Goal: Task Accomplishment & Management: Manage account settings

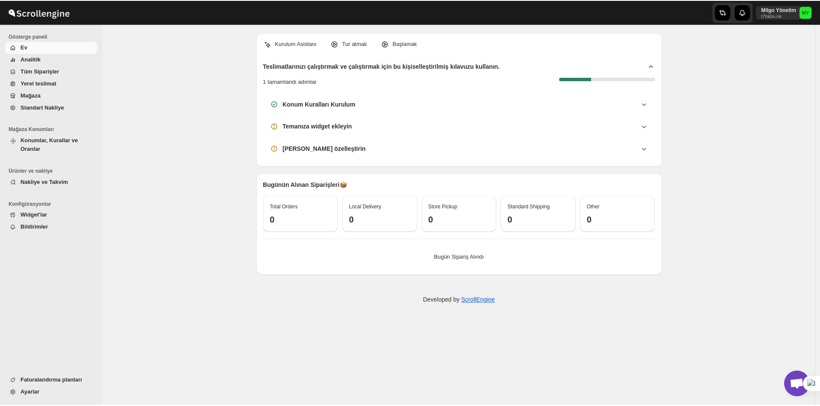
scroll to position [3126, 0]
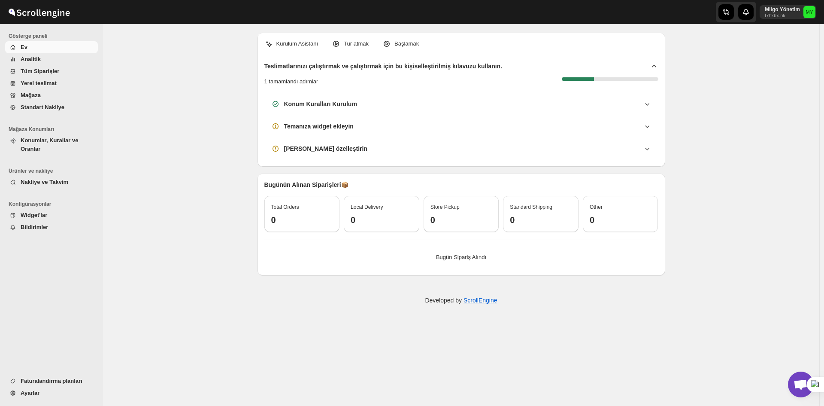
click at [71, 141] on span "Konumlar, Kurallar ve Oranlar" at bounding box center [50, 144] width 58 height 15
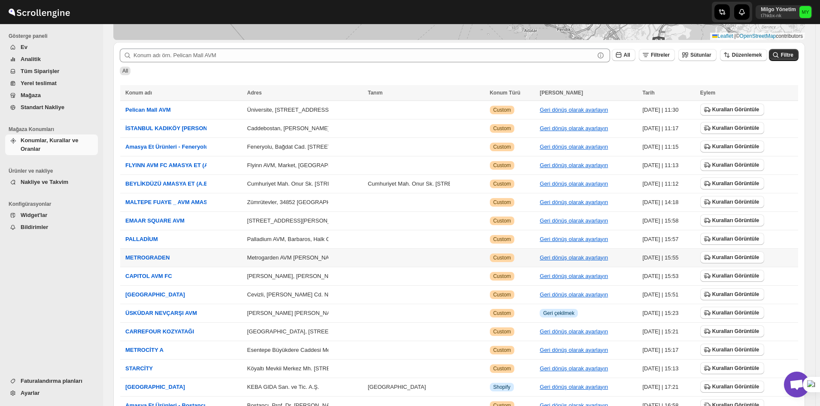
scroll to position [142, 0]
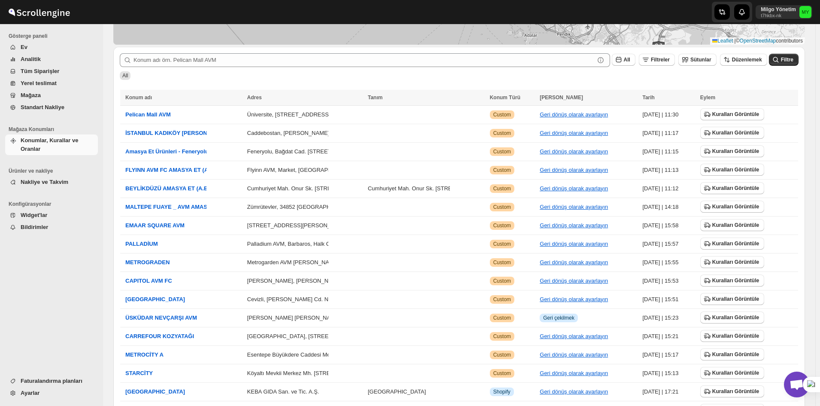
click at [65, 181] on span "Nakliye ve Takvim" at bounding box center [45, 182] width 48 height 6
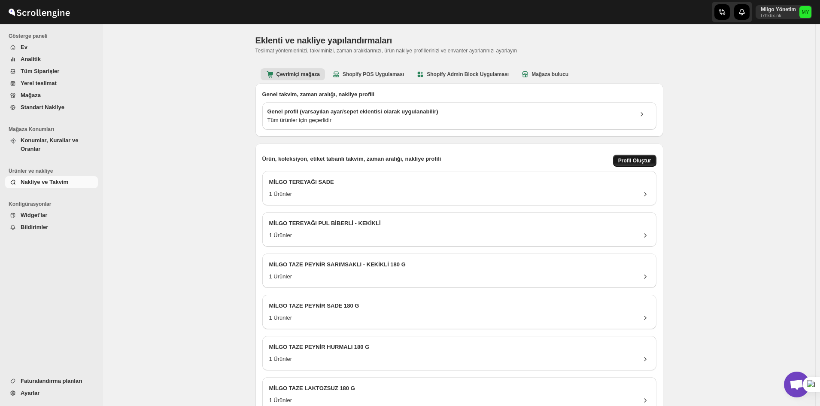
click at [626, 157] on button "Profil Oluştur" at bounding box center [634, 161] width 43 height 12
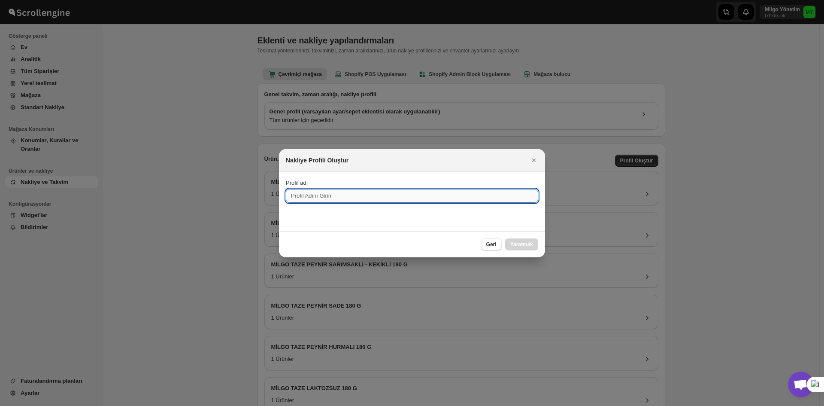
click at [434, 197] on input "Profil adı" at bounding box center [412, 196] width 252 height 14
click at [491, 245] on span "Geri" at bounding box center [491, 244] width 10 height 7
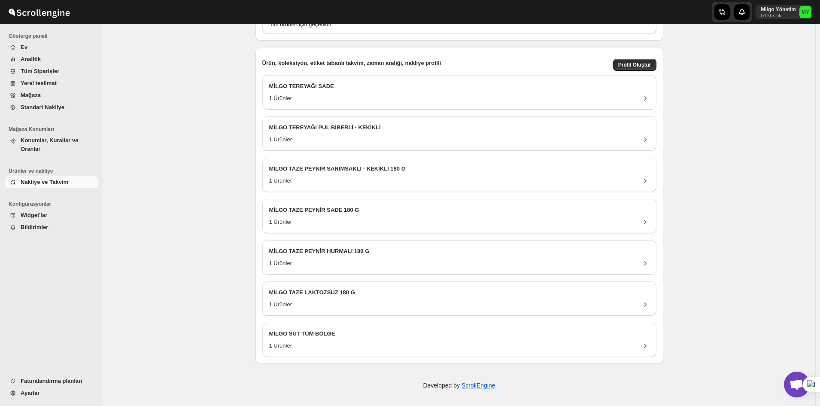
scroll to position [97, 0]
click at [354, 220] on div "1 Ürünler" at bounding box center [459, 221] width 380 height 9
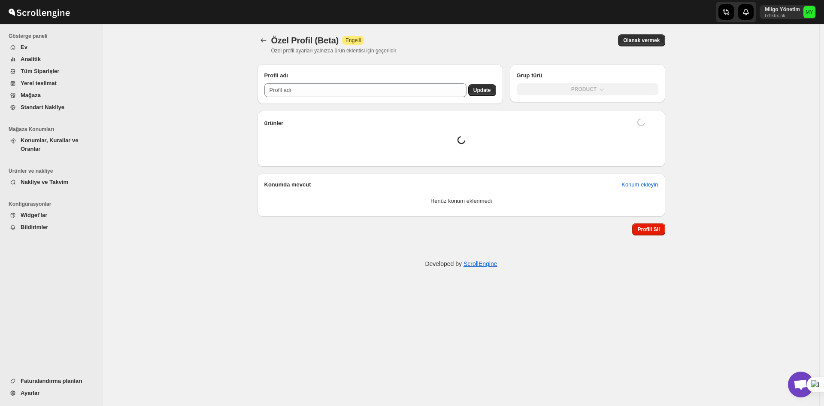
type input "MİLGO TAZE PEYNİR SADE 180 G"
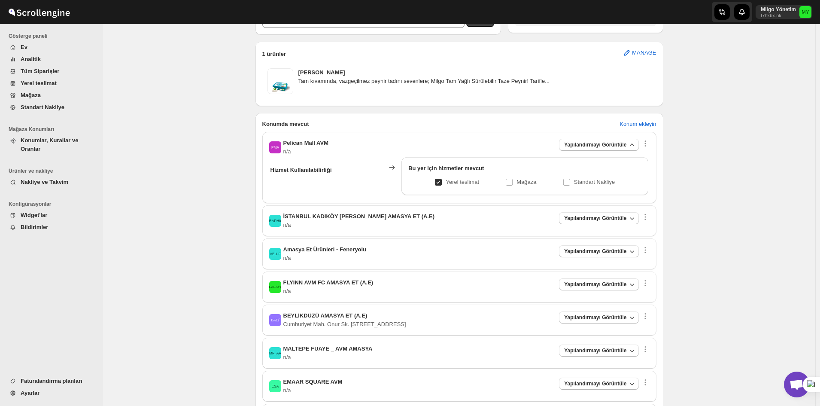
scroll to position [215, 0]
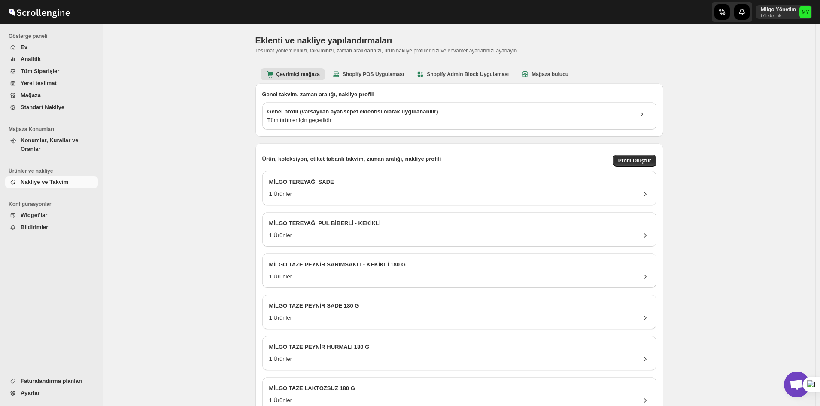
scroll to position [97, 0]
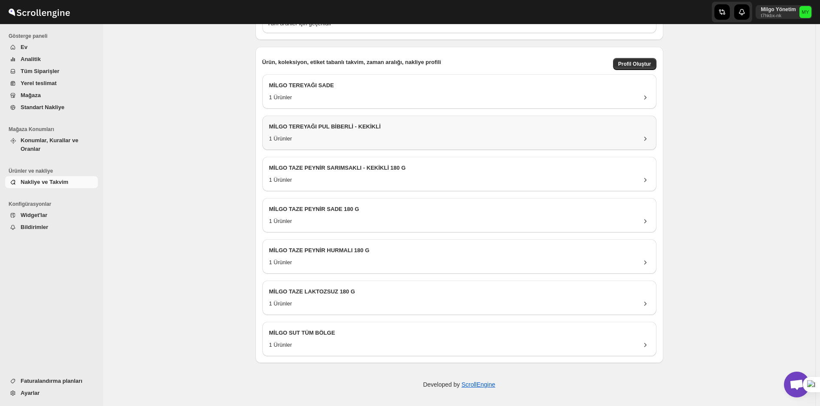
click at [416, 127] on h3 "MİLGO TEREYAĞI PUL BİBERLİ - KEKİKLİ" at bounding box center [459, 126] width 380 height 9
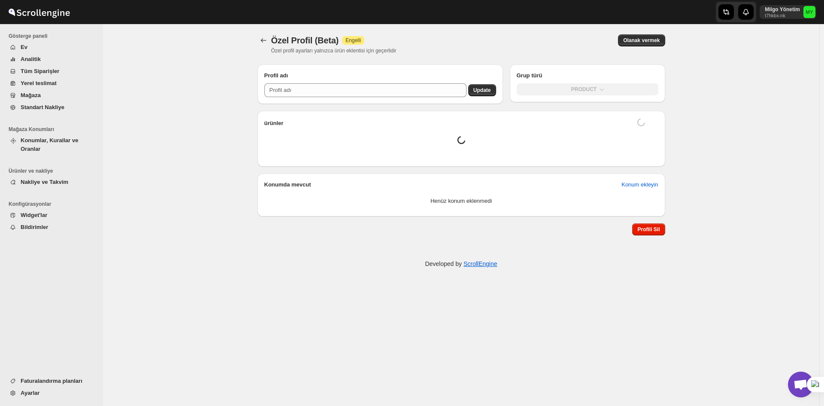
type input "MİLGO TEREYAĞI PUL BİBERLİ - KEKİKLİ"
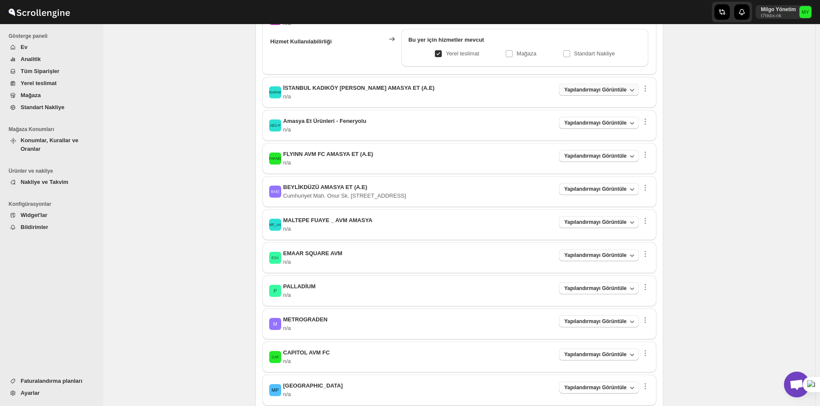
scroll to position [172, 0]
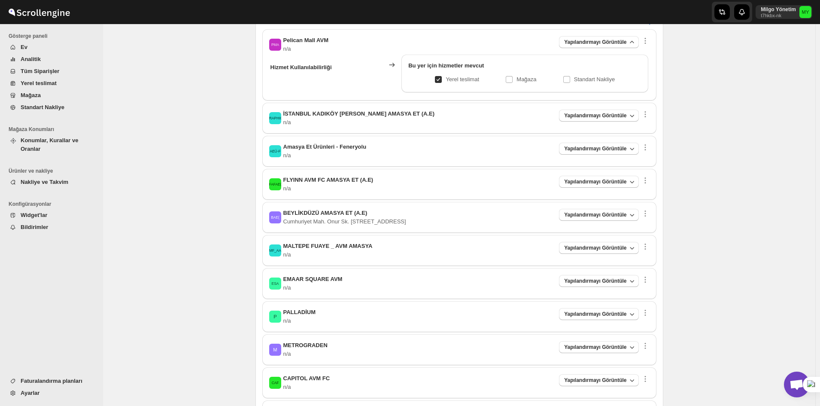
click at [603, 121] on div "İKEEAE( İSTANBUL KADIKÖY ETHEM EFENDİ AMASYA ET (A.E) n/a Yapılandırmayı Görünt…" at bounding box center [459, 117] width 380 height 17
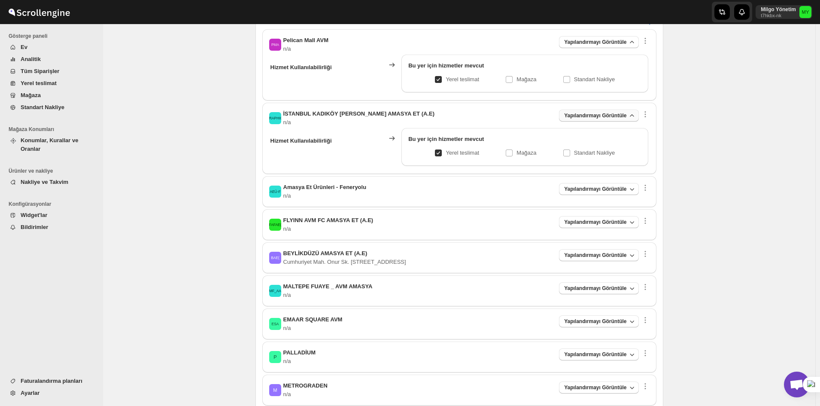
click at [596, 114] on span "Yapılandırmayı Görüntüle" at bounding box center [595, 115] width 62 height 7
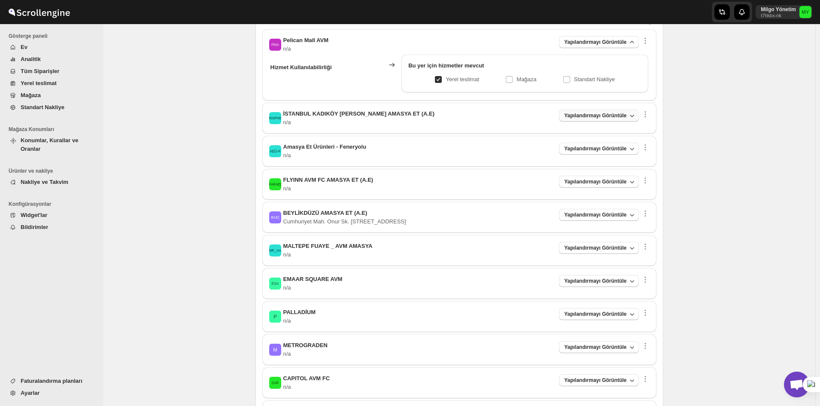
click at [594, 116] on span "Yapılandırmayı Görüntüle" at bounding box center [595, 115] width 62 height 7
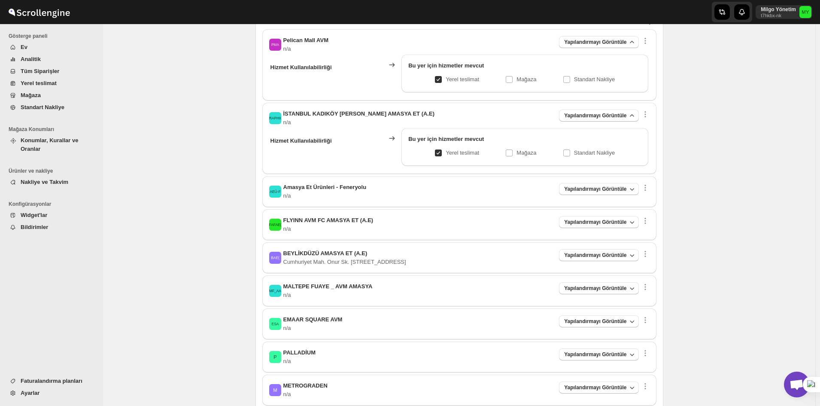
click at [596, 182] on div "AEÜ-F Amasya Et Ürünleri - Feneryolu n/a Yapılandırmayı Görüntüle Hizmet Kullan…" at bounding box center [459, 191] width 394 height 31
click at [594, 185] on button "Yapılandırmayı Görüntüle" at bounding box center [598, 189] width 79 height 12
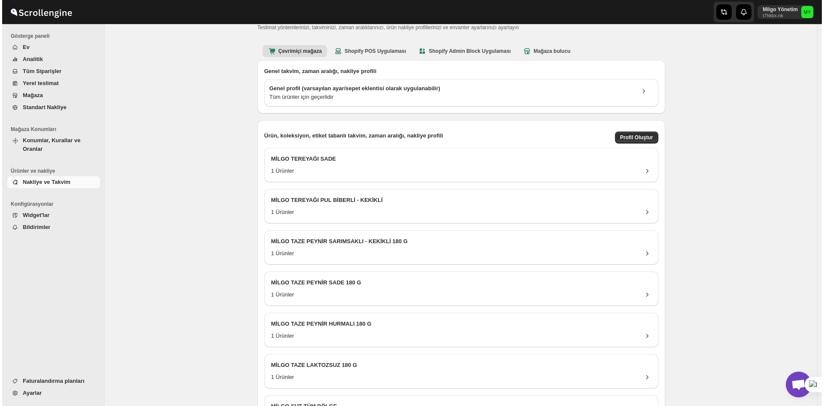
scroll to position [11, 0]
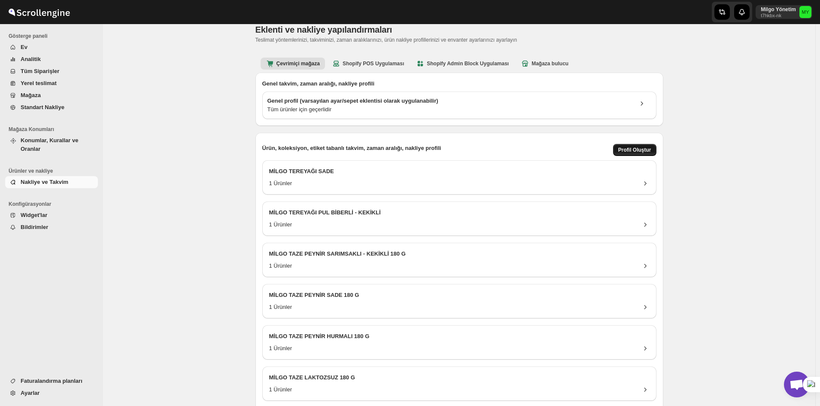
click at [643, 151] on span "Profil Oluştur" at bounding box center [634, 149] width 33 height 7
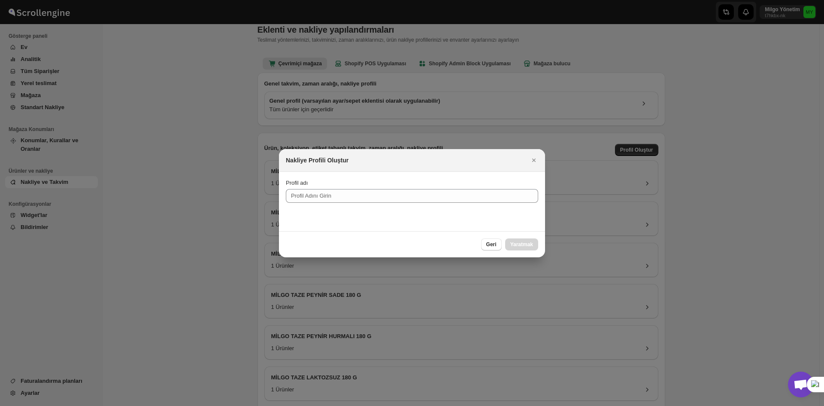
click at [415, 203] on section "Profil adı" at bounding box center [412, 201] width 266 height 59
click at [413, 196] on input "Profil adı" at bounding box center [412, 196] width 252 height 14
click at [312, 185] on div "Profil adı" at bounding box center [412, 183] width 252 height 9
drag, startPoint x: 330, startPoint y: 190, endPoint x: 368, endPoint y: 189, distance: 38.2
click at [330, 190] on input "Profil adı" at bounding box center [412, 196] width 252 height 14
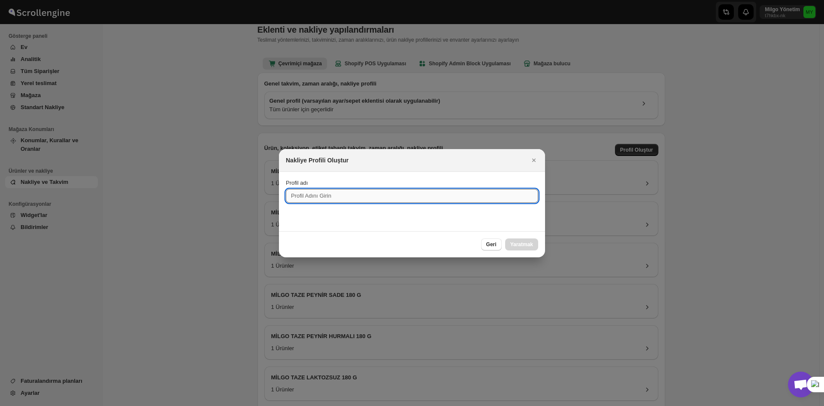
paste input "MİLGO TEREYAĞI SARIMSAKLI - BİBERİYELİ"
type input "MİLGO TEREYAĞI SARIMSAKLI - BİBERİYELİ"
click at [535, 237] on div "Geri Yaratmak" at bounding box center [412, 244] width 266 height 26
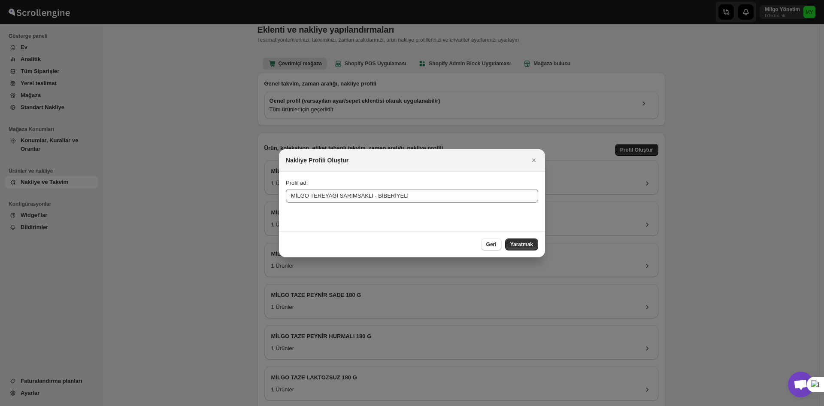
click at [533, 237] on div "Geri Yaratmak" at bounding box center [412, 244] width 266 height 26
click at [533, 239] on button "Yaratmak" at bounding box center [521, 244] width 33 height 12
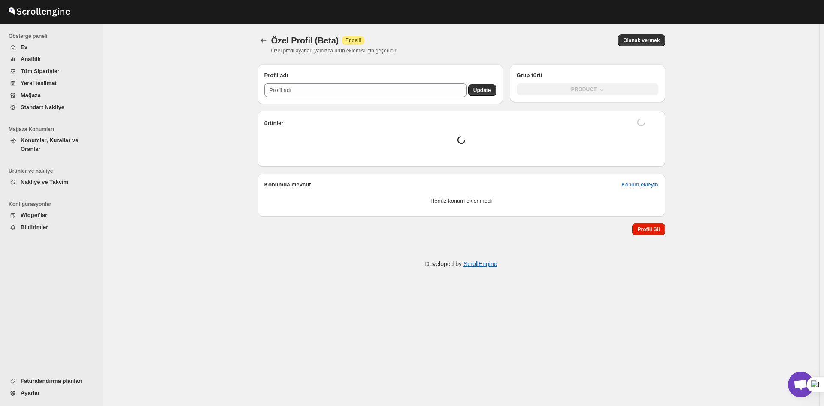
type input "MİLGO TEREYAĞI SARIMSAKLI - BİBERİYELİ"
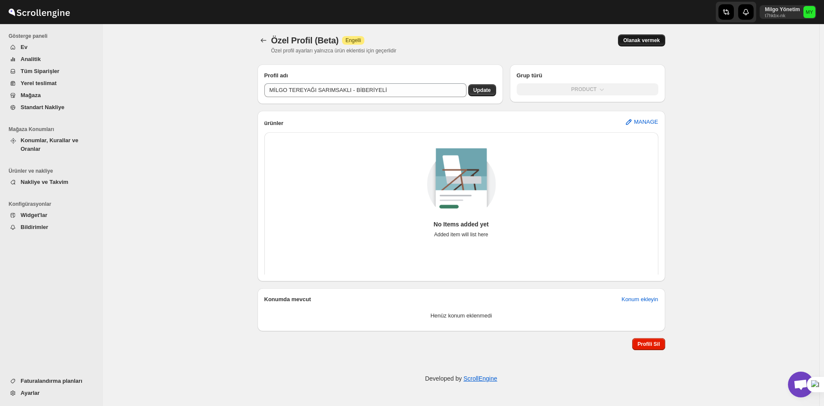
click at [650, 40] on span "Olanak vermek" at bounding box center [641, 40] width 36 height 7
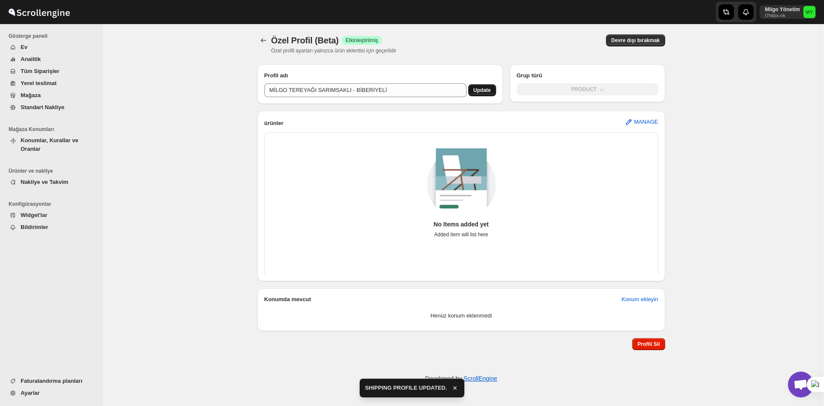
click at [476, 90] on span "Update" at bounding box center [482, 90] width 18 height 7
click at [593, 100] on div "PRODUCT" at bounding box center [587, 91] width 155 height 22
click at [646, 120] on span "MANAGE" at bounding box center [646, 122] width 24 height 9
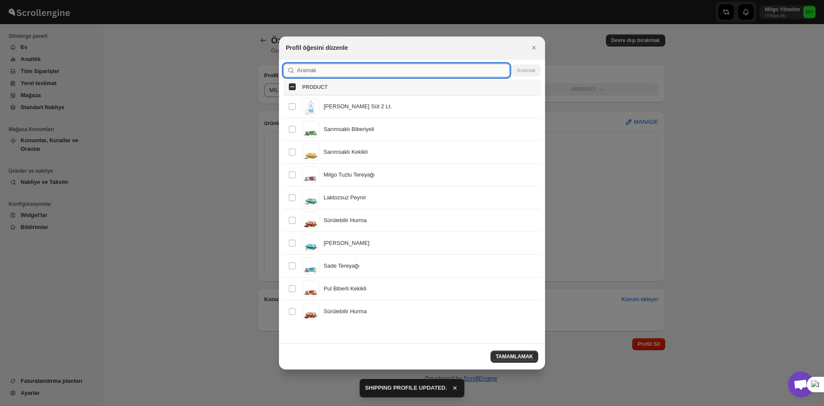
click at [399, 70] on input ":rj8:" at bounding box center [403, 71] width 213 height 14
paste input "MİLGO TEREYAĞI SARIMSAKLI - BİBERİYELİ"
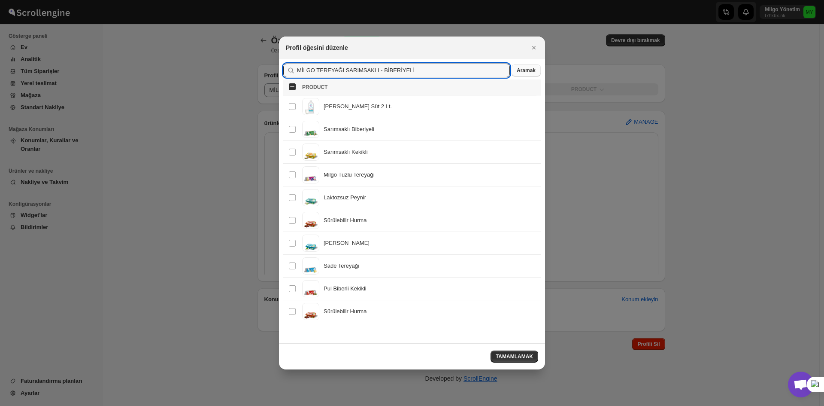
click at [531, 66] on button "Aramak" at bounding box center [526, 70] width 29 height 12
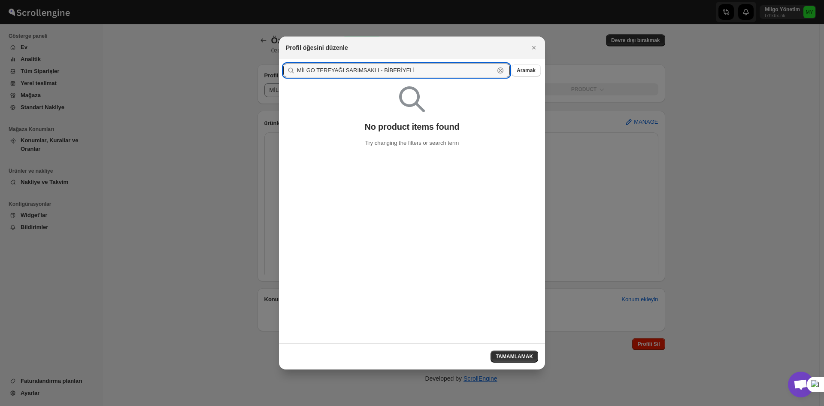
drag, startPoint x: 377, startPoint y: 70, endPoint x: 209, endPoint y: 66, distance: 167.4
click at [209, 405] on div "Profil öğesini düzenle MİLGO TEREYAĞI SARIMSAKLI - BİBERİYELİ Clear Aramak No p…" at bounding box center [412, 406] width 824 height 0
type input "BİBERİYELİ"
click at [527, 73] on span "Aramak" at bounding box center [526, 70] width 19 height 7
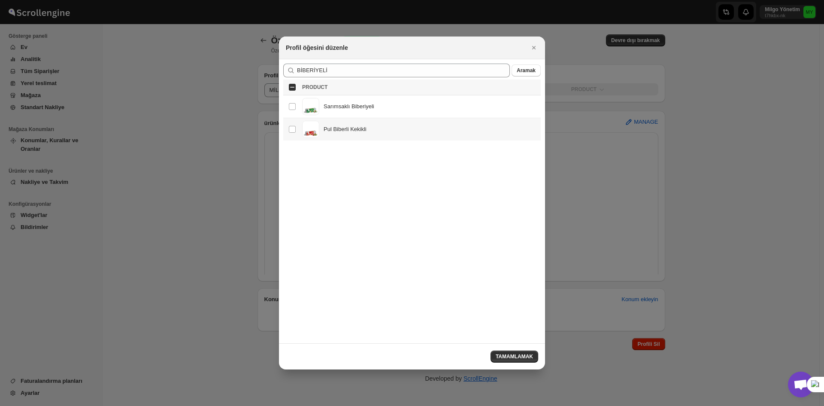
click at [348, 125] on div "Pul Biberli Kekikli" at bounding box center [345, 129] width 43 height 9
click at [345, 122] on div "Pul Biberli Kekikli" at bounding box center [418, 129] width 233 height 17
checkbox input "false"
click at [345, 107] on div "Sarımsaklı Biberiyeli" at bounding box center [349, 106] width 51 height 9
checkbox input "true"
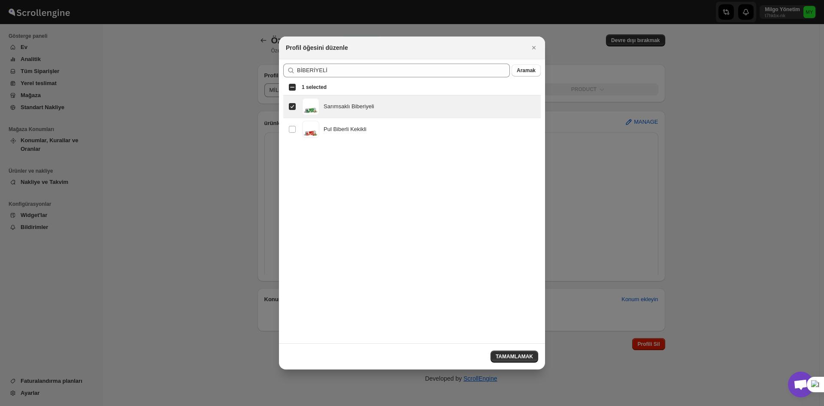
click at [512, 349] on div "TAMAMLAMAK" at bounding box center [412, 356] width 266 height 26
click at [515, 355] on span "TAMAMLAMAK" at bounding box center [514, 356] width 37 height 7
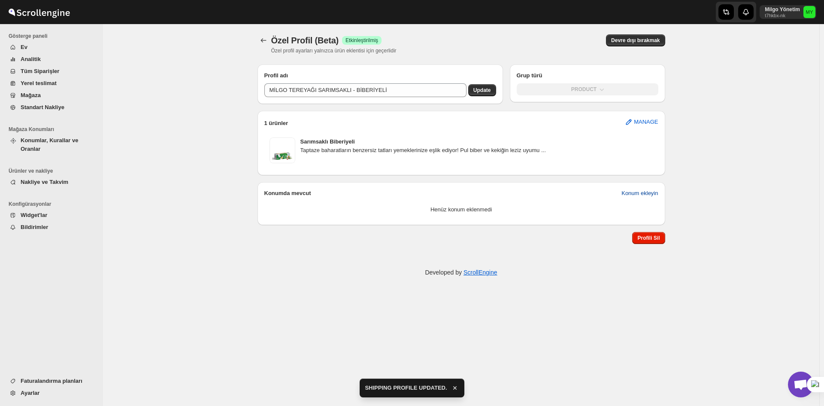
click at [635, 189] on span "Konum ekleyin" at bounding box center [639, 193] width 36 height 9
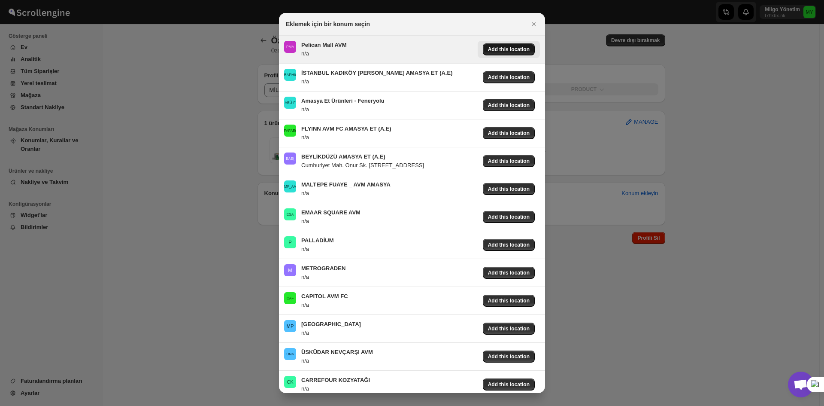
click at [510, 48] on span "Add this location" at bounding box center [509, 49] width 42 height 7
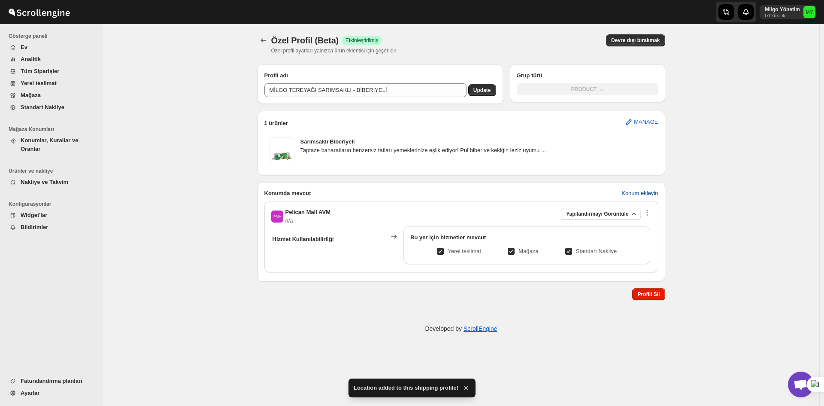
click at [646, 193] on span "Konum ekleyin" at bounding box center [639, 193] width 36 height 9
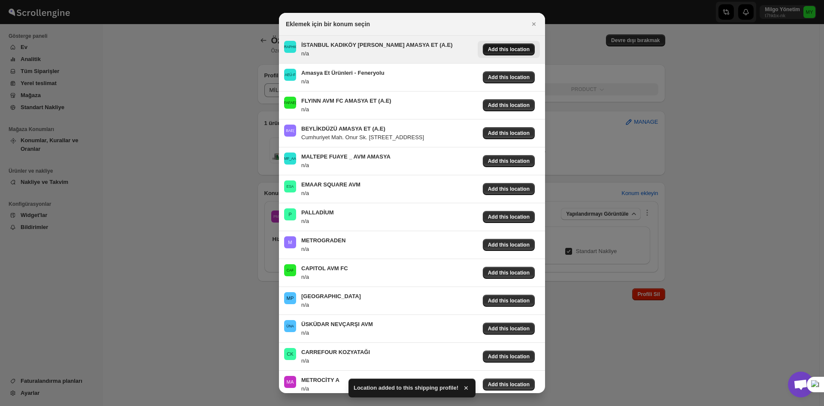
click at [515, 47] on span "Add this location" at bounding box center [509, 49] width 42 height 7
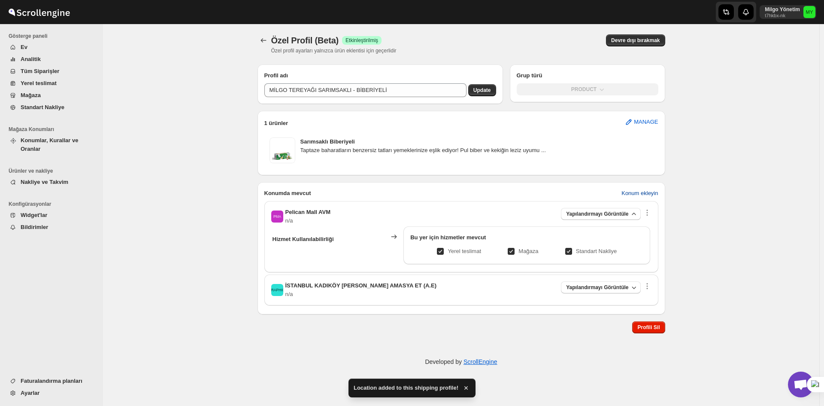
click at [649, 191] on span "Konum ekleyin" at bounding box center [639, 193] width 36 height 9
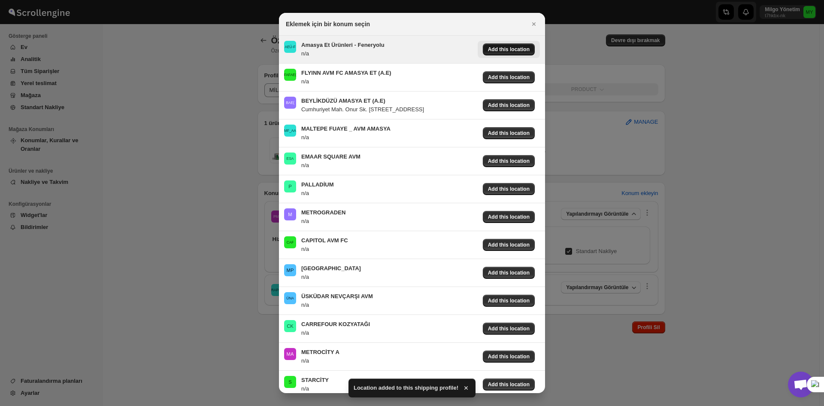
click at [503, 47] on span "Add this location" at bounding box center [509, 49] width 42 height 7
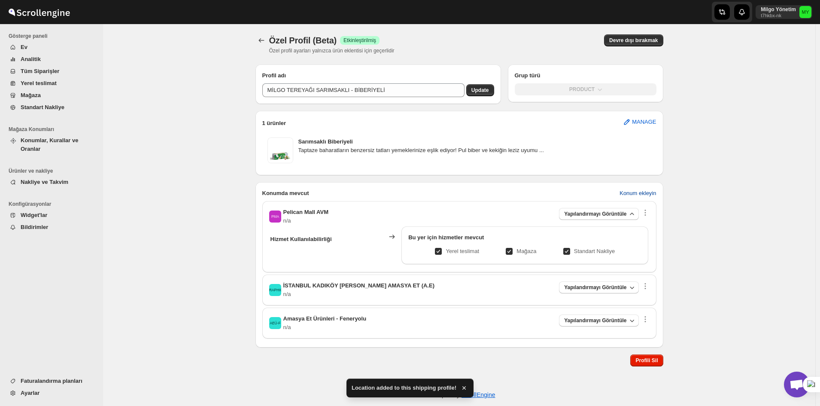
click at [646, 195] on span "Konum ekleyin" at bounding box center [637, 193] width 36 height 9
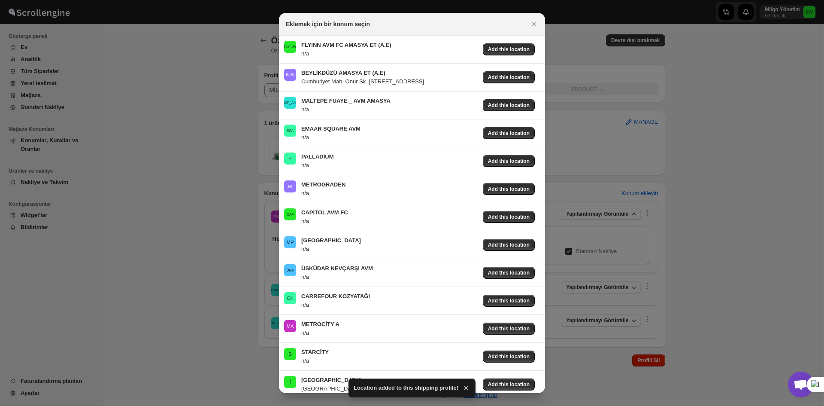
drag, startPoint x: 488, startPoint y: 48, endPoint x: 542, endPoint y: 74, distance: 59.7
click at [488, 48] on span "Add this location" at bounding box center [509, 49] width 42 height 7
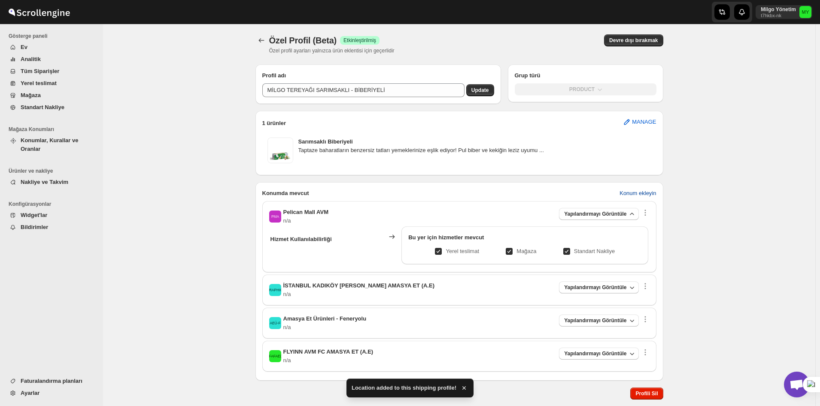
click at [642, 194] on span "Konum ekleyin" at bounding box center [637, 193] width 36 height 9
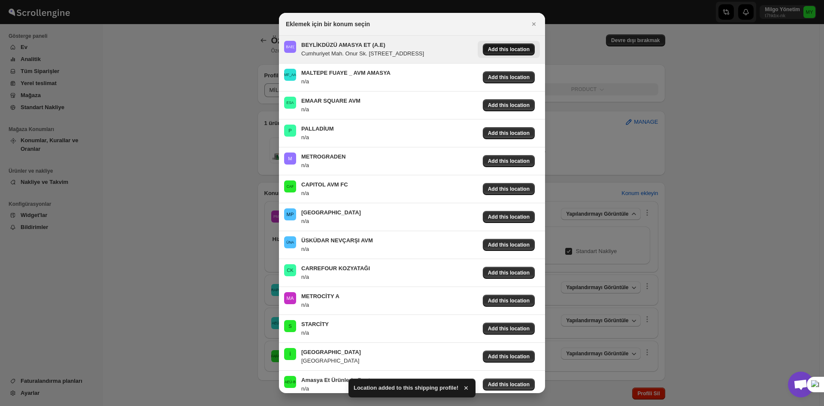
click at [502, 48] on span "Add this location" at bounding box center [509, 49] width 42 height 7
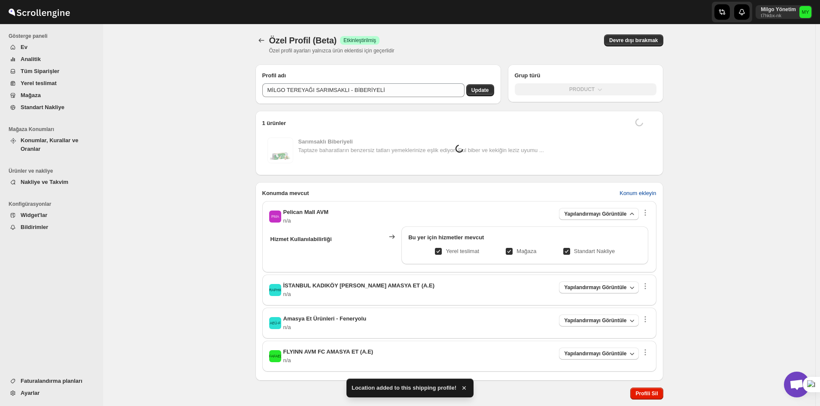
click at [633, 191] on span "Konum ekleyin" at bounding box center [637, 193] width 36 height 9
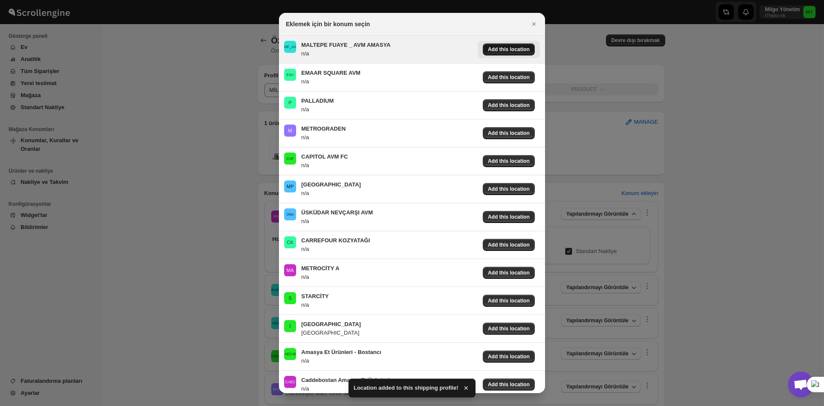
click at [495, 51] on span "Add this location" at bounding box center [509, 49] width 42 height 7
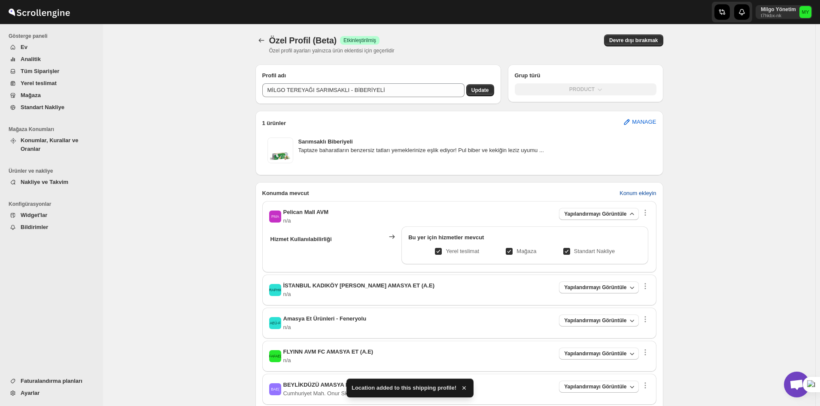
click at [638, 193] on span "Konum ekleyin" at bounding box center [637, 193] width 36 height 9
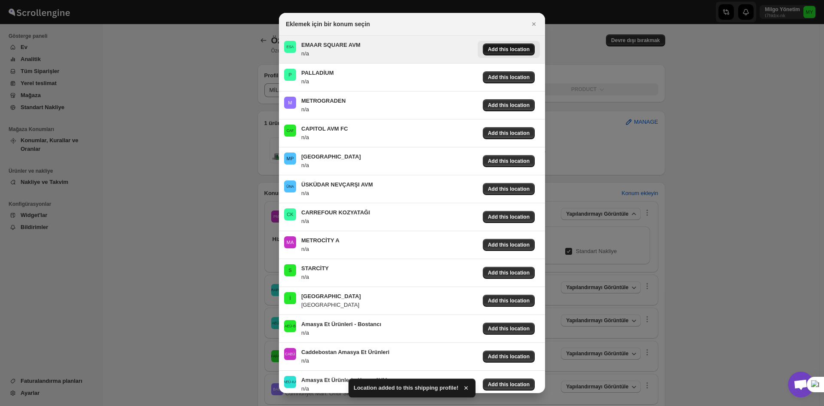
click at [494, 52] on span "Add this location" at bounding box center [509, 49] width 42 height 7
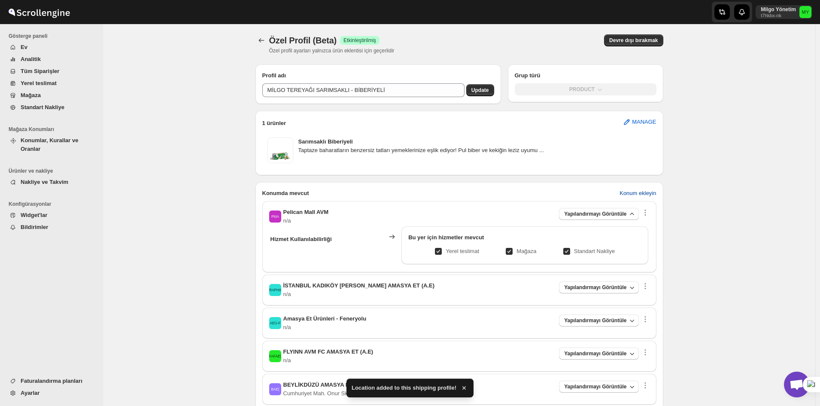
click at [638, 188] on button "Konum ekleyin" at bounding box center [637, 193] width 47 height 14
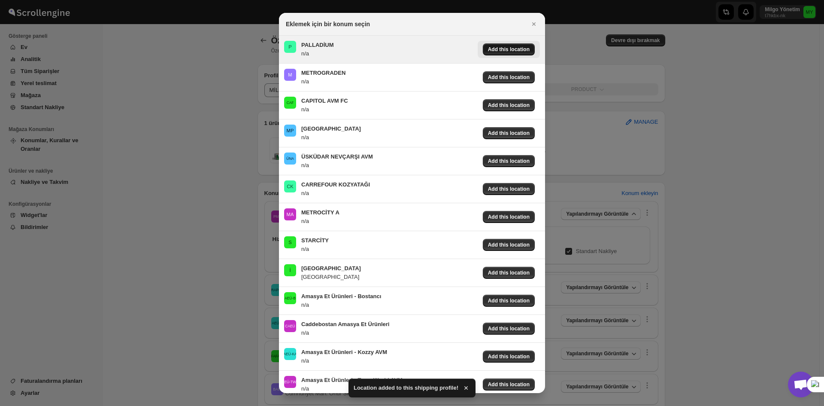
click at [500, 44] on div "Add this location" at bounding box center [509, 49] width 52 height 12
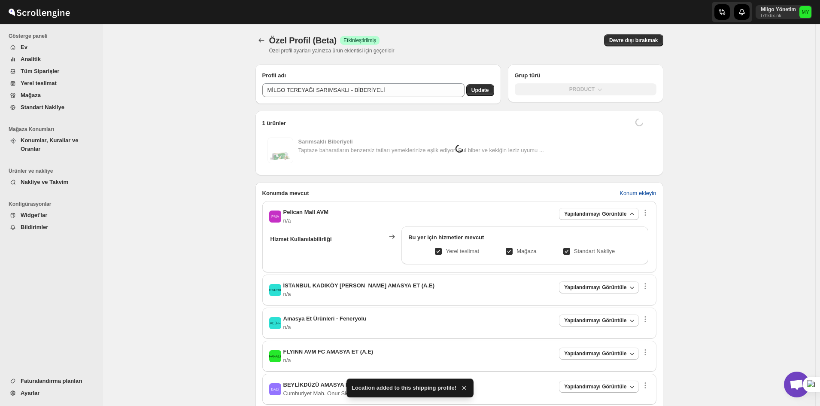
click at [639, 191] on span "Konum ekleyin" at bounding box center [637, 193] width 36 height 9
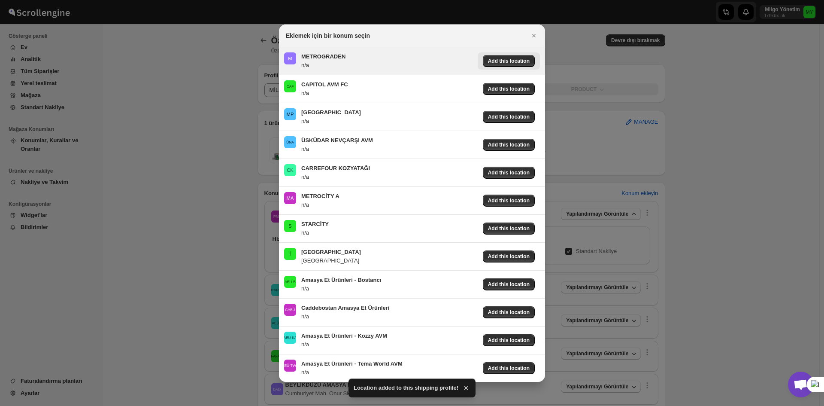
click at [494, 52] on button "Add this location" at bounding box center [509, 60] width 62 height 17
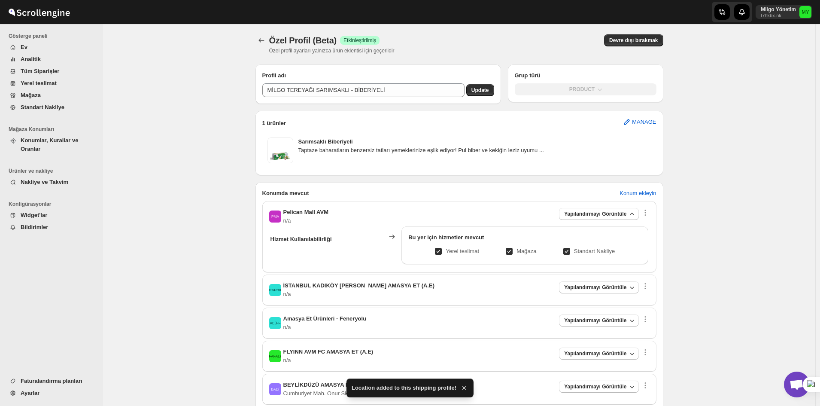
click at [653, 184] on div "Konumda mevcut Konum ekleyin" at bounding box center [459, 189] width 408 height 15
click at [645, 188] on button "Konum ekleyin" at bounding box center [637, 193] width 47 height 14
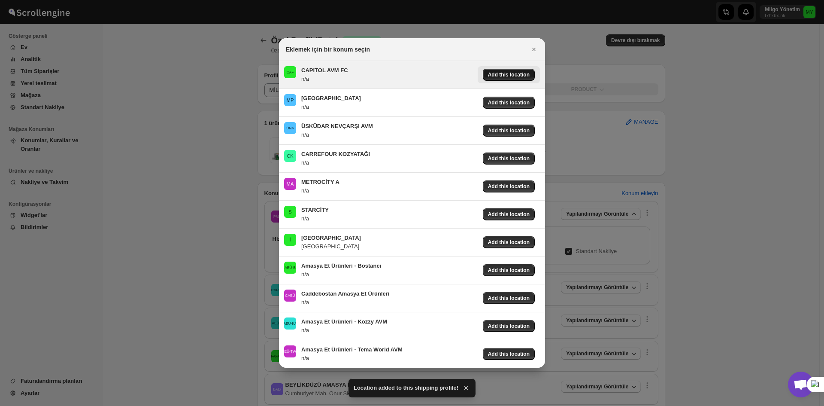
click at [507, 70] on div "Add this location" at bounding box center [509, 75] width 52 height 12
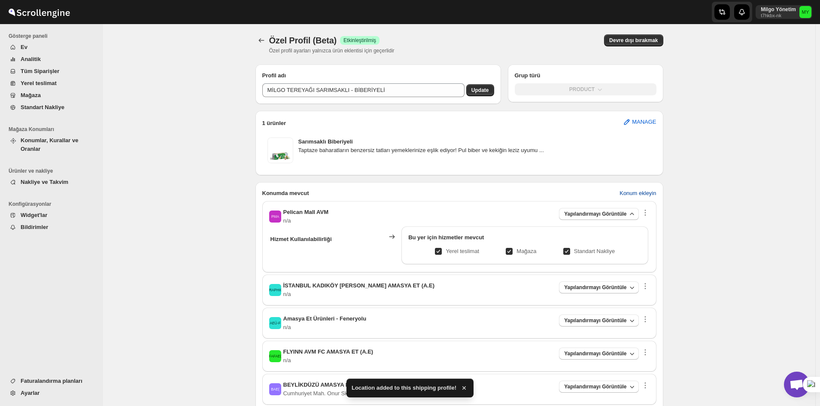
click at [630, 190] on span "Konum ekleyin" at bounding box center [637, 193] width 36 height 9
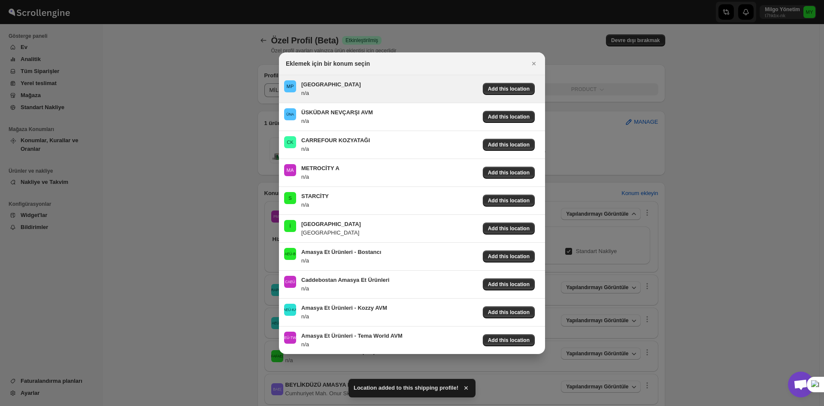
click at [489, 79] on div "Add this location" at bounding box center [507, 87] width 66 height 21
click at [510, 87] on span "Add this location" at bounding box center [509, 88] width 42 height 7
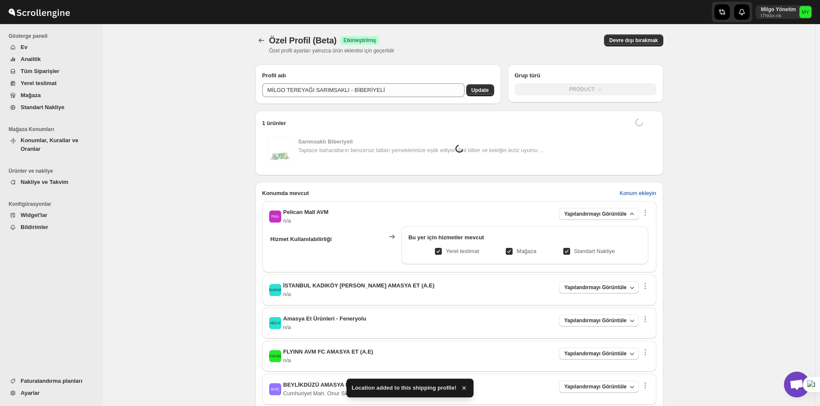
click at [632, 192] on span "Konum ekleyin" at bounding box center [637, 193] width 36 height 9
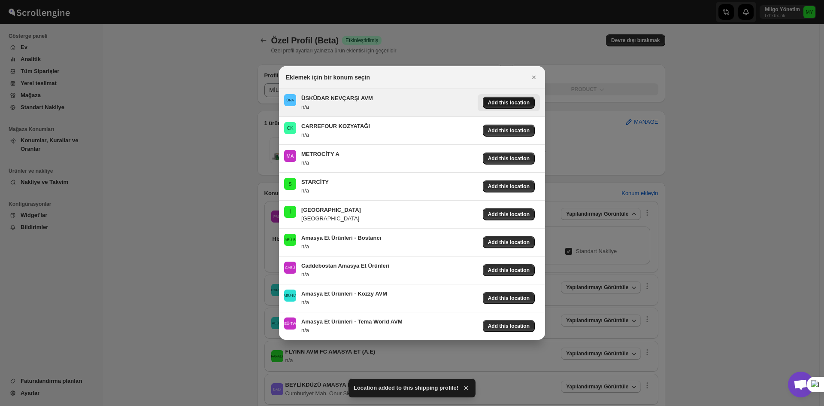
click at [518, 103] on span "Add this location" at bounding box center [509, 102] width 42 height 7
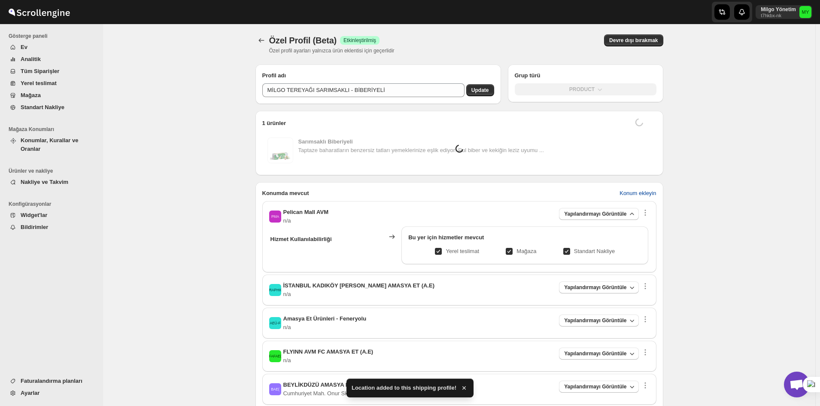
click at [641, 193] on span "Konum ekleyin" at bounding box center [637, 193] width 36 height 9
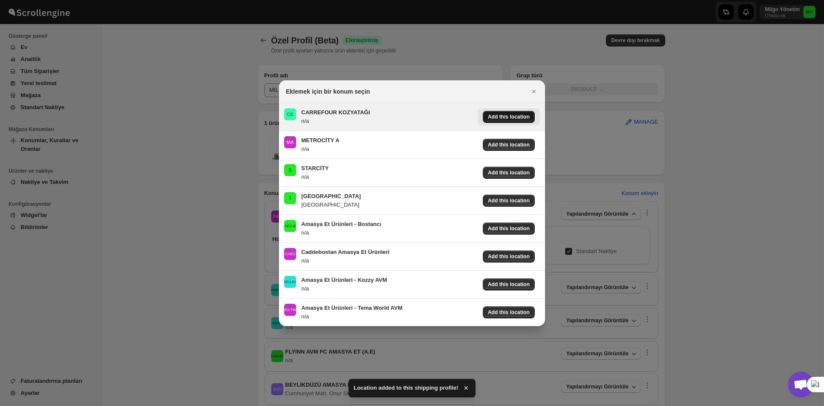
click at [514, 114] on span "Add this location" at bounding box center [509, 116] width 42 height 7
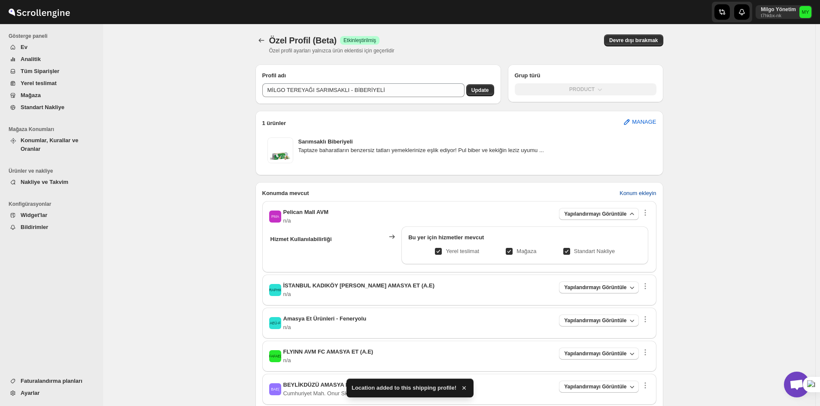
click at [644, 198] on button "Konum ekleyin" at bounding box center [637, 193] width 47 height 14
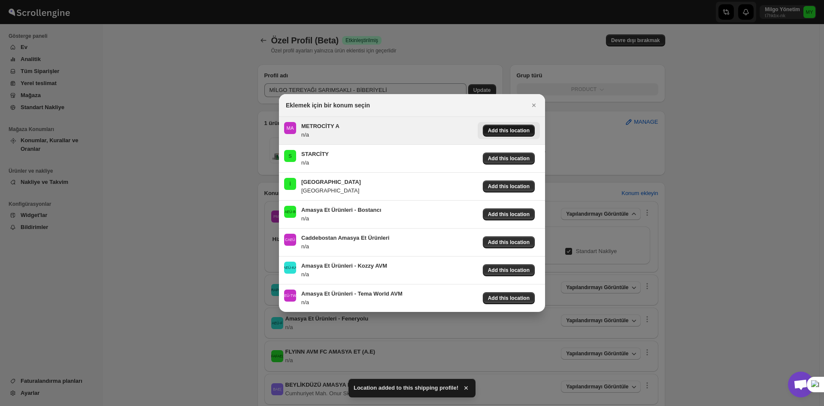
click at [517, 131] on span "Add this location" at bounding box center [509, 130] width 42 height 7
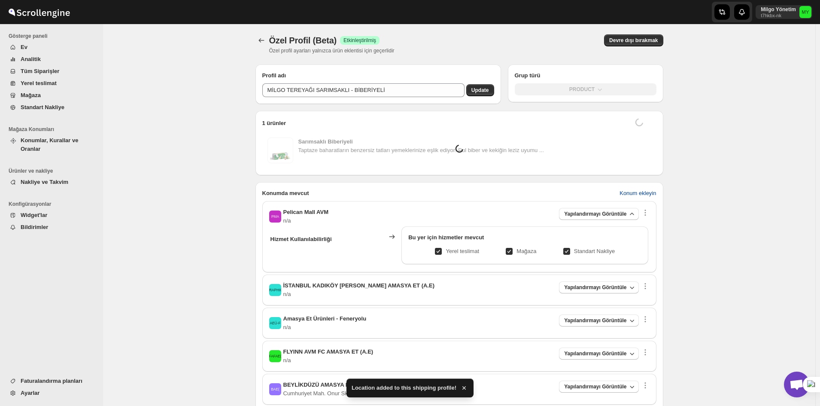
click at [628, 194] on span "Konum ekleyin" at bounding box center [637, 193] width 36 height 9
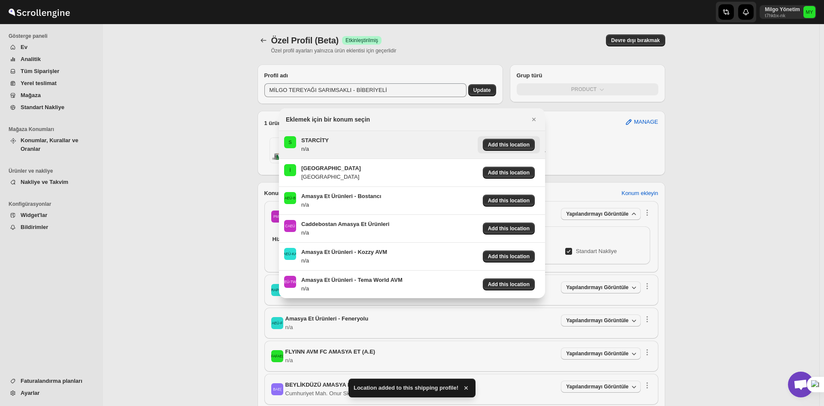
click at [521, 137] on button "Add this location" at bounding box center [509, 144] width 62 height 17
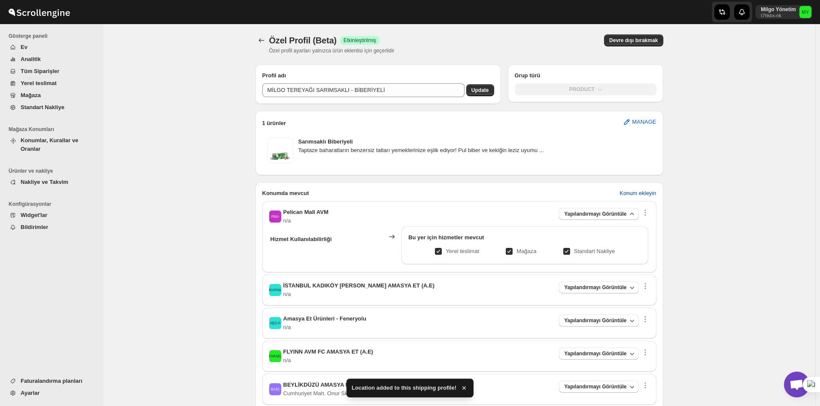
click at [637, 190] on span "Konum ekleyin" at bounding box center [637, 193] width 36 height 9
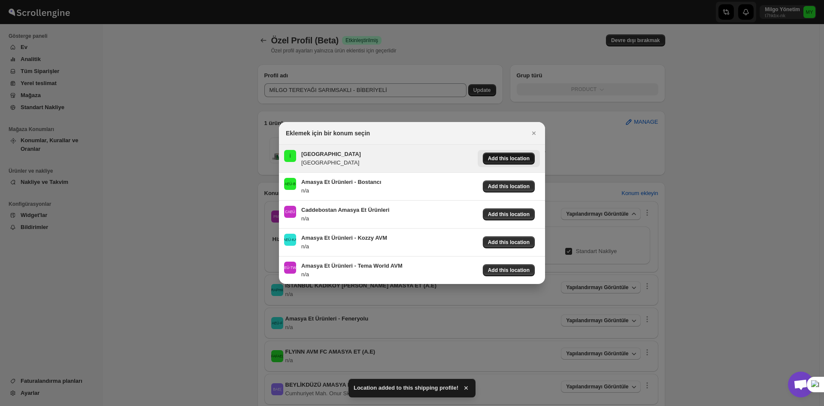
click at [522, 161] on span "Add this location" at bounding box center [509, 158] width 42 height 7
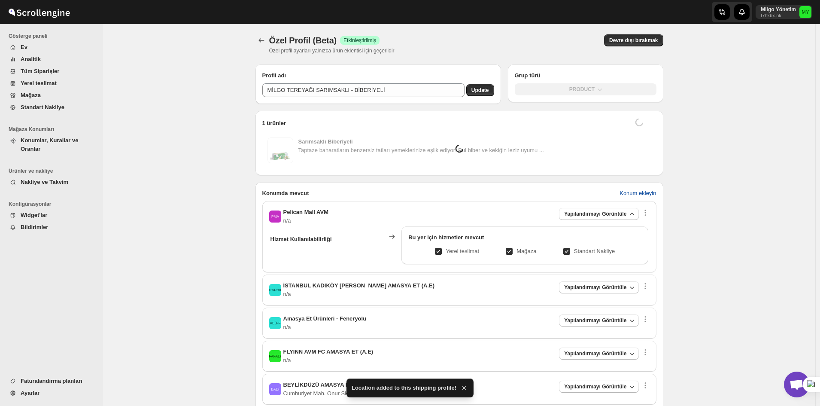
click at [639, 193] on span "Konum ekleyin" at bounding box center [637, 193] width 36 height 9
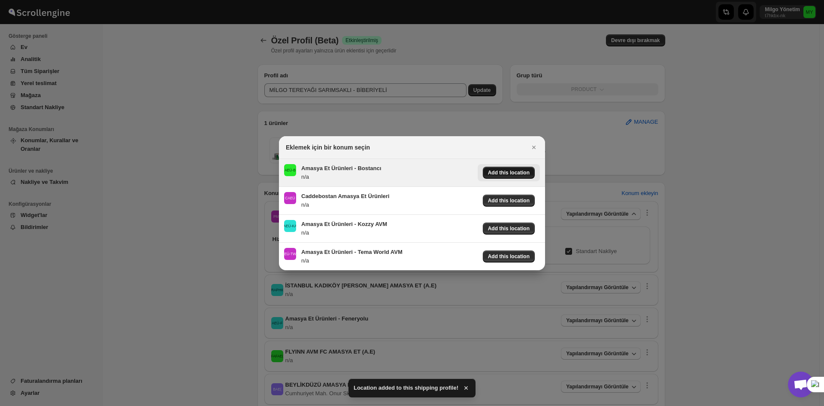
click at [523, 171] on span "Add this location" at bounding box center [509, 172] width 42 height 7
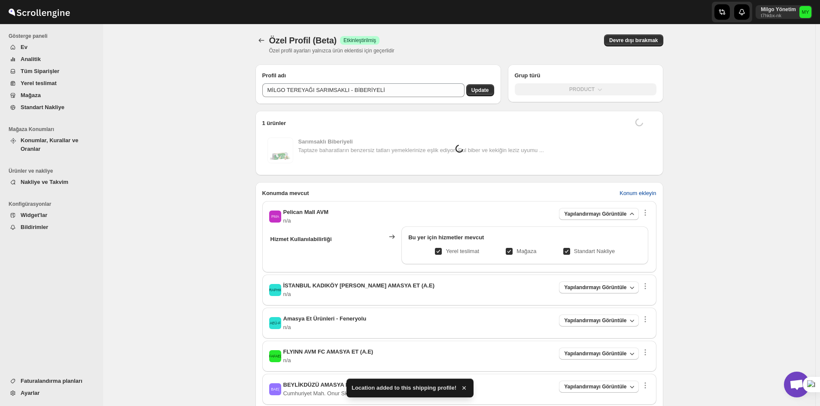
click at [637, 192] on span "Konum ekleyin" at bounding box center [637, 193] width 36 height 9
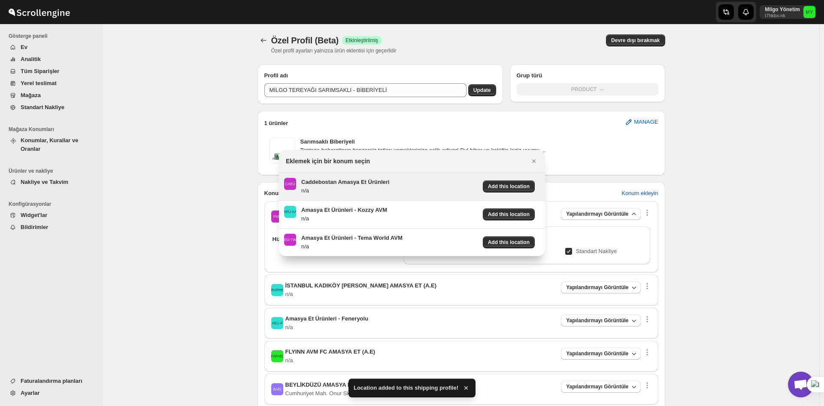
click at [521, 176] on div "Add this location" at bounding box center [507, 184] width 66 height 21
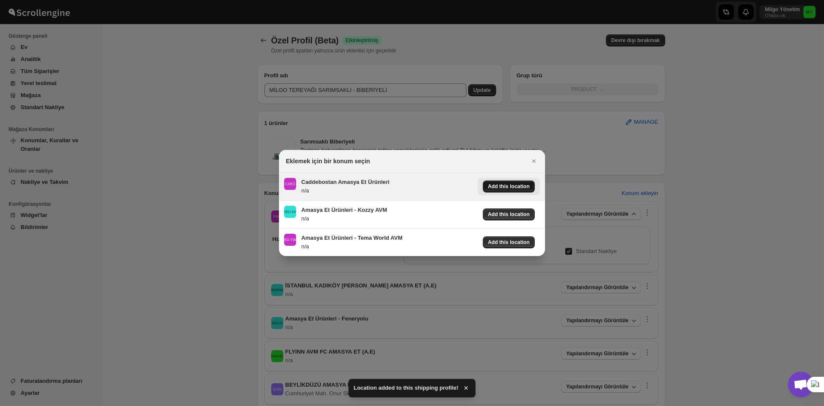
click at [529, 183] on div "Add this location" at bounding box center [509, 186] width 52 height 12
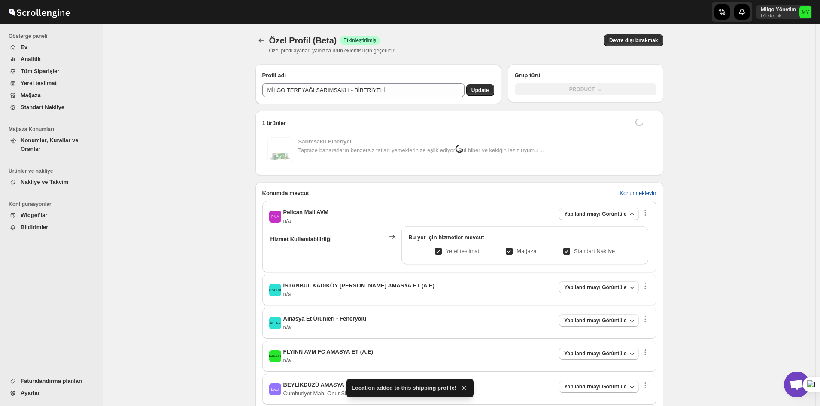
click at [637, 195] on span "Konum ekleyin" at bounding box center [637, 193] width 36 height 9
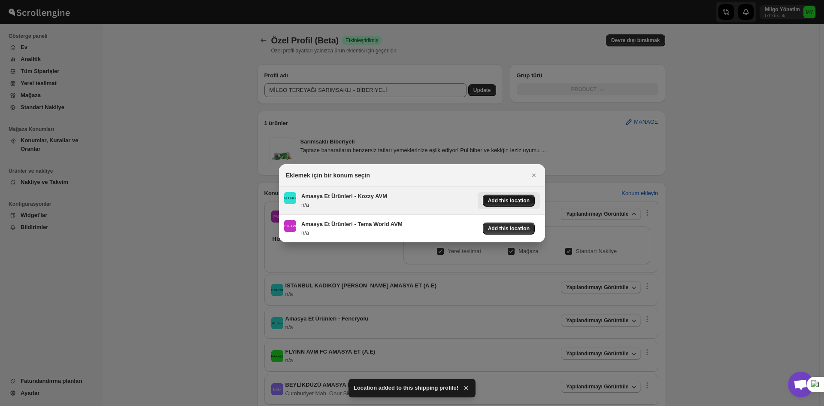
click at [510, 200] on span "Add this location" at bounding box center [509, 200] width 42 height 7
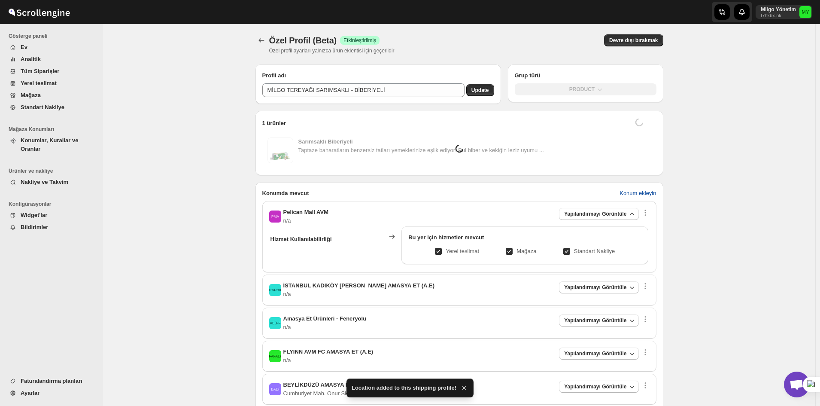
click at [630, 194] on span "Konum ekleyin" at bounding box center [637, 193] width 36 height 9
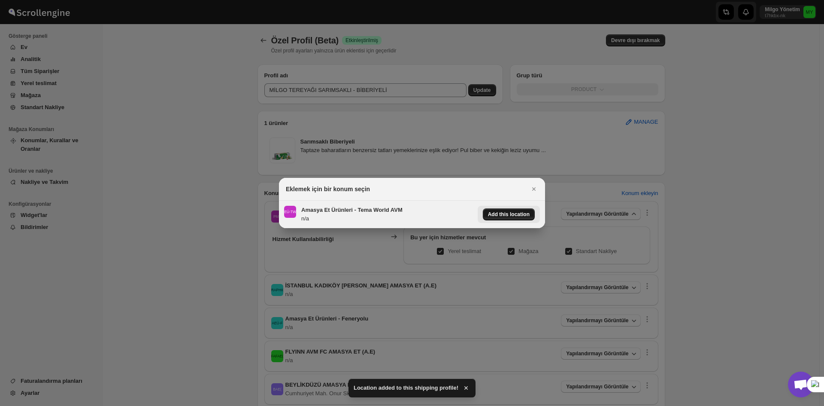
click at [515, 210] on div "Add this location" at bounding box center [509, 214] width 52 height 12
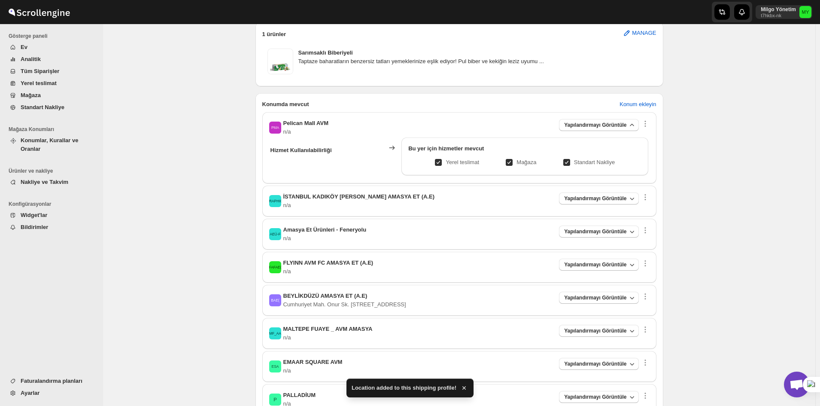
scroll to position [86, 0]
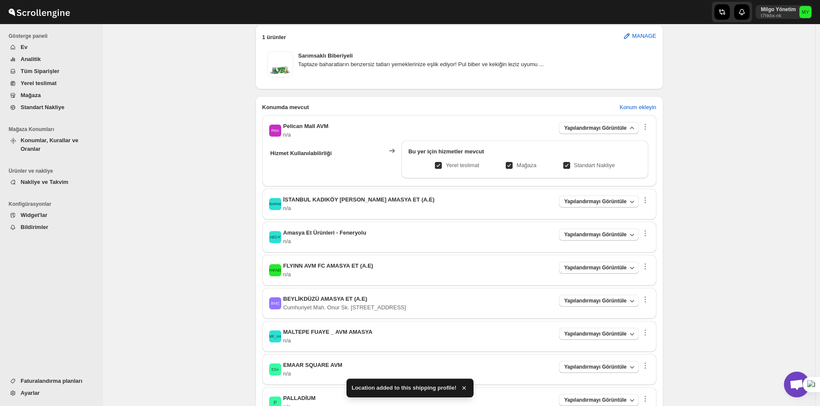
drag, startPoint x: 512, startPoint y: 168, endPoint x: 518, endPoint y: 169, distance: 5.6
click at [512, 168] on span at bounding box center [509, 165] width 8 height 8
click at [512, 168] on input "Mağaza" at bounding box center [512, 165] width 7 height 7
checkbox input "false"
click at [582, 167] on p "Standart Nakliye" at bounding box center [594, 165] width 41 height 9
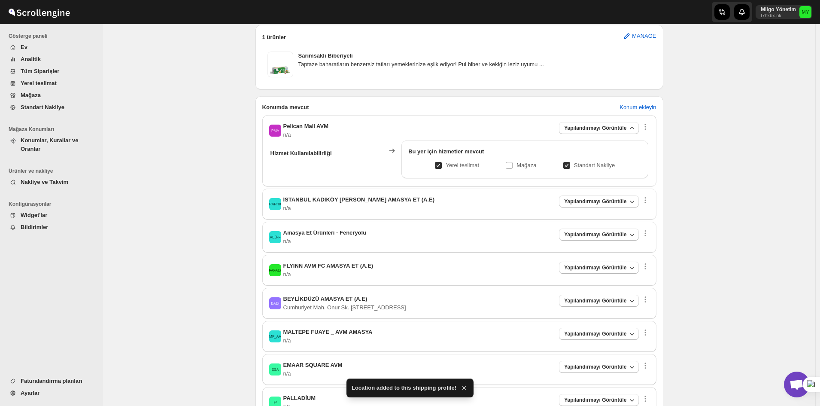
click at [573, 167] on input "Standart Nakliye" at bounding box center [570, 165] width 7 height 7
checkbox input "false"
click at [597, 198] on span "Yapılandırmayı Görüntüle" at bounding box center [595, 201] width 62 height 7
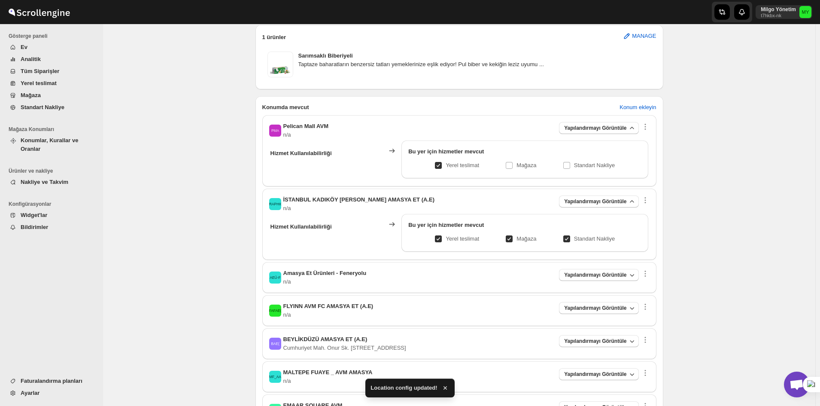
click at [516, 235] on input "Mağaza" at bounding box center [512, 238] width 7 height 7
checkbox input "false"
click at [572, 236] on input "Standart Nakliye" at bounding box center [570, 238] width 7 height 7
checkbox input "false"
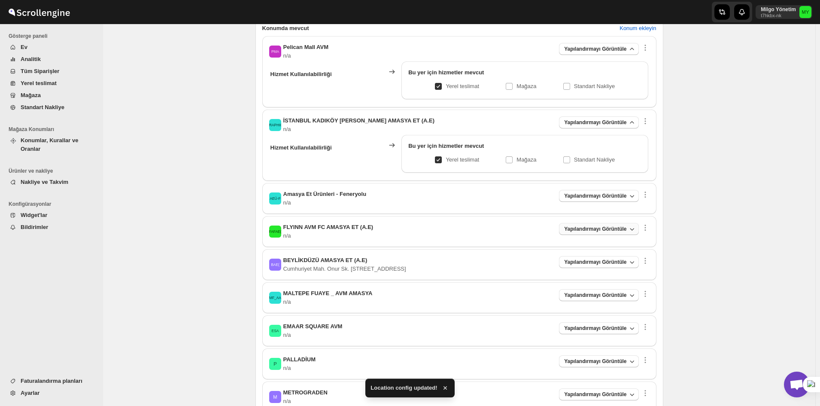
scroll to position [172, 0]
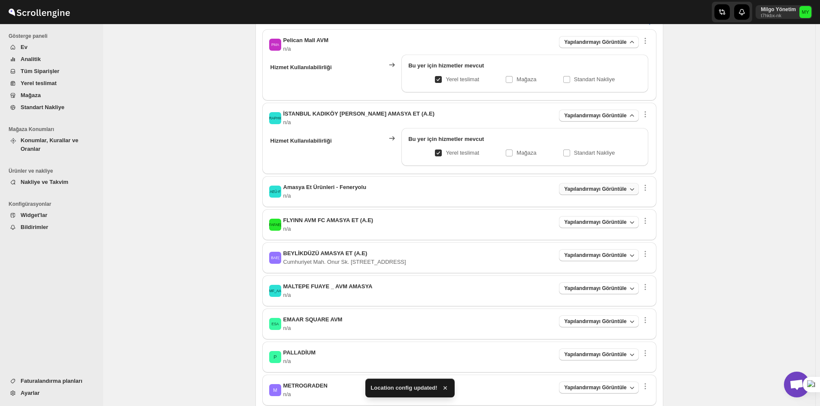
click at [580, 193] on button "Yapılandırmayı Görüntüle" at bounding box center [598, 189] width 79 height 12
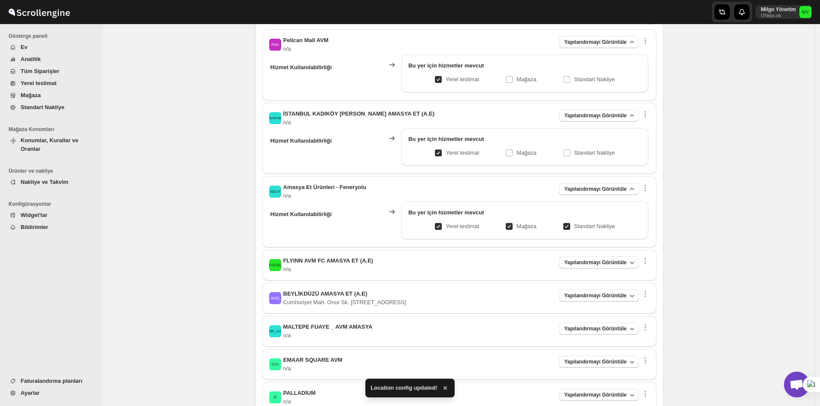
click at [498, 224] on div "Yerel teslimat Mağaza Standart Nakliye" at bounding box center [524, 226] width 233 height 12
click at [514, 225] on input "Mağaza" at bounding box center [512, 226] width 7 height 7
checkbox input "false"
click at [589, 224] on p "Standart Nakliye" at bounding box center [594, 226] width 41 height 9
click at [573, 224] on input "Standart Nakliye" at bounding box center [570, 226] width 7 height 7
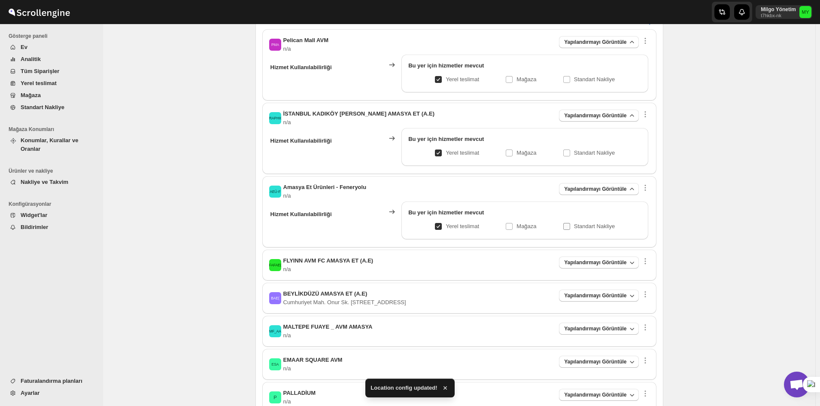
checkbox input "false"
click at [596, 261] on span "Yapılandırmayı Görüntüle" at bounding box center [595, 262] width 62 height 7
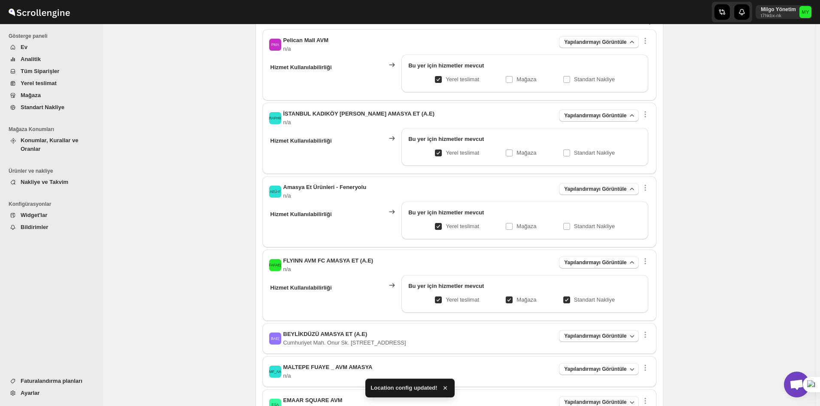
click at [521, 298] on p "Mağaza" at bounding box center [526, 299] width 20 height 9
click at [516, 298] on input "Mağaza" at bounding box center [512, 299] width 7 height 7
checkbox input "false"
click at [589, 298] on p "Standart Nakliye" at bounding box center [594, 299] width 41 height 9
click at [573, 298] on input "Standart Nakliye" at bounding box center [570, 299] width 7 height 7
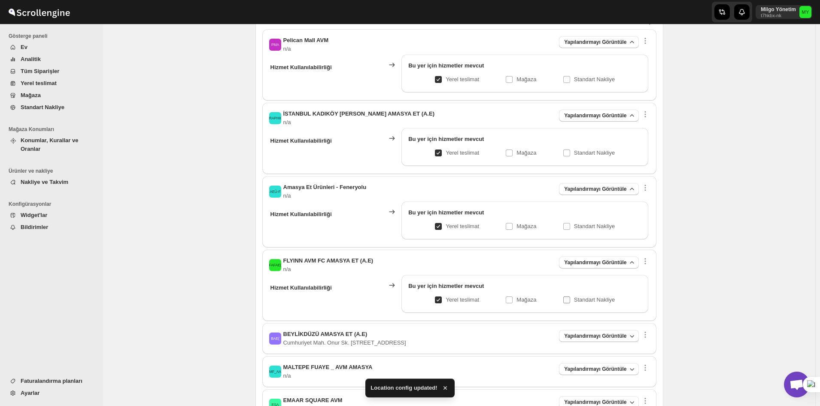
checkbox input "false"
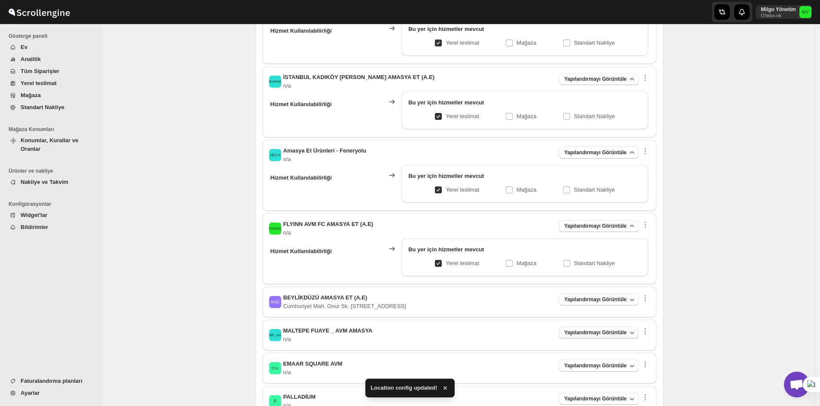
scroll to position [300, 0]
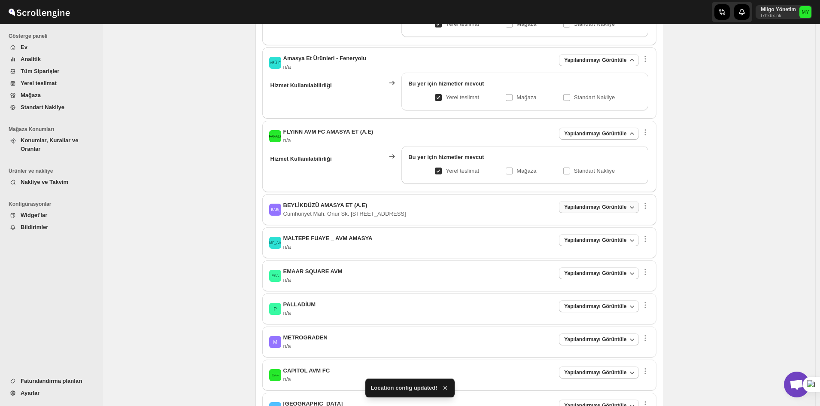
click at [589, 203] on button "Yapılandırmayı Görüntüle" at bounding box center [598, 207] width 79 height 12
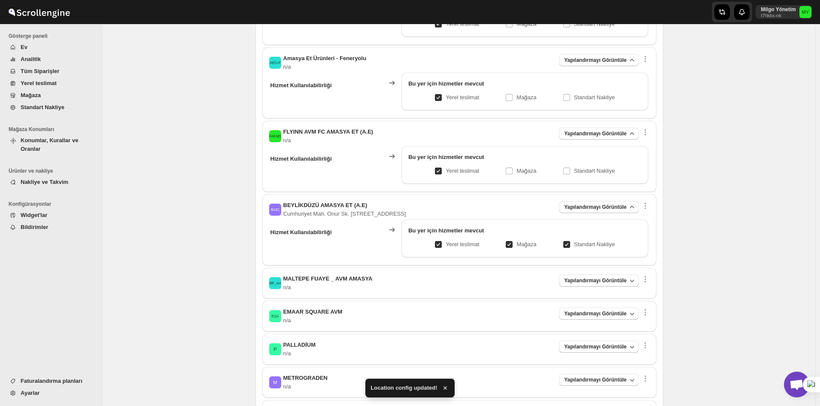
click at [519, 240] on p "Mağaza" at bounding box center [526, 244] width 20 height 9
click at [516, 241] on input "Mağaza" at bounding box center [512, 244] width 7 height 7
checkbox input "false"
click at [573, 242] on input "Standart Nakliye" at bounding box center [570, 244] width 7 height 7
checkbox input "false"
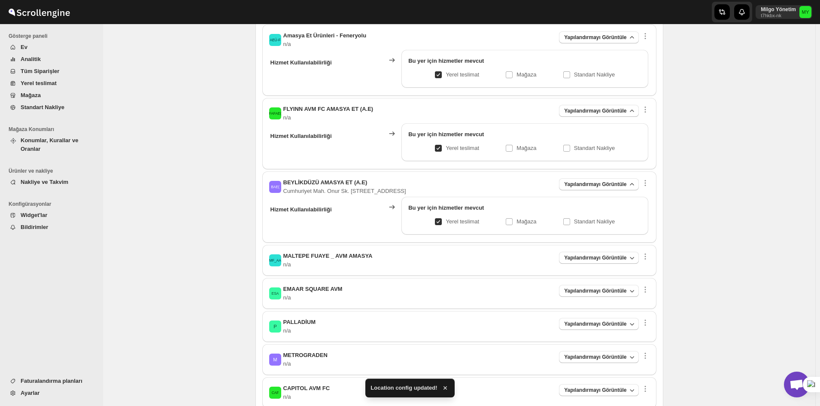
scroll to position [386, 0]
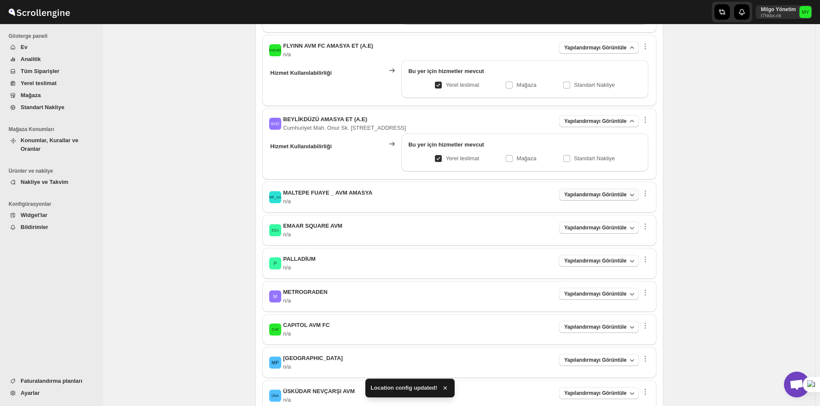
click at [588, 194] on span "Yapılandırmayı Görüntüle" at bounding box center [595, 194] width 62 height 7
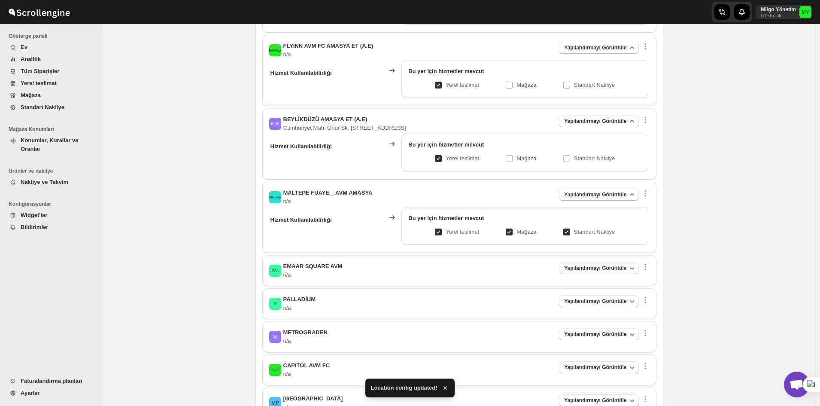
click at [512, 232] on input "Mağaza" at bounding box center [512, 231] width 7 height 7
checkbox input "false"
click at [565, 233] on span at bounding box center [567, 232] width 8 height 8
click at [567, 233] on input "Standart Nakliye" at bounding box center [570, 231] width 7 height 7
checkbox input "false"
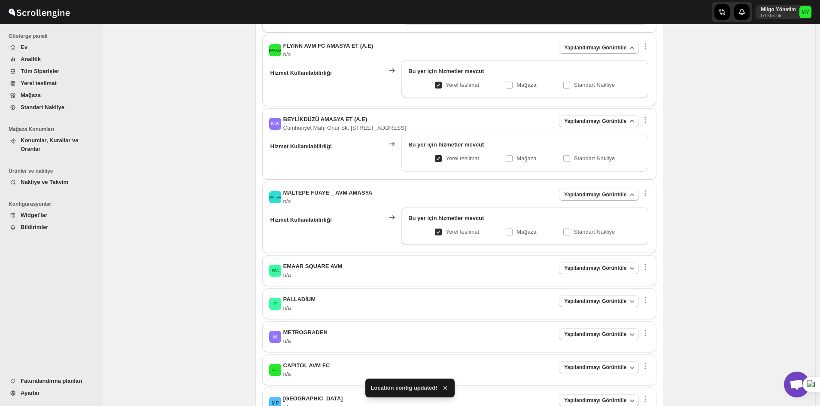
click at [586, 259] on div "ESA EMAAR SQUARE AVM n/a Yapılandırmayı Görüntüle Hizmet Kullanılabilirliği Bu …" at bounding box center [459, 270] width 394 height 31
click at [587, 264] on button "Yapılandırmayı Görüntüle" at bounding box center [598, 268] width 79 height 12
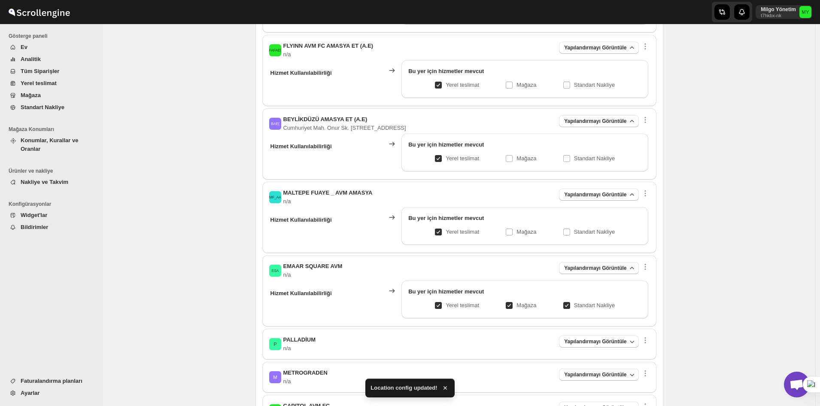
click at [524, 306] on p "Mağaza" at bounding box center [526, 305] width 20 height 9
click at [516, 306] on input "Mağaza" at bounding box center [512, 305] width 7 height 7
checkbox input "false"
click at [594, 302] on p "Standart Nakliye" at bounding box center [594, 305] width 41 height 9
click at [573, 302] on input "Standart Nakliye" at bounding box center [570, 305] width 7 height 7
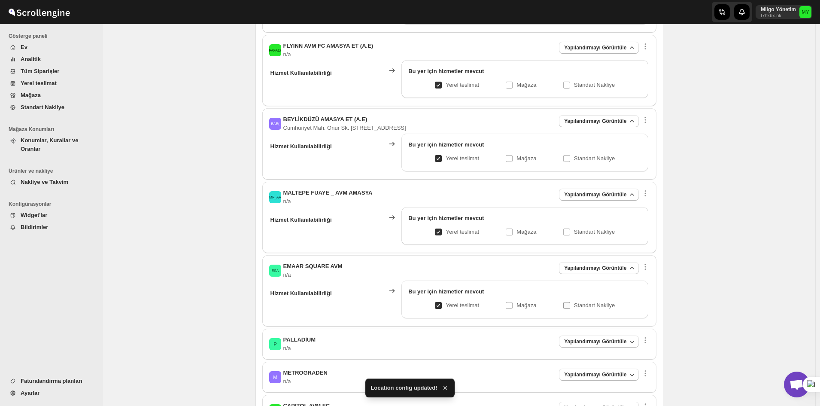
checkbox input "false"
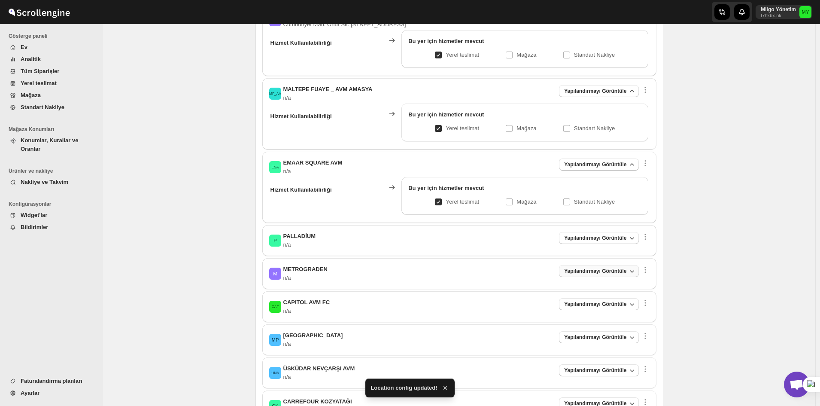
scroll to position [515, 0]
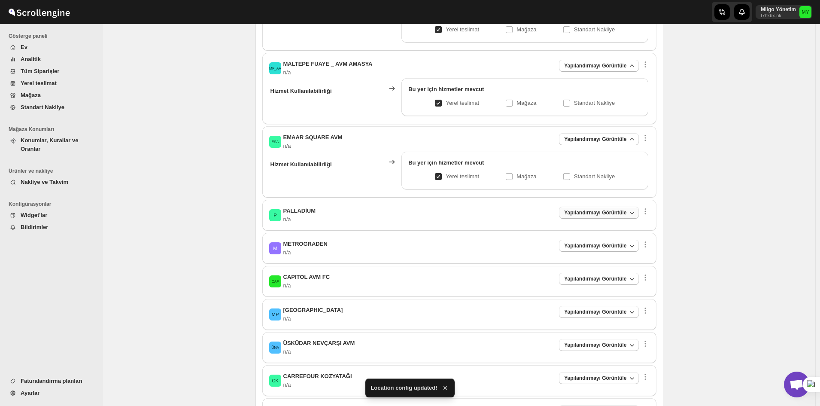
click at [577, 207] on button "Yapılandırmayı Görüntüle" at bounding box center [598, 212] width 79 height 12
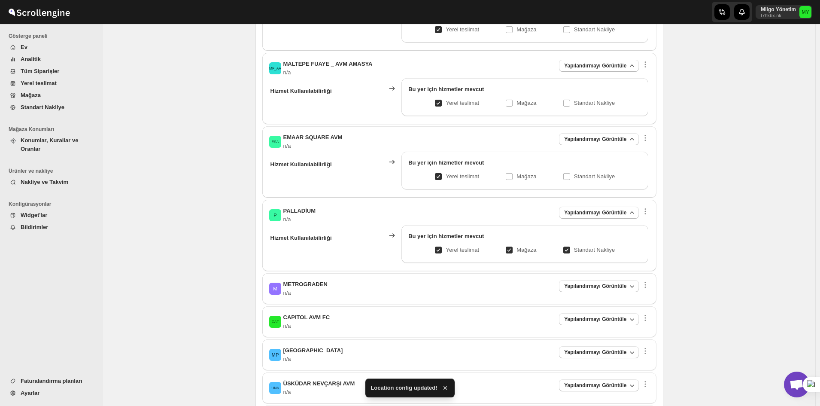
drag, startPoint x: 510, startPoint y: 250, endPoint x: 575, endPoint y: 251, distance: 64.4
click at [512, 250] on span at bounding box center [509, 249] width 7 height 7
click at [578, 250] on p "Standart Nakliye" at bounding box center [594, 249] width 41 height 9
click at [573, 250] on input "Standart Nakliye" at bounding box center [570, 249] width 7 height 7
checkbox input "false"
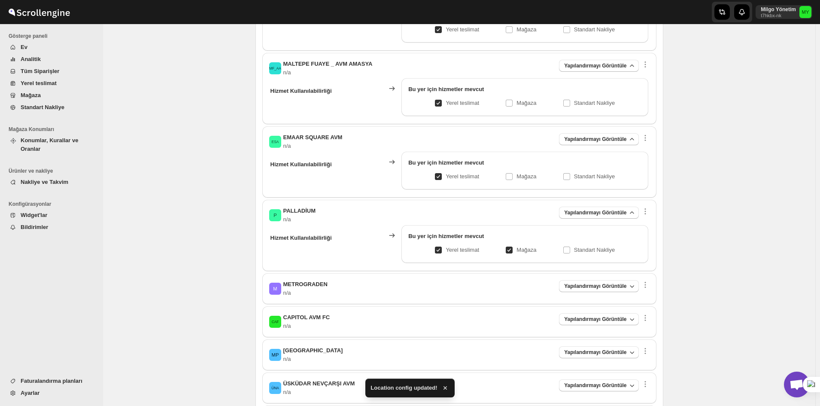
click at [530, 252] on p "Mağaza" at bounding box center [526, 249] width 20 height 9
click at [516, 252] on input "Mağaza" at bounding box center [512, 249] width 7 height 7
checkbox input "false"
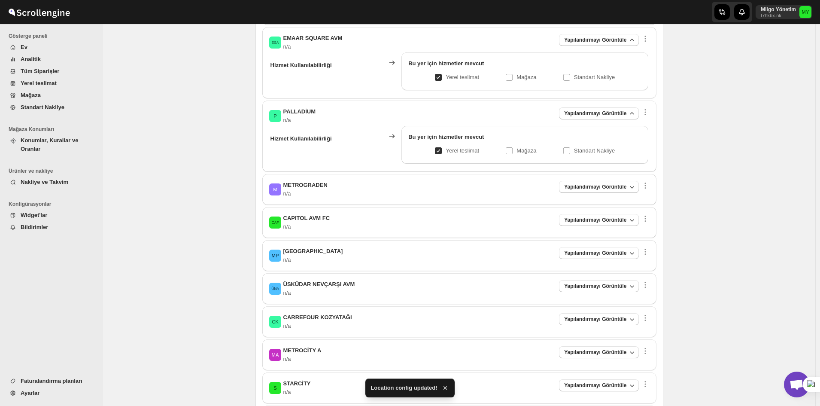
scroll to position [644, 0]
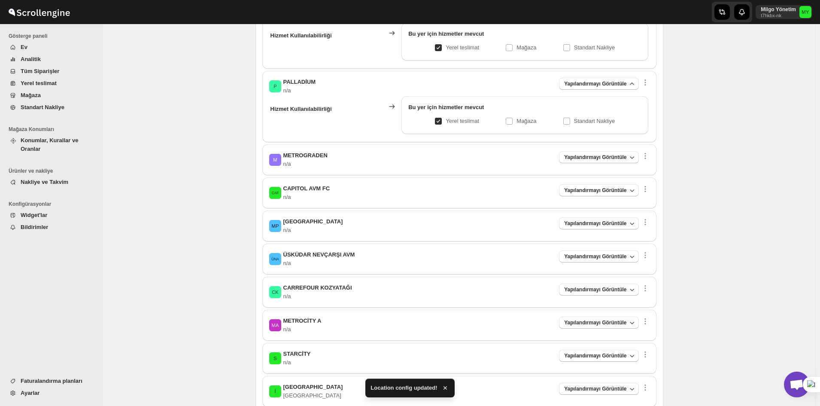
click at [590, 147] on div "M METROGRADEN n/a Yapılandırmayı Görüntüle Hizmet Kullanılabilirliği Bu yer içi…" at bounding box center [459, 159] width 394 height 31
click at [588, 150] on div "M METROGRADEN n/a Yapılandırmayı Görüntüle Hizmet Kullanılabilirliği Bu yer içi…" at bounding box center [459, 159] width 394 height 31
click at [588, 151] on button "Yapılandırmayı Görüntüle" at bounding box center [598, 157] width 79 height 12
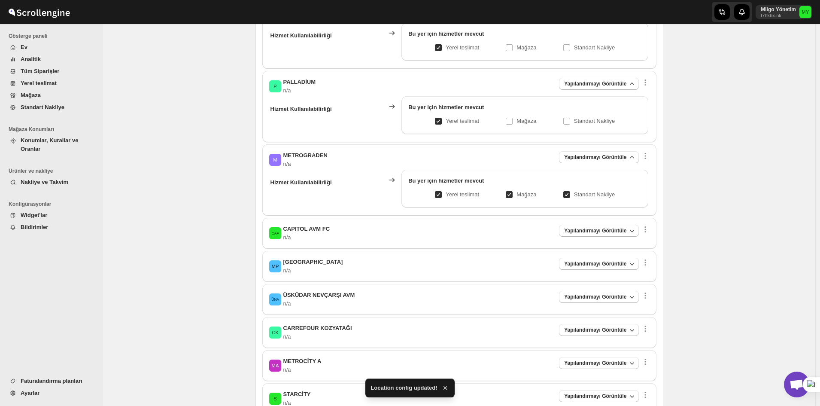
drag, startPoint x: 519, startPoint y: 188, endPoint x: 524, endPoint y: 191, distance: 6.0
click at [520, 188] on div "Bu yer için hizmetler mevcut Yerel teslimat Mağaza Standart Nakliye" at bounding box center [524, 189] width 246 height 38
drag, startPoint x: 528, startPoint y: 193, endPoint x: 562, endPoint y: 194, distance: 33.9
click at [529, 193] on p "Mağaza" at bounding box center [526, 194] width 20 height 9
click at [516, 193] on input "Mağaza" at bounding box center [512, 194] width 7 height 7
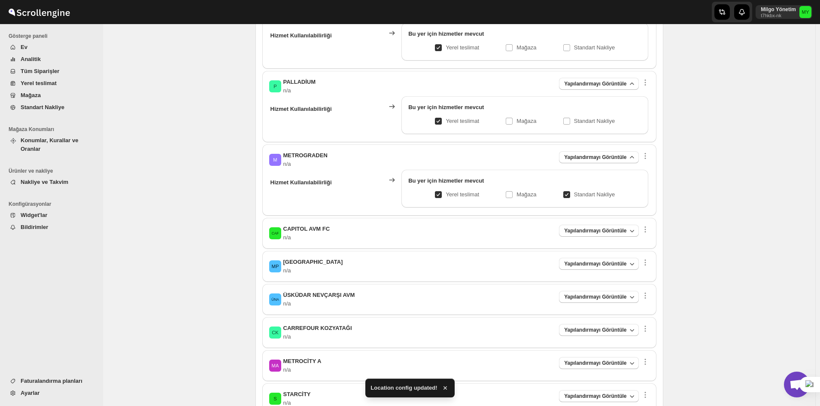
checkbox input "false"
click at [592, 190] on p "Standart Nakliye" at bounding box center [594, 194] width 41 height 9
click at [573, 191] on input "Standart Nakliye" at bounding box center [570, 194] width 7 height 7
checkbox input "false"
click at [596, 234] on button "Yapılandırmayı Görüntüle" at bounding box center [598, 230] width 79 height 12
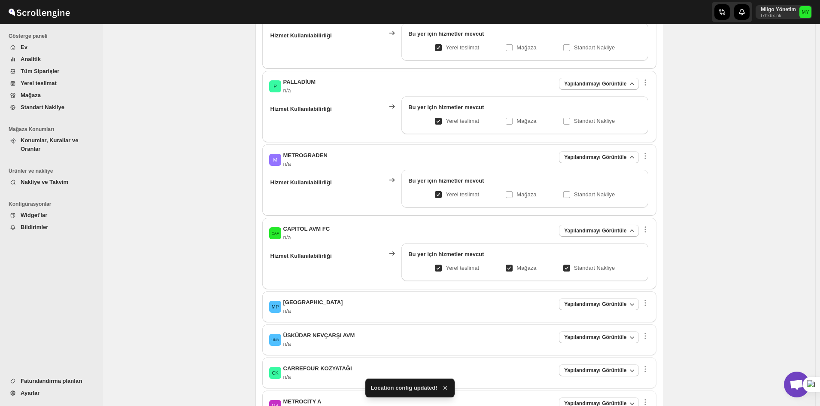
click at [514, 267] on input "Mağaza" at bounding box center [512, 267] width 7 height 7
checkbox input "false"
click at [582, 270] on p "Standart Nakliye" at bounding box center [594, 268] width 41 height 9
click at [573, 270] on input "Standart Nakliye" at bounding box center [570, 267] width 7 height 7
checkbox input "false"
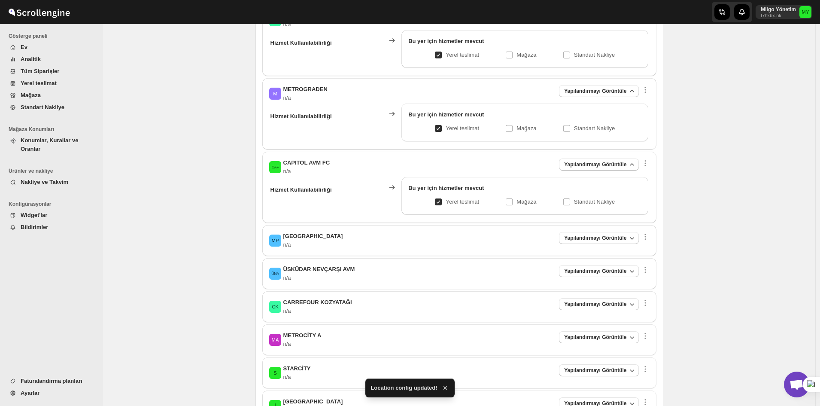
scroll to position [730, 0]
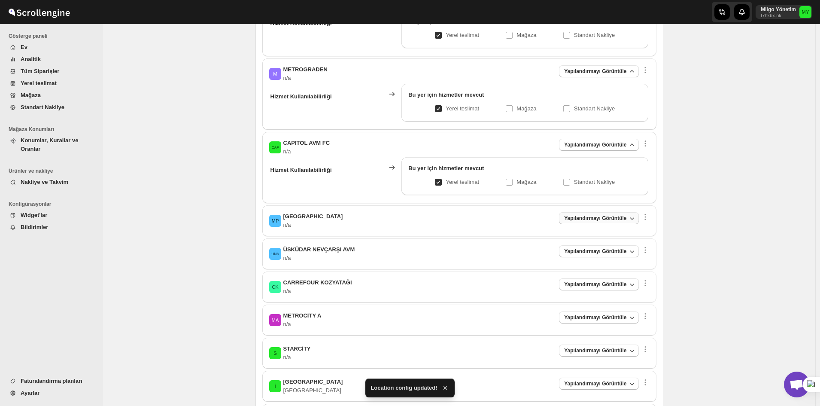
click at [597, 217] on span "Yapılandırmayı Görüntüle" at bounding box center [595, 218] width 62 height 7
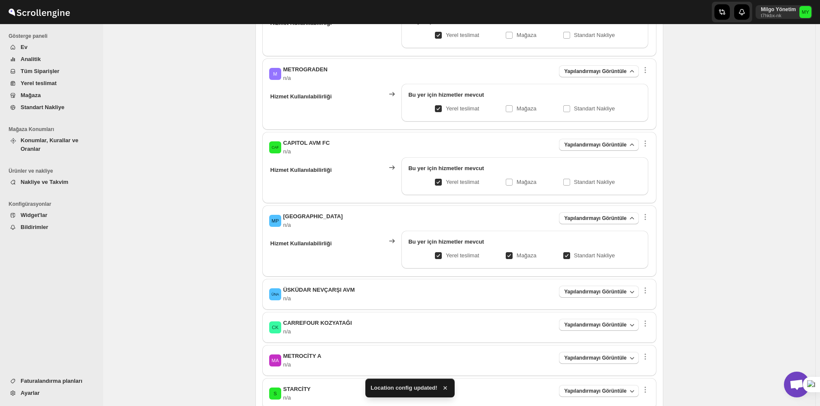
drag, startPoint x: 506, startPoint y: 257, endPoint x: 524, endPoint y: 257, distance: 18.0
click at [507, 257] on div "Yerel teslimat Mağaza Standart Nakliye" at bounding box center [524, 255] width 233 height 12
click at [524, 257] on p "Mağaza" at bounding box center [526, 255] width 20 height 9
click at [516, 257] on input "Mağaza" at bounding box center [512, 255] width 7 height 7
checkbox input "false"
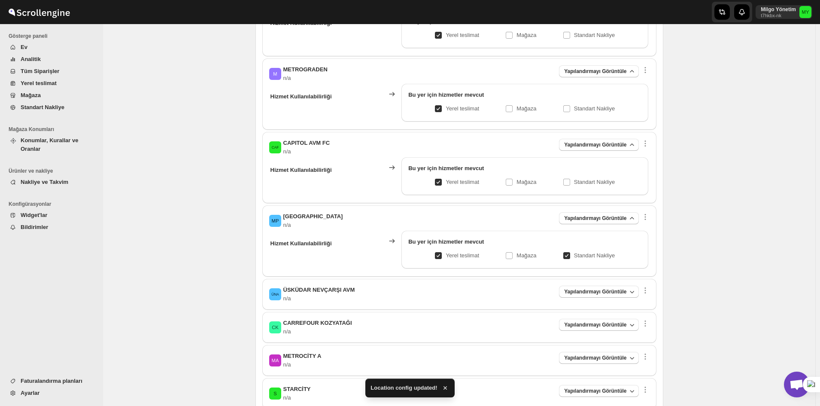
click at [594, 252] on p "Standart Nakliye" at bounding box center [594, 255] width 41 height 9
click at [573, 252] on input "Standart Nakliye" at bounding box center [570, 255] width 7 height 7
checkbox input "false"
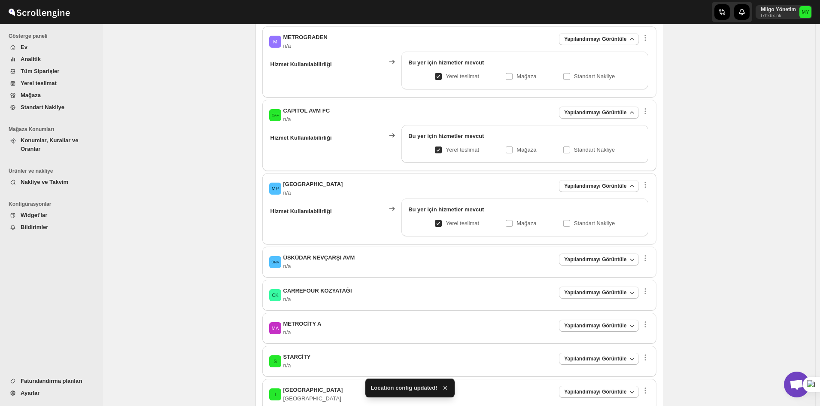
scroll to position [858, 0]
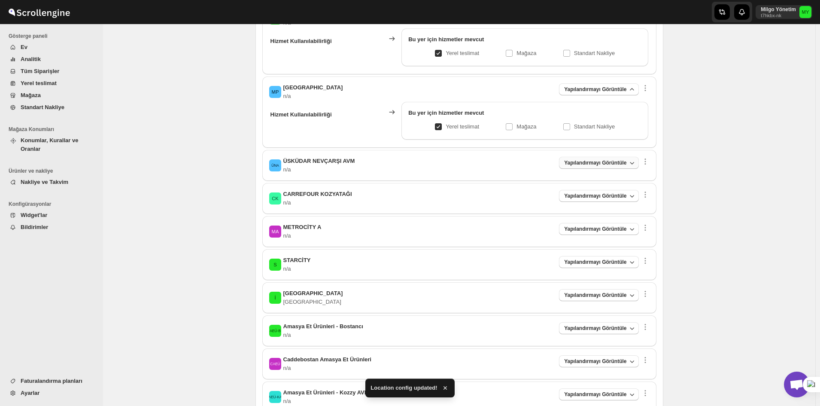
click at [588, 162] on span "Yapılandırmayı Görüntüle" at bounding box center [595, 162] width 62 height 7
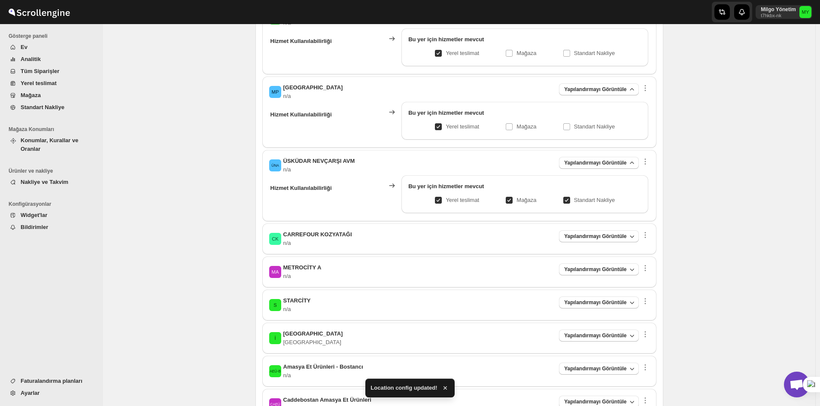
drag, startPoint x: 513, startPoint y: 202, endPoint x: 535, endPoint y: 201, distance: 21.9
click at [513, 202] on input "Mağaza" at bounding box center [512, 200] width 7 height 7
checkbox input "false"
click at [591, 199] on p "Standart Nakliye" at bounding box center [594, 200] width 41 height 9
click at [573, 199] on input "Standart Nakliye" at bounding box center [570, 200] width 7 height 7
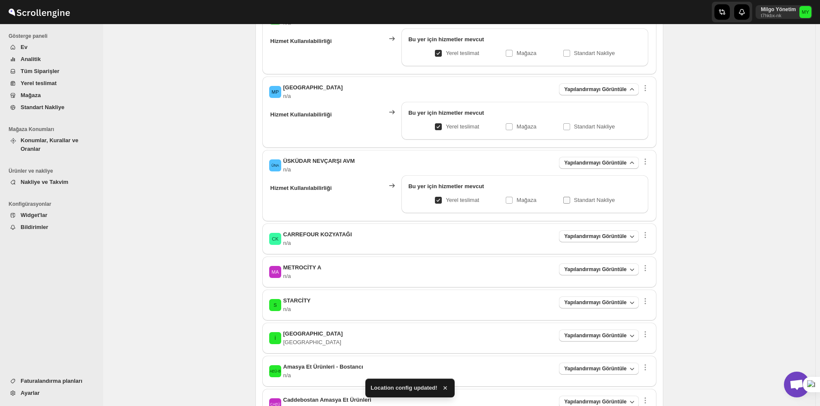
checkbox input "false"
click at [578, 229] on div "CK CARREFOUR KOZYATAĞI n/a Yapılandırmayı Görüntüle Hizmet Kullanılabilirliği B…" at bounding box center [459, 238] width 394 height 31
click at [577, 238] on span "Yapılandırmayı Görüntüle" at bounding box center [595, 236] width 62 height 7
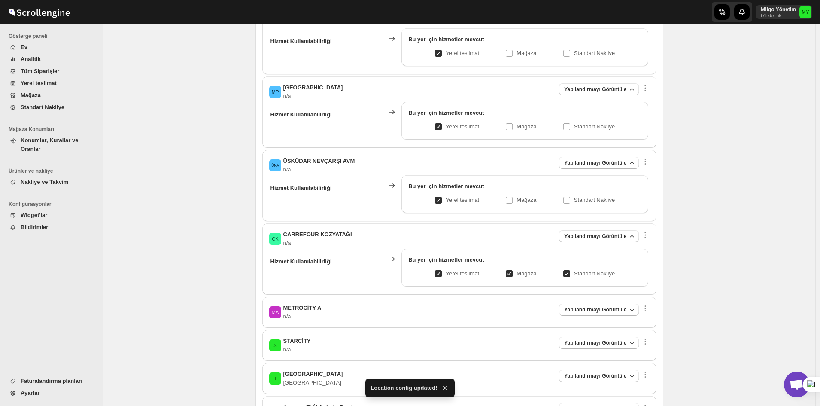
click at [514, 264] on div "Bu yer için hizmetler mevcut" at bounding box center [524, 261] width 233 height 12
click at [522, 269] on p "Mağaza" at bounding box center [526, 273] width 20 height 9
click at [516, 270] on input "Mağaza" at bounding box center [512, 273] width 7 height 7
checkbox input "false"
click at [581, 273] on p "Standart Nakliye" at bounding box center [594, 273] width 41 height 9
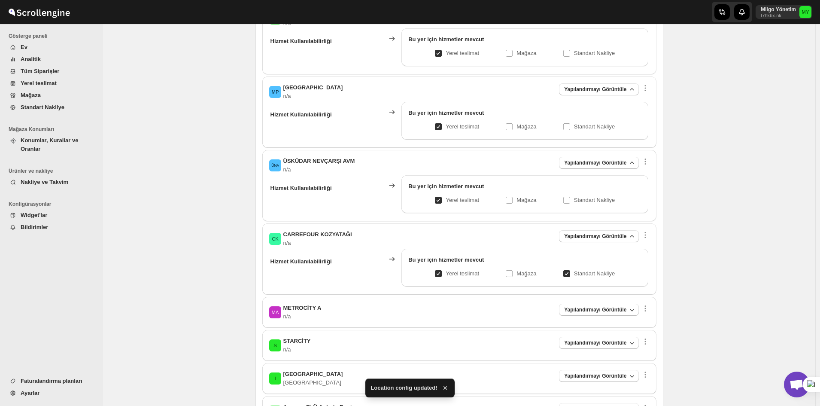
click at [573, 273] on input "Standart Nakliye" at bounding box center [570, 273] width 7 height 7
checkbox input "false"
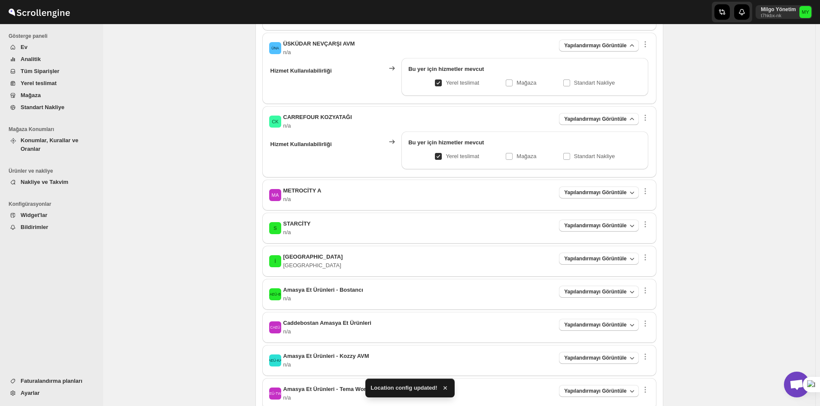
scroll to position [987, 0]
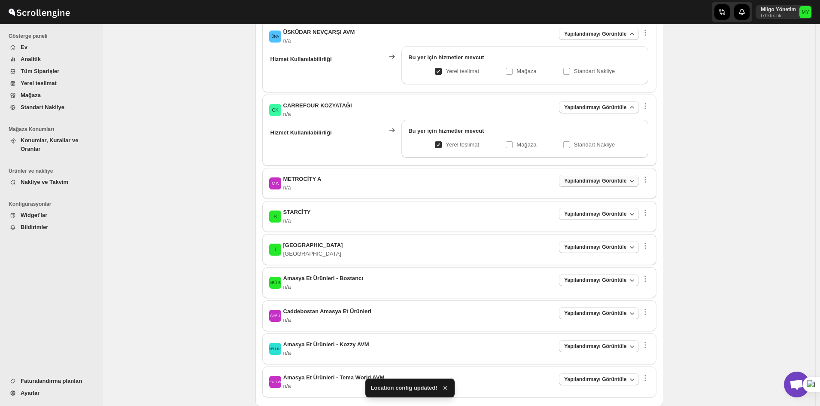
click at [584, 182] on span "Yapılandırmayı Görüntüle" at bounding box center [595, 180] width 62 height 7
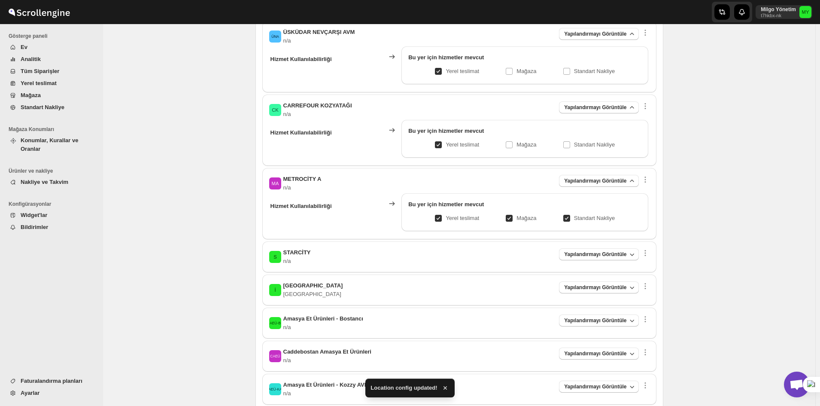
click at [517, 221] on label "Mağaza" at bounding box center [520, 218] width 31 height 12
click at [516, 221] on input "Mağaza" at bounding box center [512, 218] width 7 height 7
checkbox input "false"
click at [573, 223] on label "Standart Nakliye" at bounding box center [589, 218] width 52 height 12
click at [573, 221] on input "Standart Nakliye" at bounding box center [570, 218] width 7 height 7
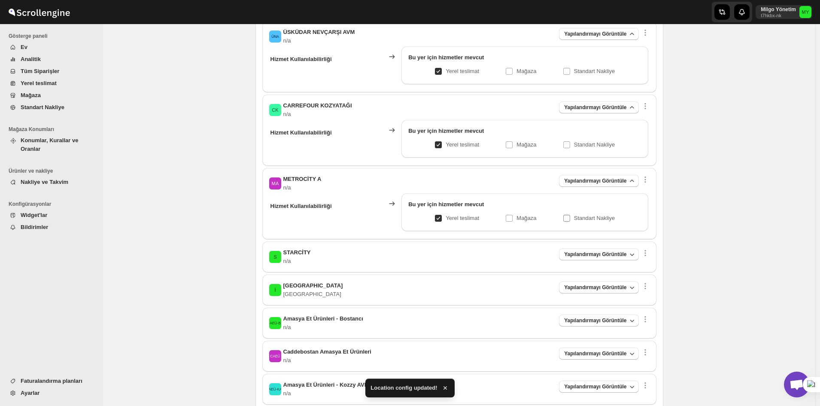
checkbox input "false"
click at [575, 249] on button "Yapılandırmayı Görüntüle" at bounding box center [598, 254] width 79 height 12
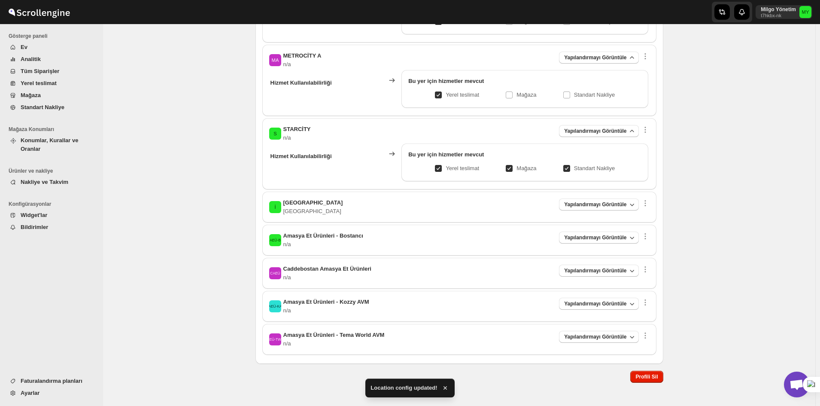
scroll to position [1116, 0]
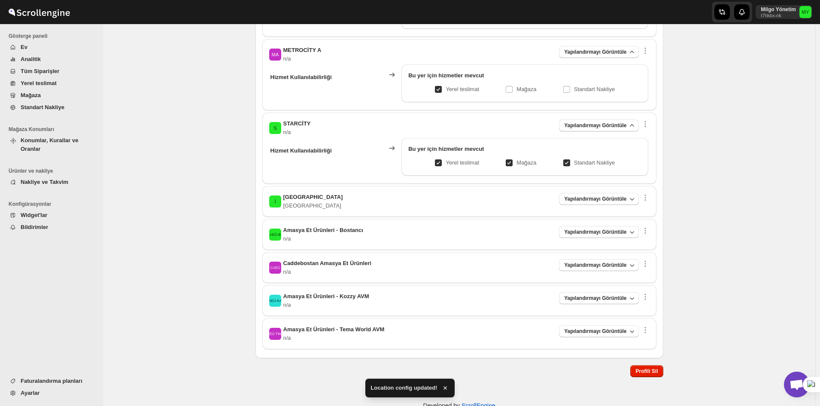
click at [514, 163] on input "Mağaza" at bounding box center [512, 162] width 7 height 7
checkbox input "false"
click at [568, 159] on span at bounding box center [566, 162] width 7 height 7
click at [568, 159] on input "Standart Nakliye" at bounding box center [570, 162] width 7 height 7
checkbox input "false"
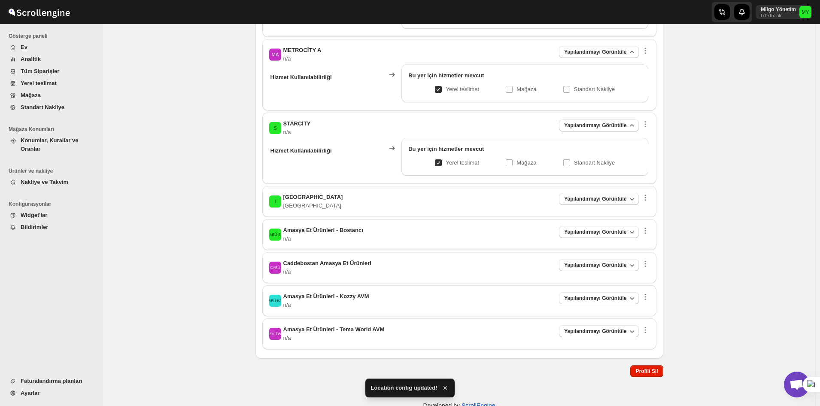
click at [586, 191] on div "İ İSTANBUL İSTANBUL Yapılandırmayı Görüntüle Hizmet Kullanılabilirliği Bu yer i…" at bounding box center [459, 201] width 394 height 31
click at [585, 196] on span "Yapılandırmayı Görüntüle" at bounding box center [595, 198] width 62 height 7
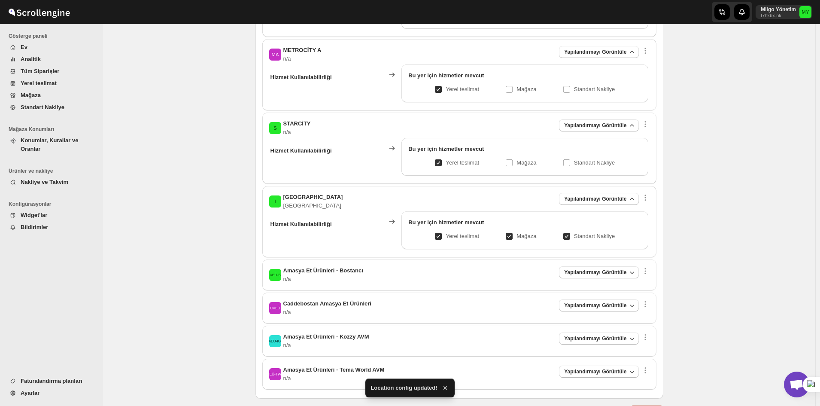
click at [514, 236] on input "Mağaza" at bounding box center [512, 236] width 7 height 7
checkbox input "false"
click at [573, 233] on input "Standart Nakliye" at bounding box center [570, 236] width 7 height 7
checkbox input "false"
click at [589, 270] on span "Yapılandırmayı Görüntüle" at bounding box center [595, 272] width 62 height 7
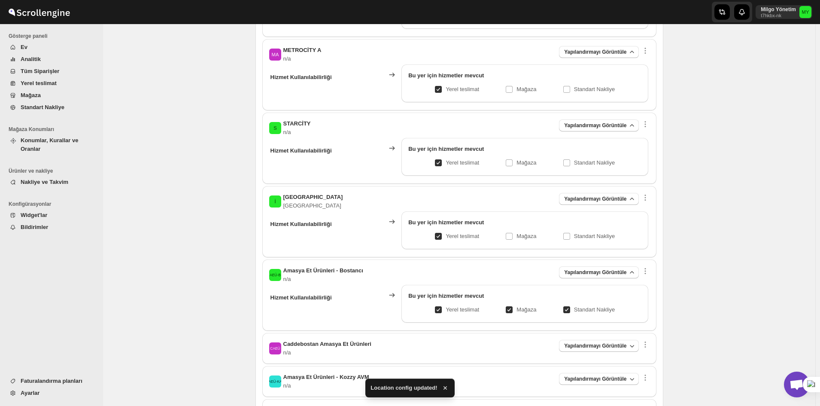
click at [516, 309] on input "Mağaza" at bounding box center [512, 309] width 7 height 7
checkbox input "false"
click at [566, 307] on span at bounding box center [566, 309] width 7 height 7
click at [567, 307] on input "Standart Nakliye" at bounding box center [570, 309] width 7 height 7
checkbox input "false"
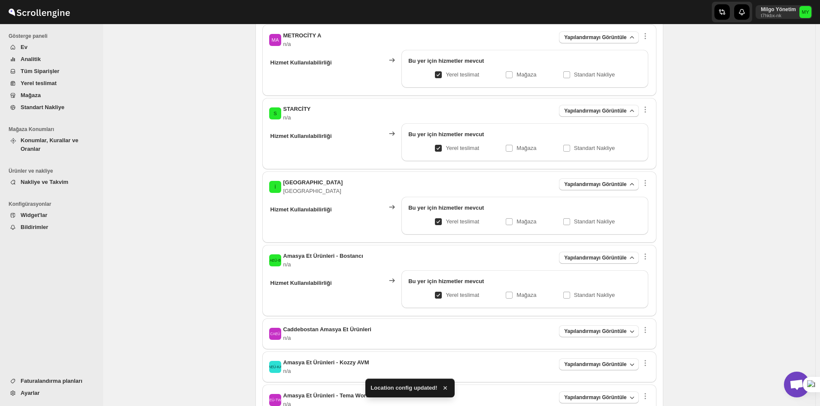
scroll to position [1217, 0]
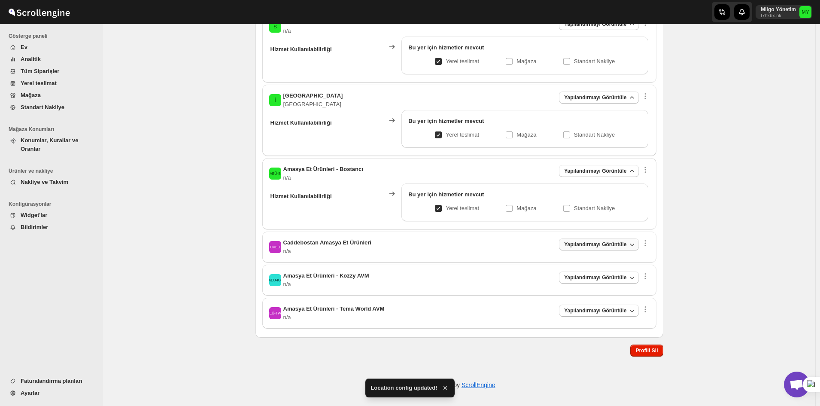
click at [584, 242] on span "Yapılandırmayı Görüntüle" at bounding box center [595, 244] width 62 height 7
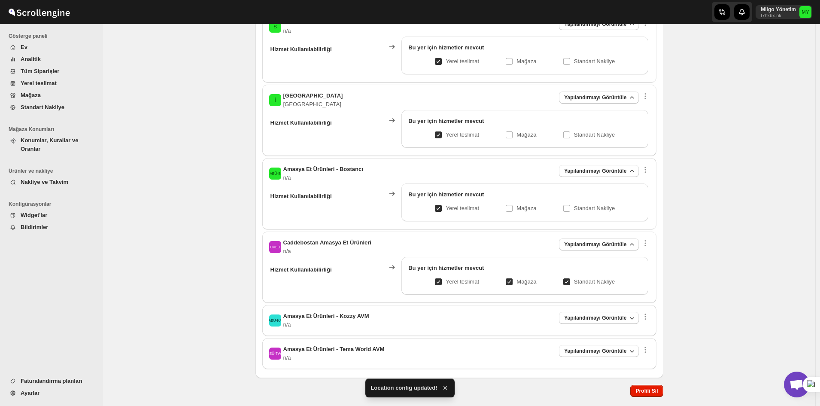
click at [515, 284] on input "Mağaza" at bounding box center [512, 281] width 7 height 7
checkbox input "false"
click at [588, 281] on p "Standart Nakliye" at bounding box center [594, 281] width 41 height 9
click at [573, 281] on input "Standart Nakliye" at bounding box center [570, 281] width 7 height 7
checkbox input "false"
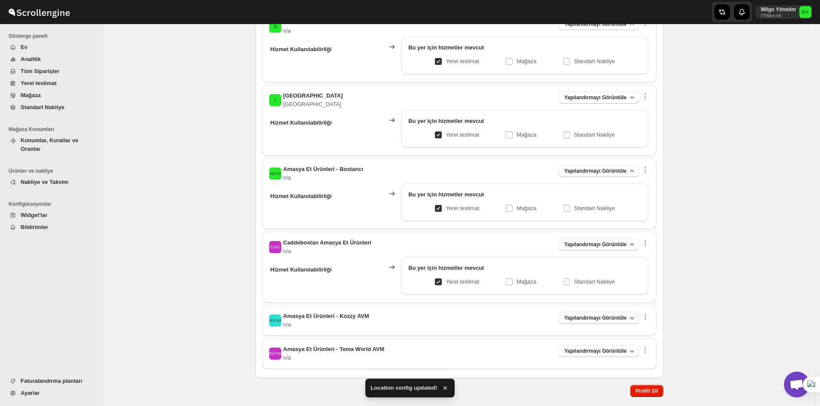
click at [580, 319] on span "Yapılandırmayı Görüntüle" at bounding box center [595, 317] width 62 height 7
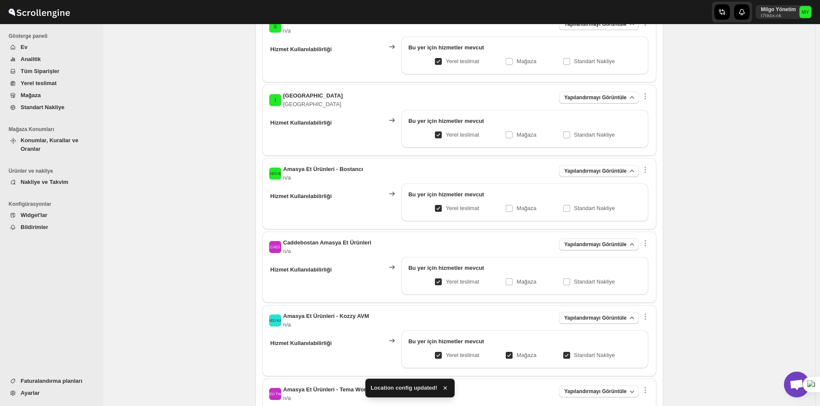
click at [514, 350] on label "Mağaza" at bounding box center [520, 355] width 31 height 12
click at [514, 352] on input "Mağaza" at bounding box center [512, 355] width 7 height 7
checkbox input "false"
click at [567, 349] on label "Standart Nakliye" at bounding box center [589, 355] width 52 height 12
click at [567, 352] on input "Standart Nakliye" at bounding box center [570, 355] width 7 height 7
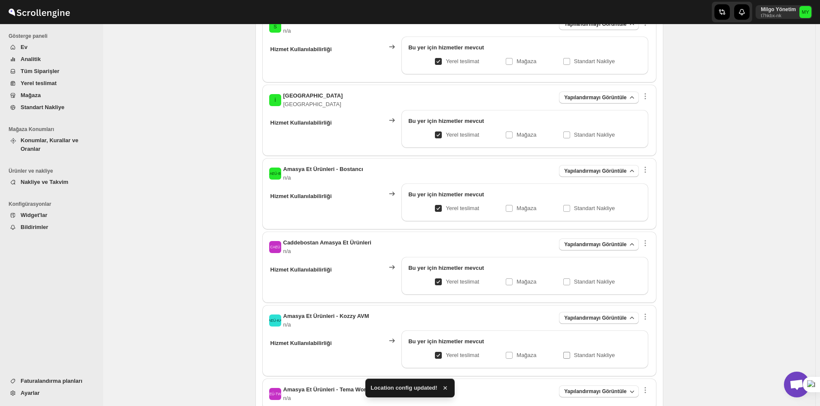
checkbox input "false"
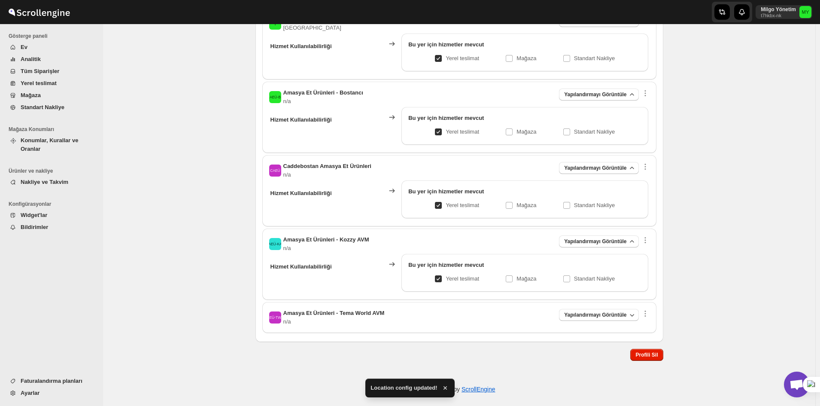
scroll to position [1298, 0]
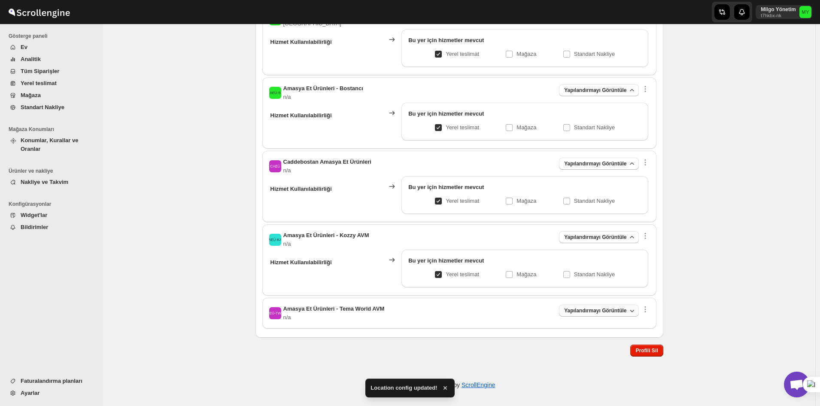
click at [584, 305] on button "Yapılandırmayı Görüntüle" at bounding box center [598, 310] width 79 height 12
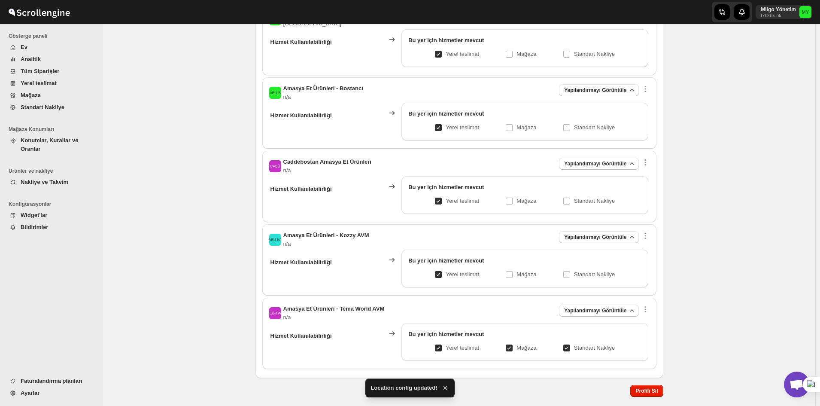
click at [512, 349] on input "Mağaza" at bounding box center [512, 347] width 7 height 7
checkbox input "false"
click at [576, 348] on p "Standart Nakliye" at bounding box center [594, 347] width 41 height 9
click at [573, 348] on input "Standart Nakliye" at bounding box center [570, 347] width 7 height 7
checkbox input "false"
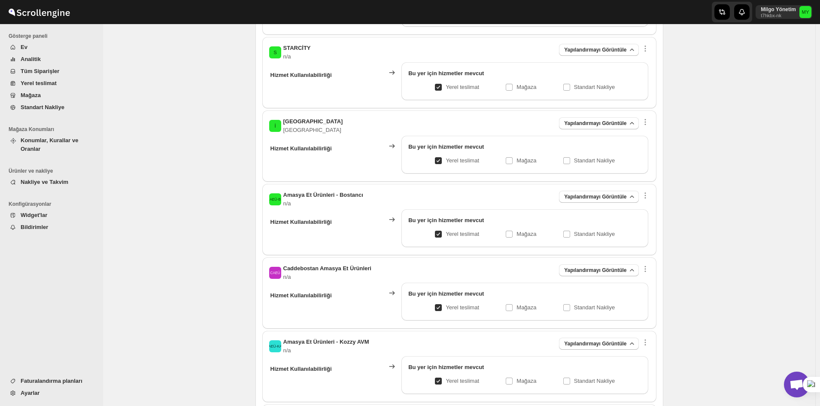
scroll to position [1209, 0]
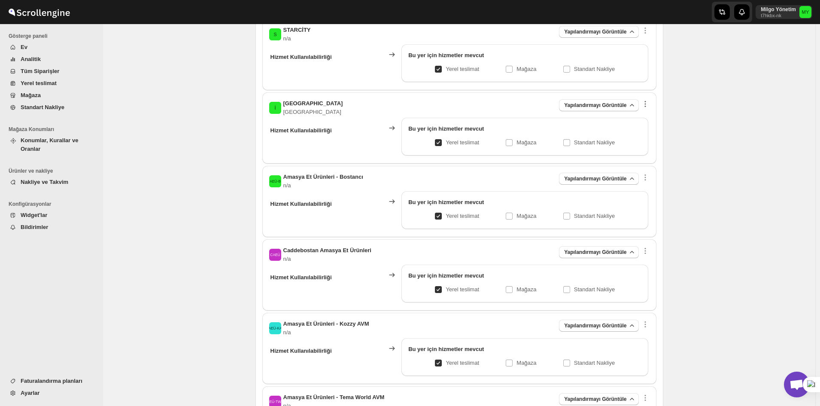
click at [649, 105] on icon "button" at bounding box center [645, 104] width 9 height 9
click at [642, 119] on span "Konumu Kaldır" at bounding box center [652, 119] width 37 height 6
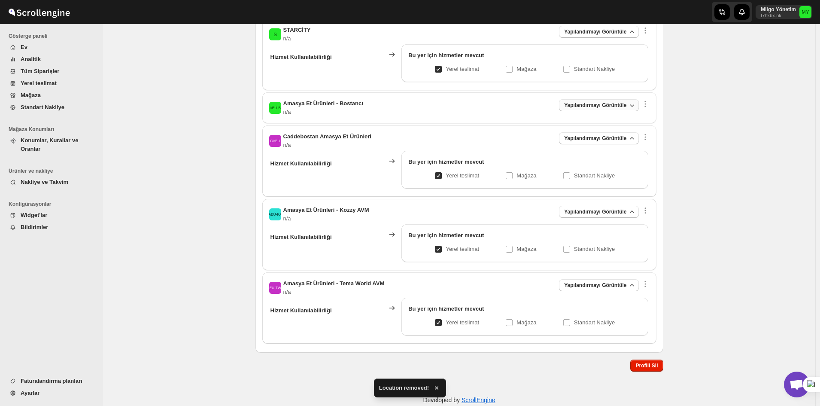
click at [597, 106] on span "Yapılandırmayı Görüntüle" at bounding box center [595, 105] width 62 height 7
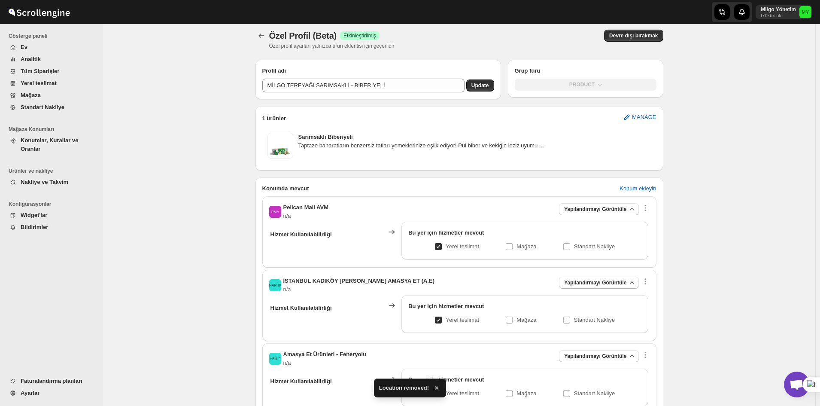
scroll to position [0, 0]
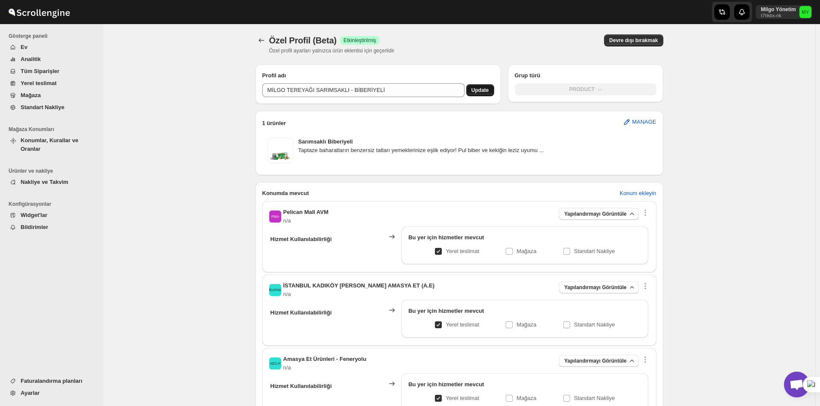
click at [482, 94] on button "Update" at bounding box center [480, 90] width 28 height 12
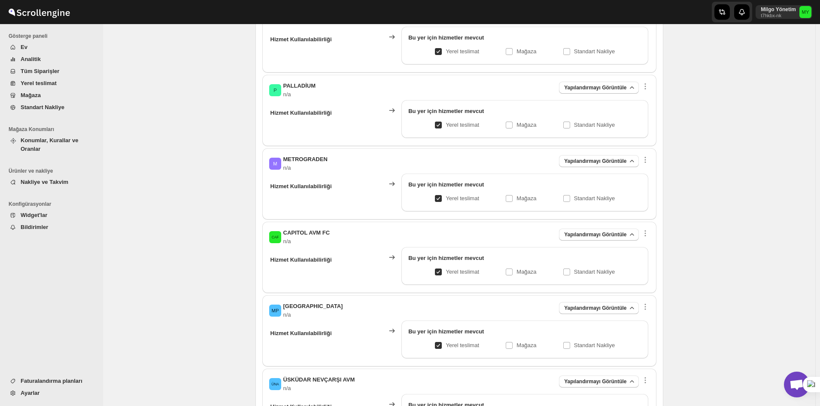
scroll to position [687, 0]
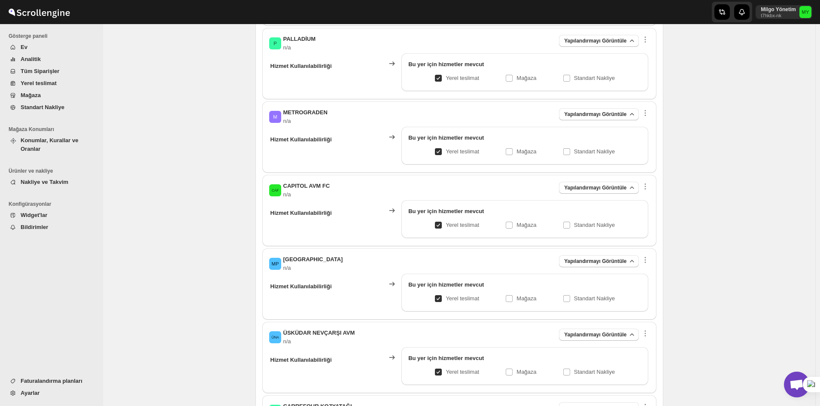
click at [454, 152] on p "Yerel teslimat" at bounding box center [462, 151] width 33 height 9
click at [445, 152] on input "Yerel teslimat" at bounding box center [441, 151] width 7 height 7
checkbox input "false"
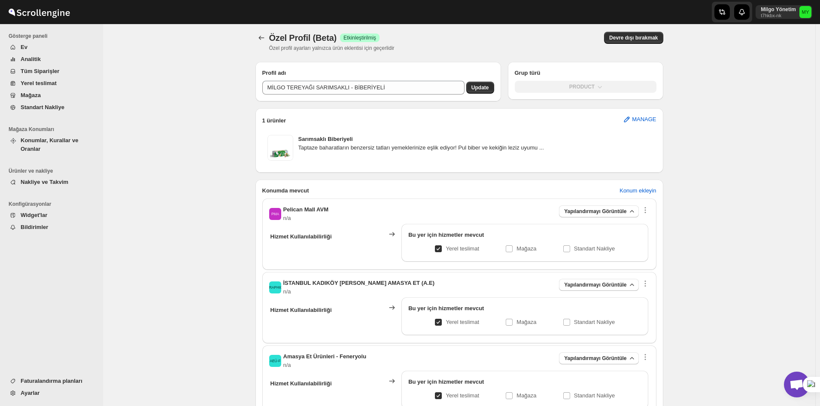
scroll to position [0, 0]
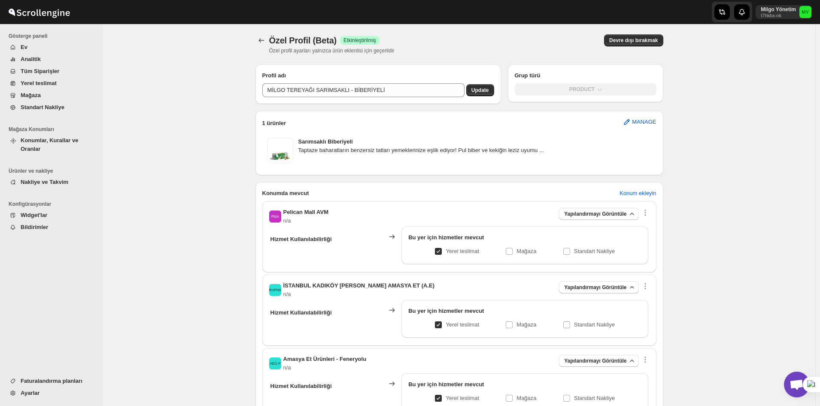
click at [484, 85] on button "Update" at bounding box center [480, 90] width 28 height 12
click at [63, 179] on span "Nakliye ve Takvim" at bounding box center [45, 182] width 48 height 6
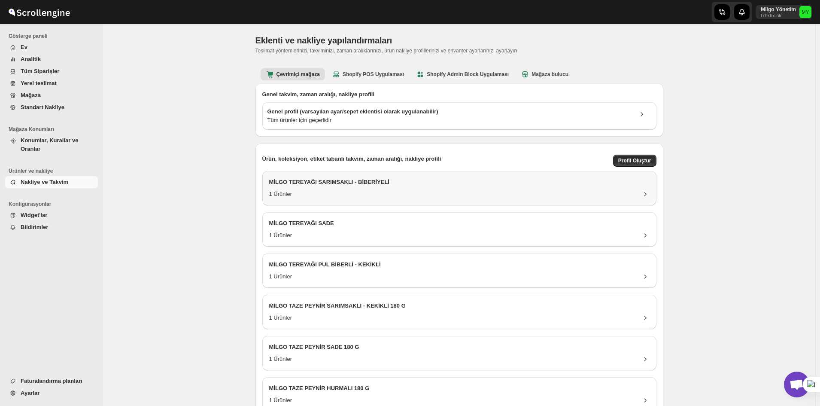
click at [315, 188] on div "MİLGO TEREYAĞI SARIMSAKLI - BİBERİYELİ" at bounding box center [459, 184] width 380 height 12
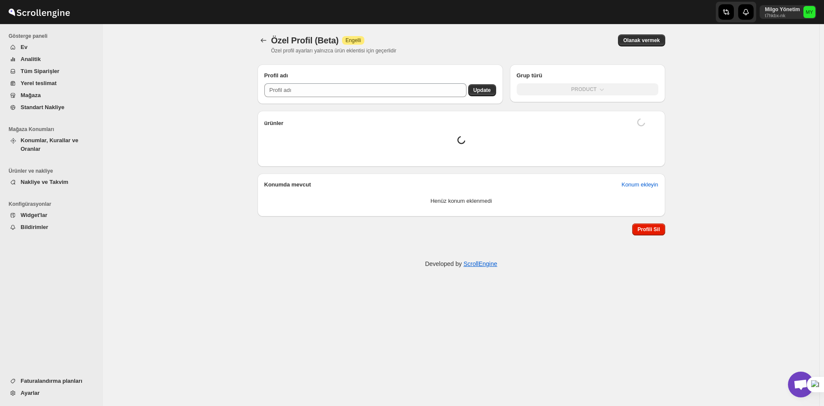
type input "MİLGO TEREYAĞI SARIMSAKLI - BİBERİYELİ"
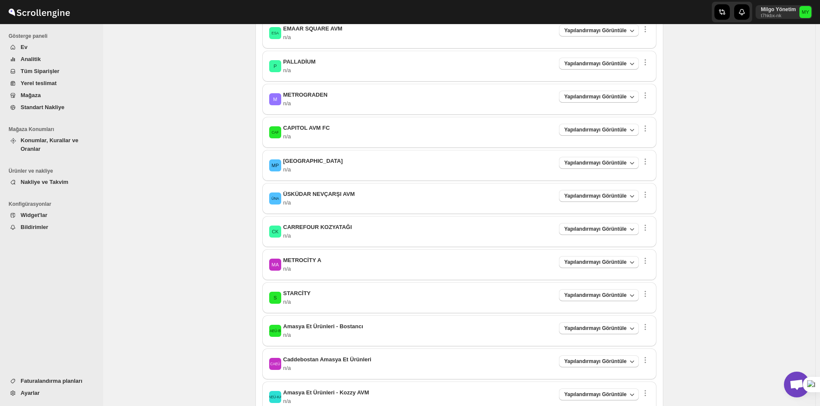
scroll to position [258, 0]
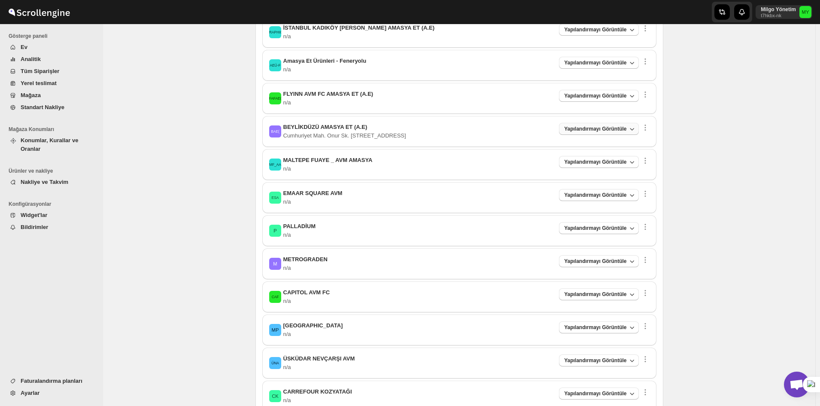
click at [599, 128] on span "Yapılandırmayı Görüntüle" at bounding box center [595, 128] width 62 height 7
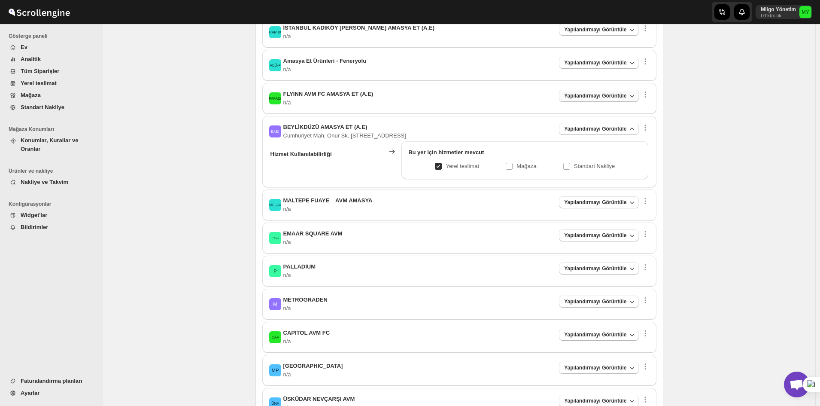
click at [594, 94] on span "Yapılandırmayı Görüntüle" at bounding box center [595, 95] width 62 height 7
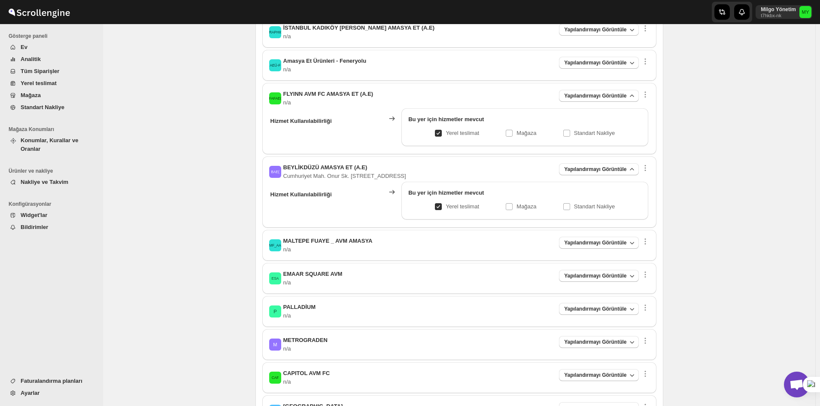
click at [588, 70] on div "AEÜ-F Amasya Et Ürünleri - Feneryolu n/a Yapılandırmayı Görüntüle" at bounding box center [459, 65] width 380 height 17
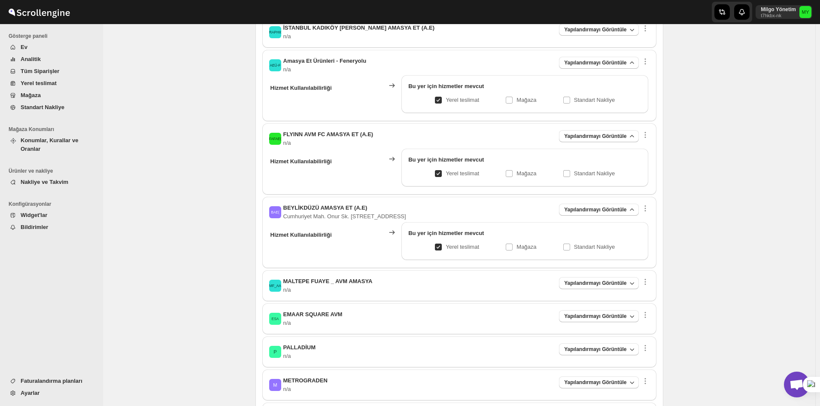
click at [583, 38] on div "İKEEAE( İSTANBUL KADIKÖY ETHEM EFENDİ AMASYA ET (A.E) n/a Yapılandırmayı Görünt…" at bounding box center [459, 32] width 380 height 17
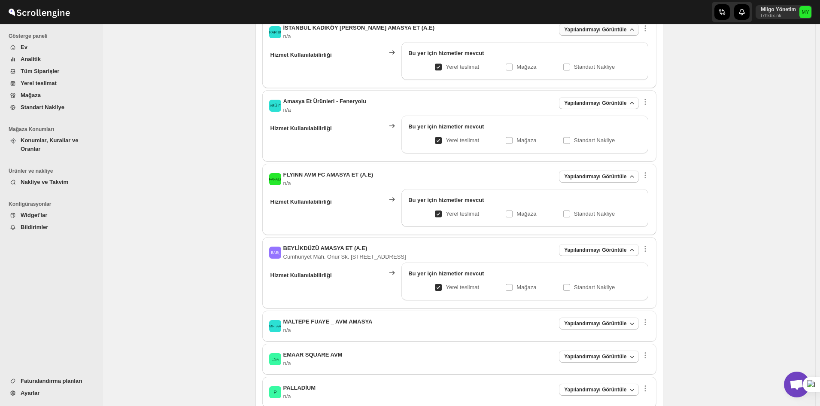
click at [582, 34] on button "Yapılandırmayı Görüntüle" at bounding box center [598, 30] width 79 height 12
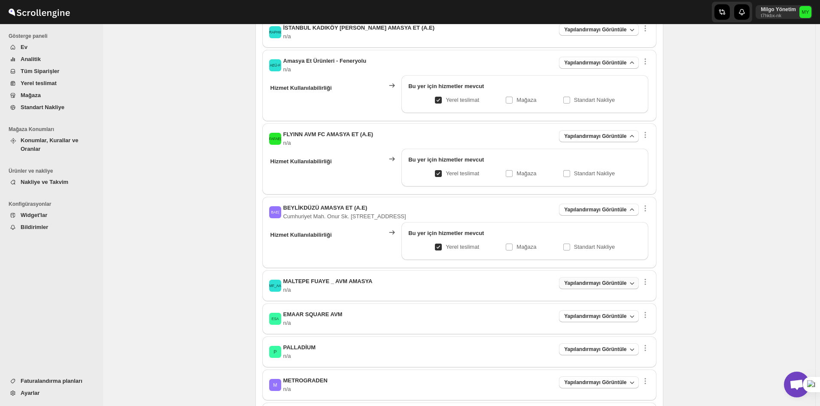
click at [586, 281] on span "Yapılandırmayı Görüntüle" at bounding box center [595, 282] width 62 height 7
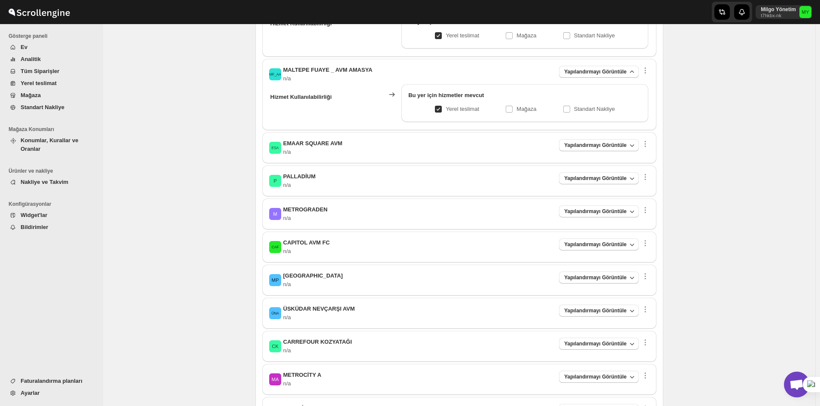
scroll to position [472, 0]
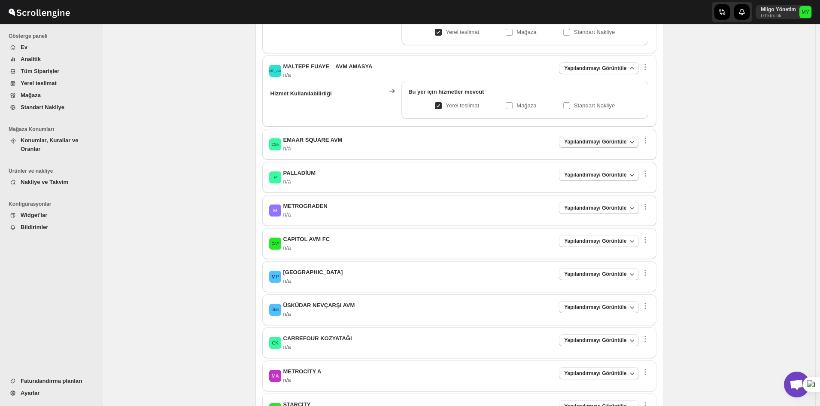
click at [599, 136] on button "Yapılandırmayı Görüntüle" at bounding box center [598, 142] width 79 height 12
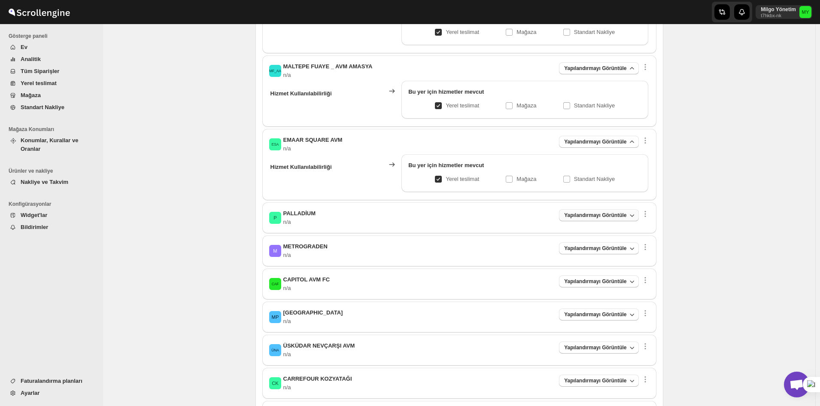
click at [582, 213] on span "Yapılandırmayı Görüntüle" at bounding box center [595, 215] width 62 height 7
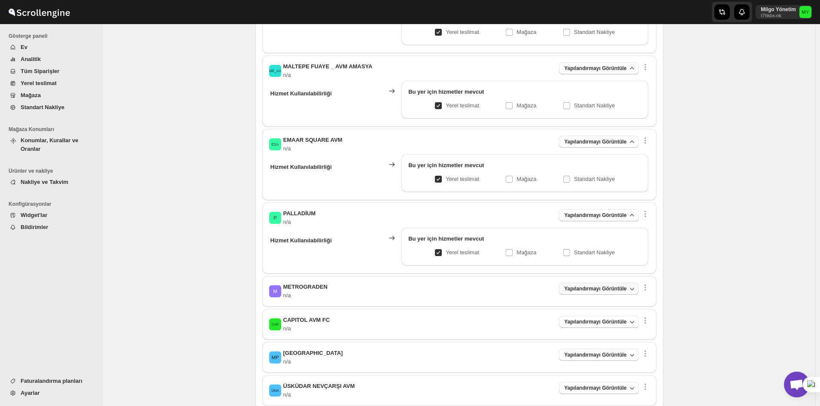
click at [583, 288] on span "Yapılandırmayı Görüntüle" at bounding box center [595, 288] width 62 height 7
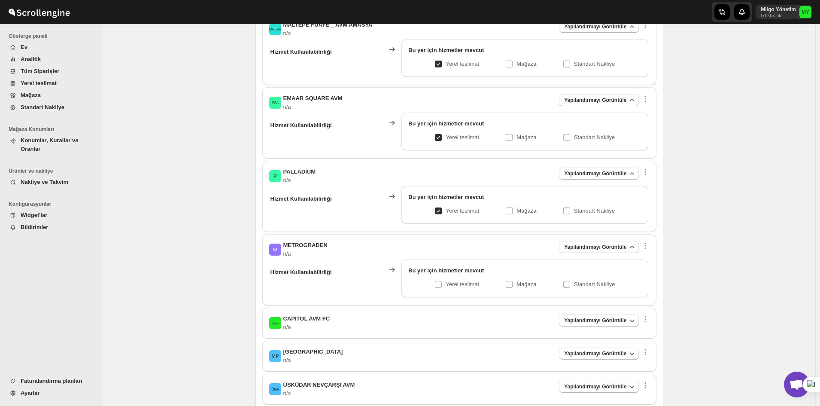
scroll to position [644, 0]
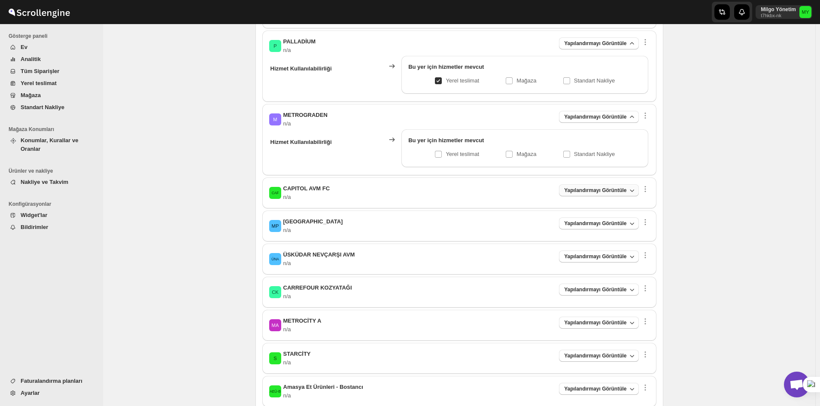
click at [590, 195] on button "Yapılandırmayı Görüntüle" at bounding box center [598, 190] width 79 height 12
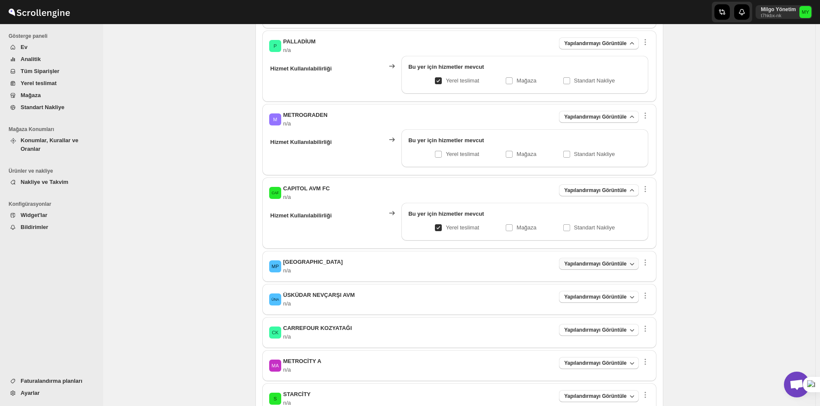
click at [593, 269] on button "Yapılandırmayı Görüntüle" at bounding box center [598, 264] width 79 height 12
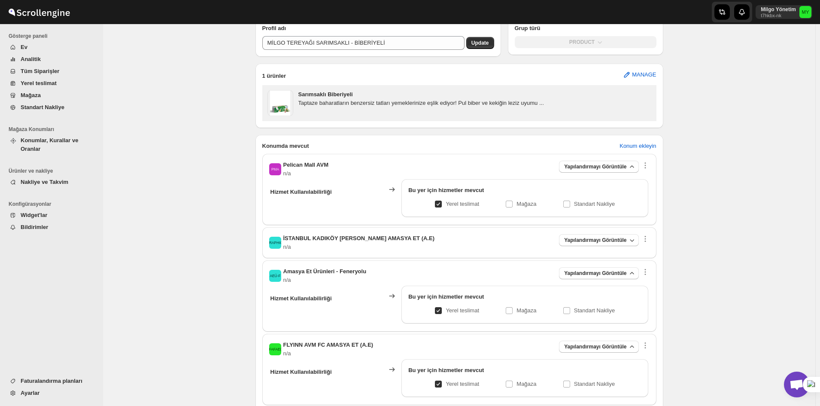
scroll to position [0, 0]
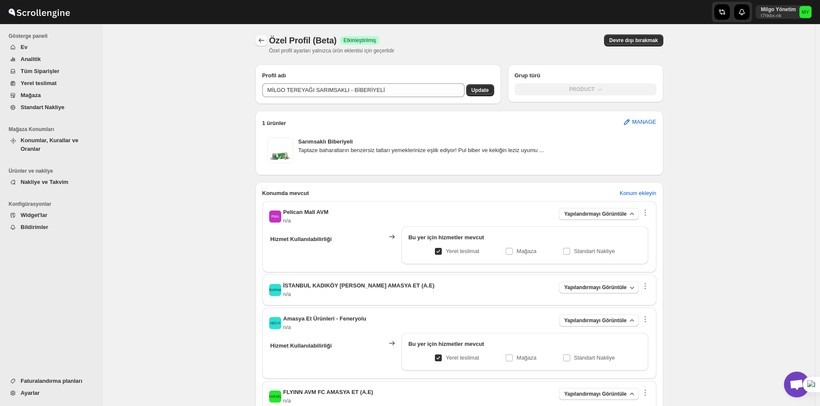
click at [260, 40] on icon "Back" at bounding box center [261, 40] width 9 height 9
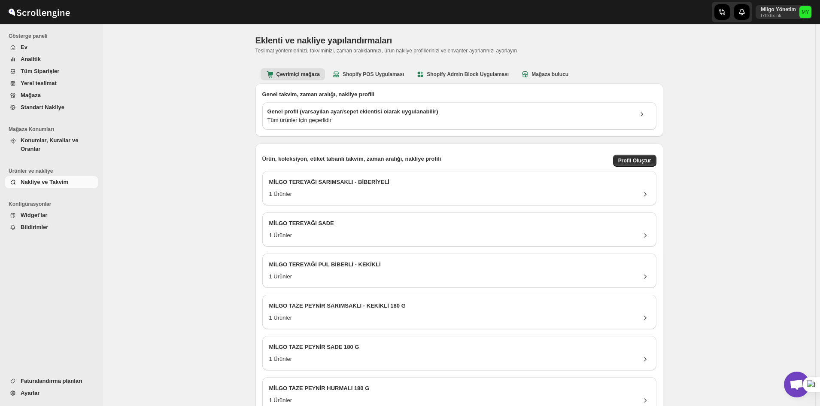
click at [67, 178] on span "Nakliye ve Takvim" at bounding box center [59, 182] width 76 height 9
click at [83, 178] on span "Nakliye ve Takvim" at bounding box center [59, 182] width 76 height 9
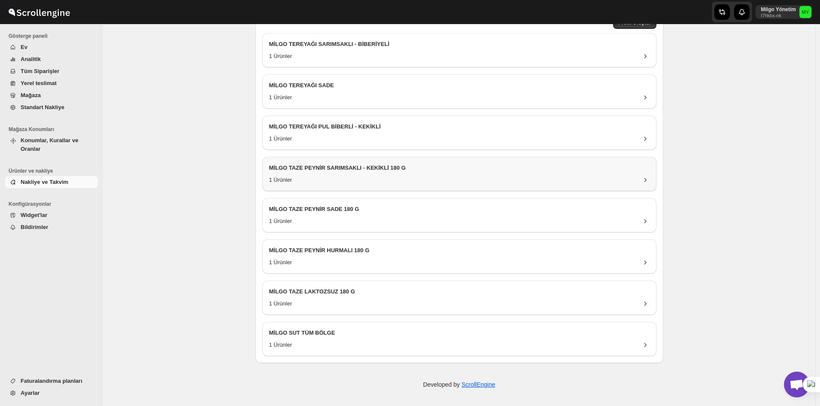
click at [334, 180] on div "1 Ürünler" at bounding box center [459, 180] width 380 height 9
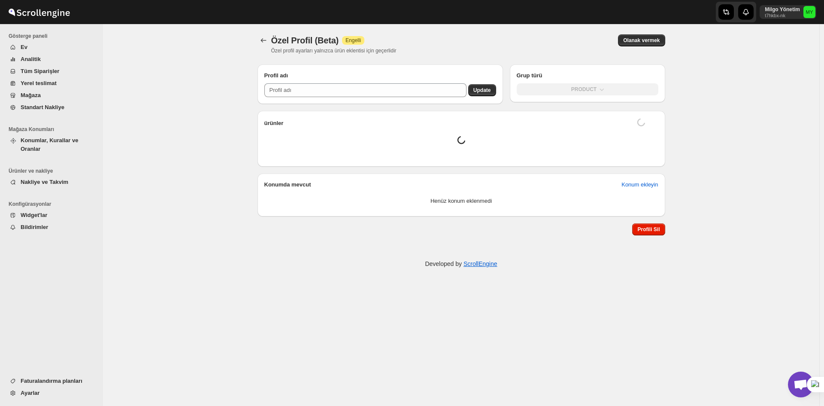
type input "MİLGO TAZE PEYNİR SARIMSAKLI - KEKİKLİ 180 G"
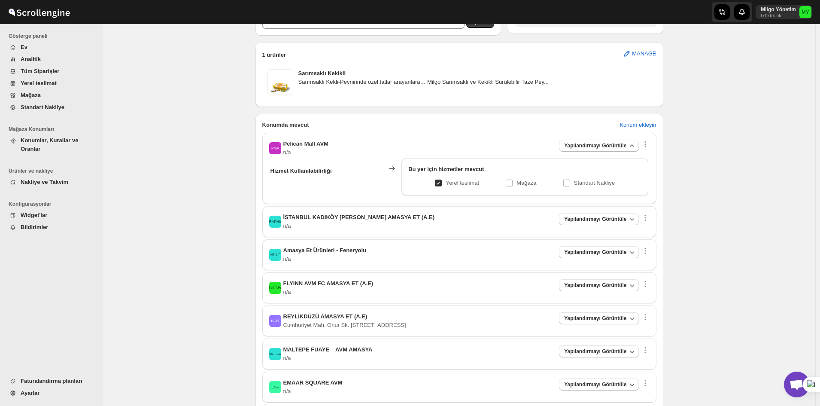
scroll to position [172, 0]
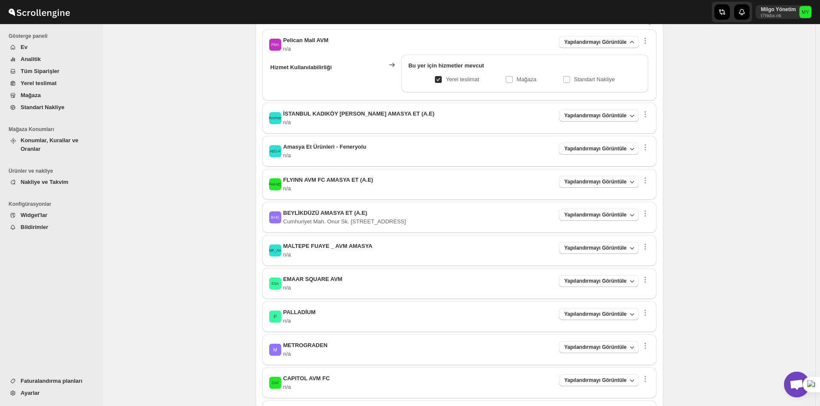
click at [379, 185] on div "FAFAE( FLYINN AVM FC AMASYA ET (A.E) n/a Yapılandırmayı Görüntüle" at bounding box center [459, 184] width 380 height 17
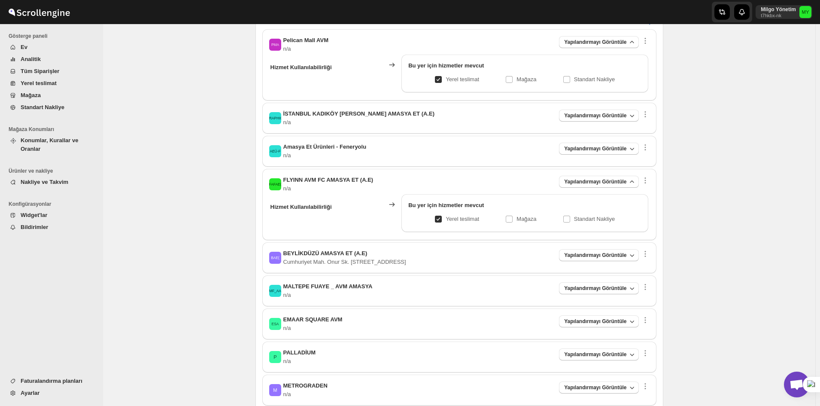
click at [406, 166] on div "AEÜ-F Amasya Et Ürünleri - Feneryolu n/a Yapılandırmayı Görüntüle Hizmet Kullan…" at bounding box center [459, 151] width 394 height 31
click at [414, 145] on div "AEÜ-F Amasya Et Ürünleri - Feneryolu n/a Yapılandırmayı Görüntüle" at bounding box center [459, 150] width 380 height 17
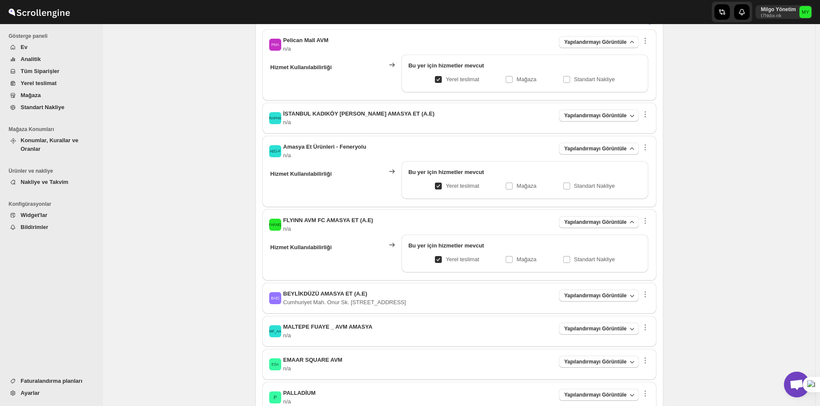
click at [415, 116] on span "İSTANBUL KADIKÖY [PERSON_NAME] AMASYA ET (A.E)" at bounding box center [358, 113] width 151 height 6
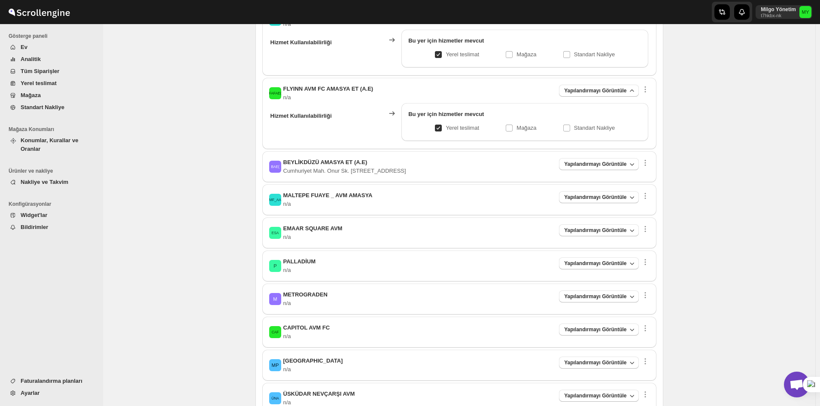
click at [421, 240] on div "ESA EMAAR SQUARE AVM n/a Yapılandırmayı Görüntüle" at bounding box center [459, 232] width 380 height 17
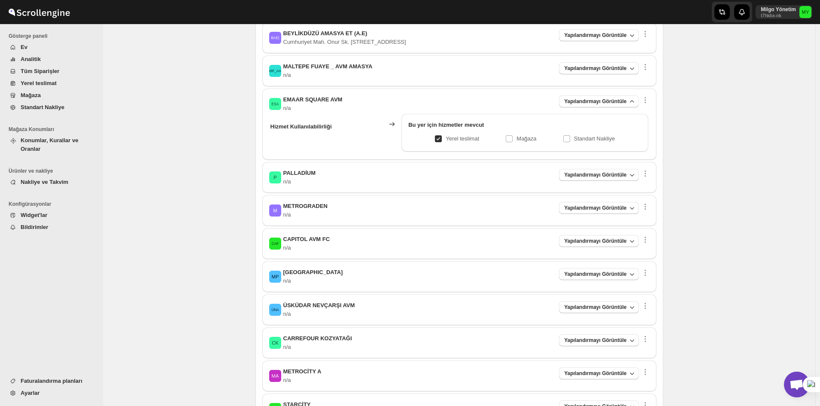
click at [418, 218] on div "M METROGRADEN n/a Yapılandırmayı Görüntüle" at bounding box center [459, 210] width 380 height 17
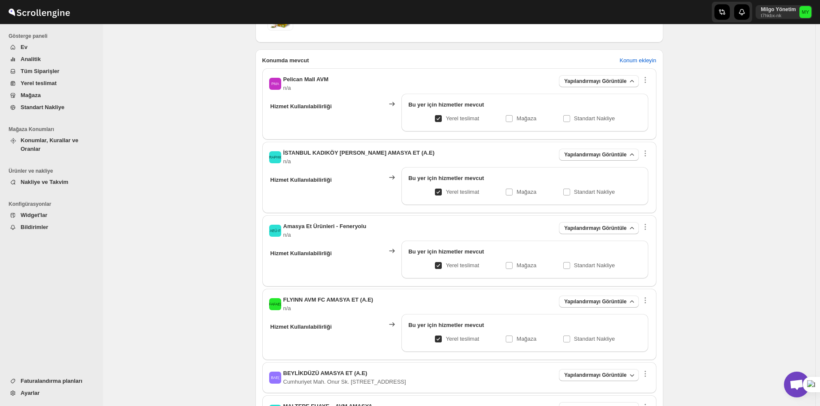
scroll to position [129, 0]
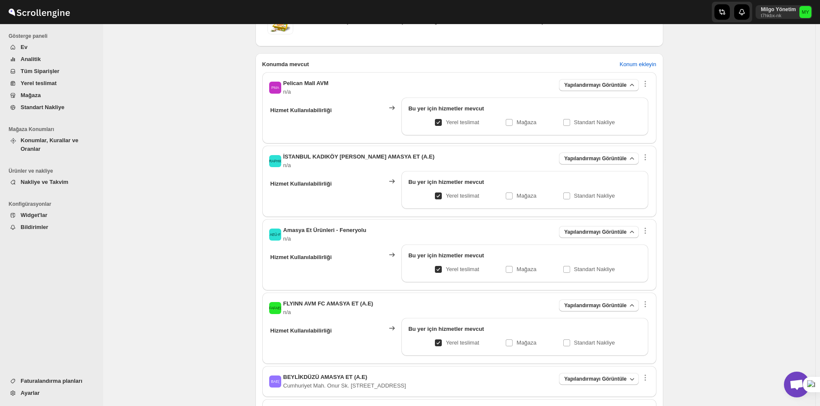
click at [60, 72] on span "Tüm Siparişler" at bounding box center [59, 71] width 76 height 9
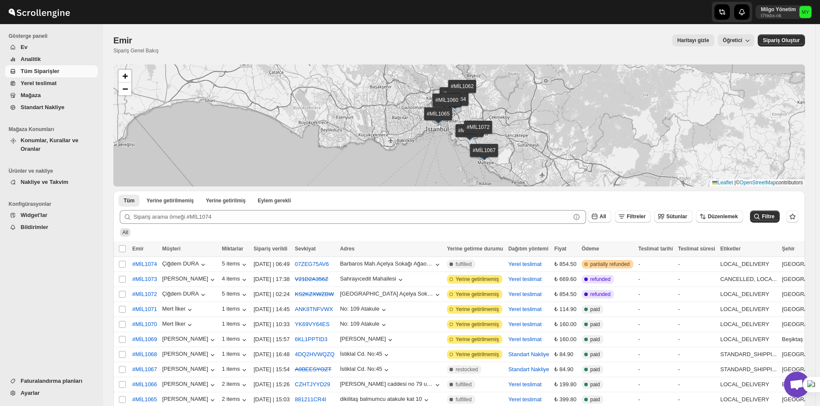
scroll to position [3126, 0]
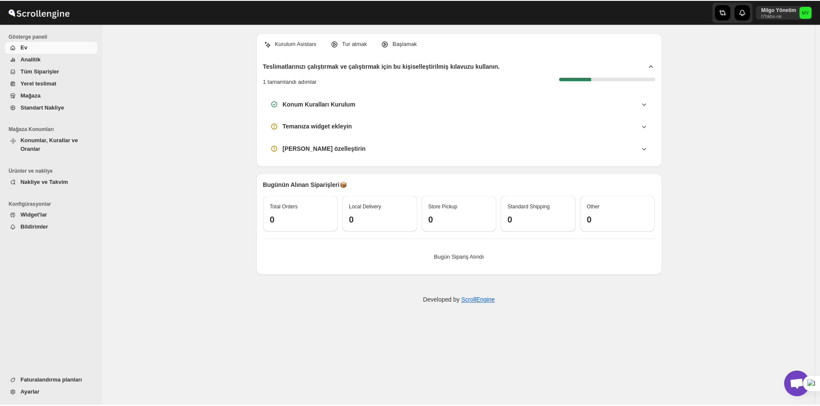
scroll to position [3126, 0]
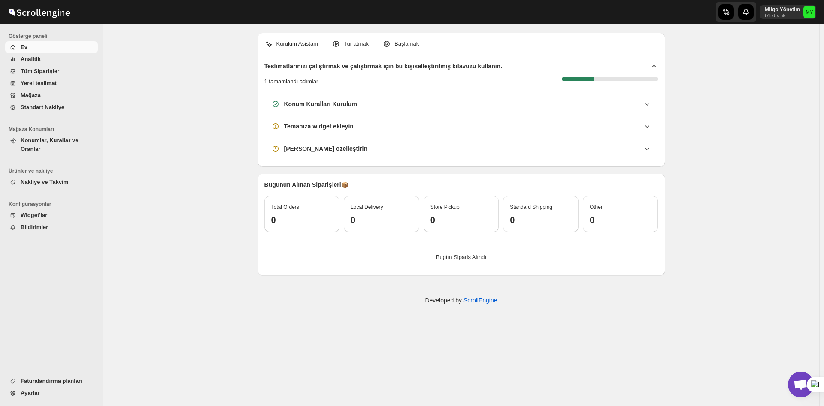
click at [53, 139] on span "Konumlar, Kurallar ve Oranlar" at bounding box center [50, 144] width 58 height 15
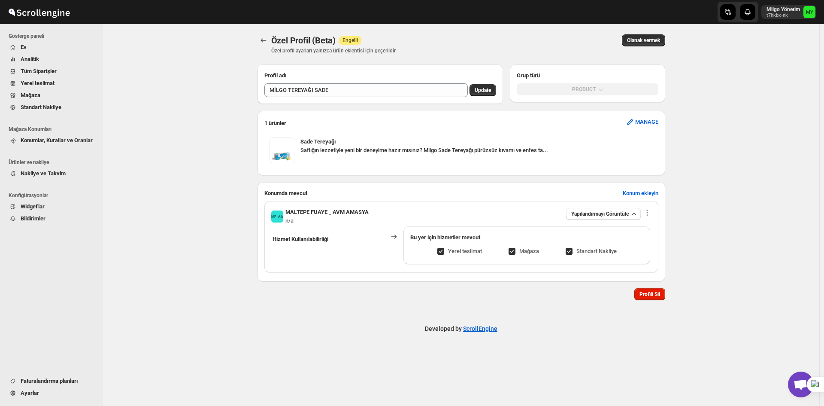
scroll to position [3163, 0]
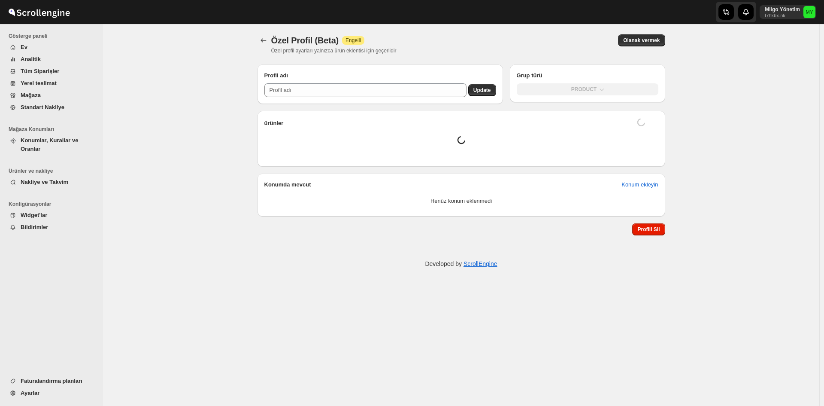
type input "MİLGO TEREYAĞI SADE"
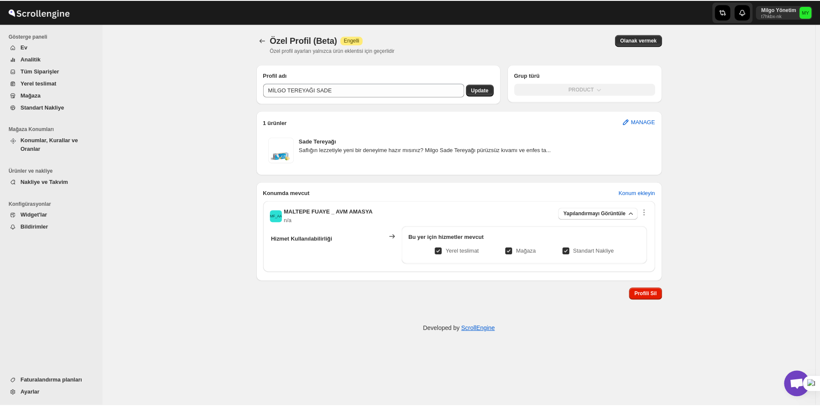
scroll to position [3126, 0]
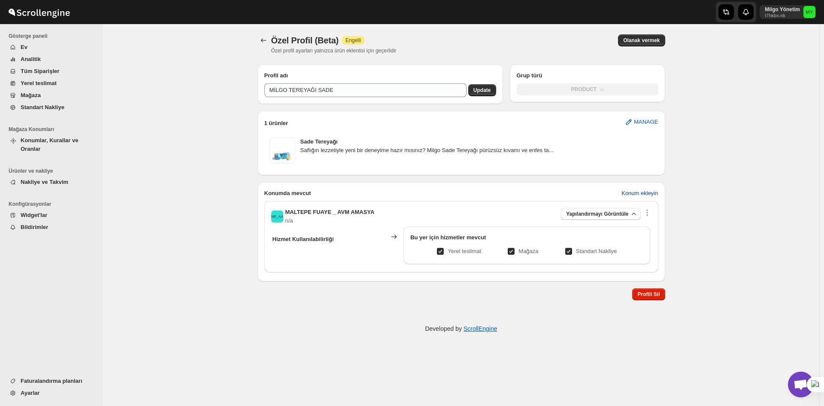
click at [635, 194] on span "Konum ekleyin" at bounding box center [639, 193] width 36 height 9
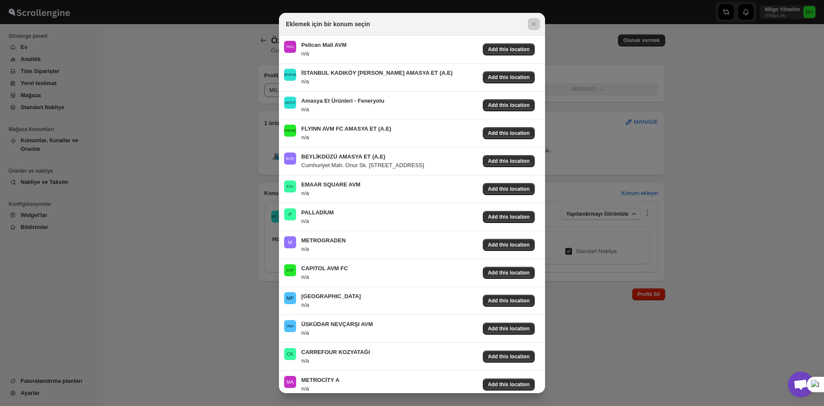
click at [629, 196] on div at bounding box center [412, 203] width 824 height 406
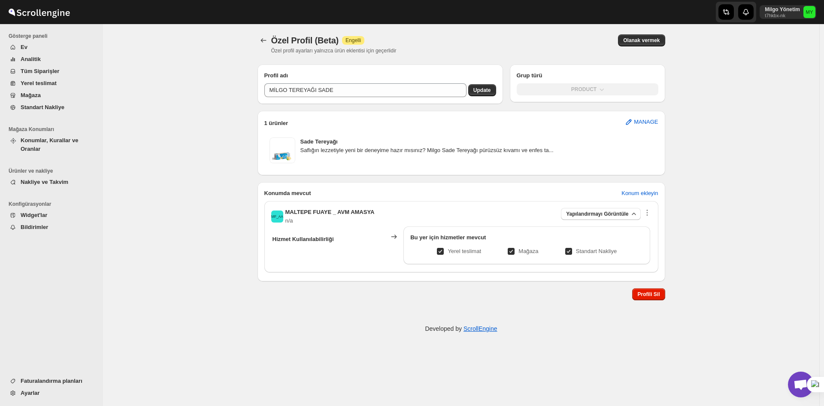
click at [523, 255] on label "Mağaza" at bounding box center [522, 251] width 31 height 12
click at [518, 255] on input "Mağaza" at bounding box center [514, 251] width 7 height 7
checkbox input "false"
click at [580, 256] on label "Standart Nakliye" at bounding box center [591, 251] width 52 height 12
click at [576, 255] on input "Standart Nakliye" at bounding box center [572, 251] width 7 height 7
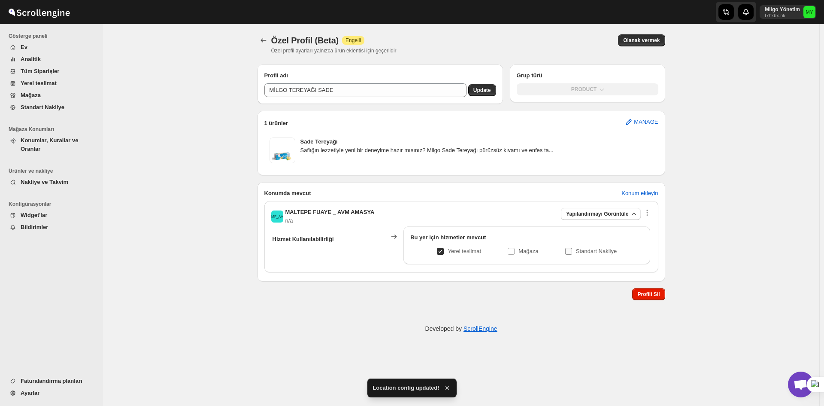
checkbox input "false"
click at [634, 194] on span "Konum ekleyin" at bounding box center [639, 193] width 36 height 9
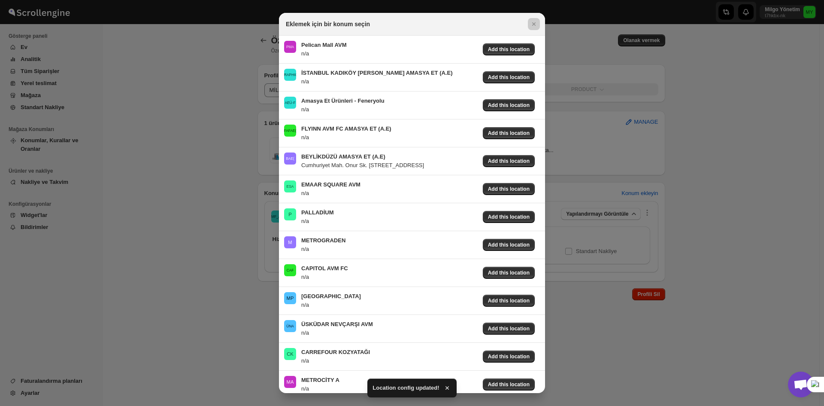
click at [264, 145] on div at bounding box center [412, 203] width 824 height 406
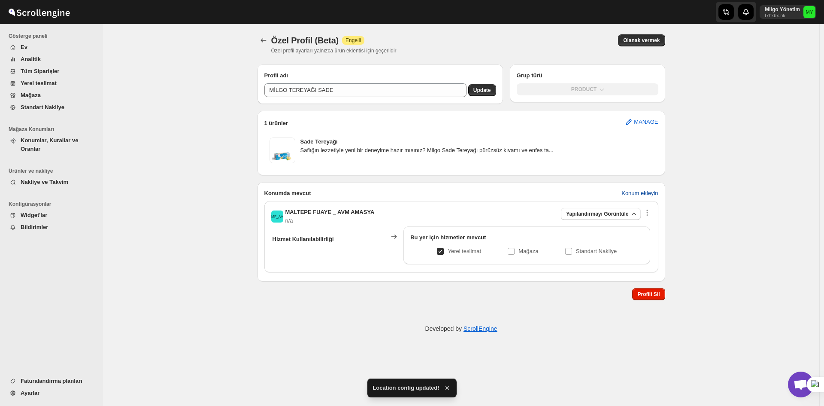
click at [646, 187] on button "Konum ekleyin" at bounding box center [639, 193] width 47 height 14
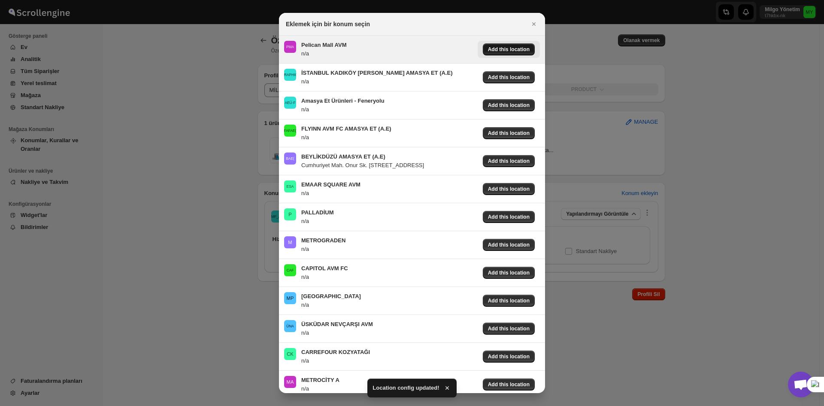
click at [506, 52] on span "Add this location" at bounding box center [509, 49] width 42 height 7
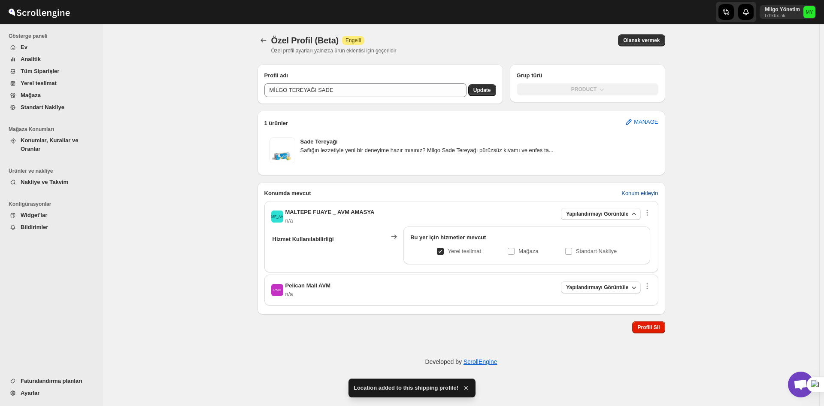
click at [633, 193] on span "Konum ekleyin" at bounding box center [639, 193] width 36 height 9
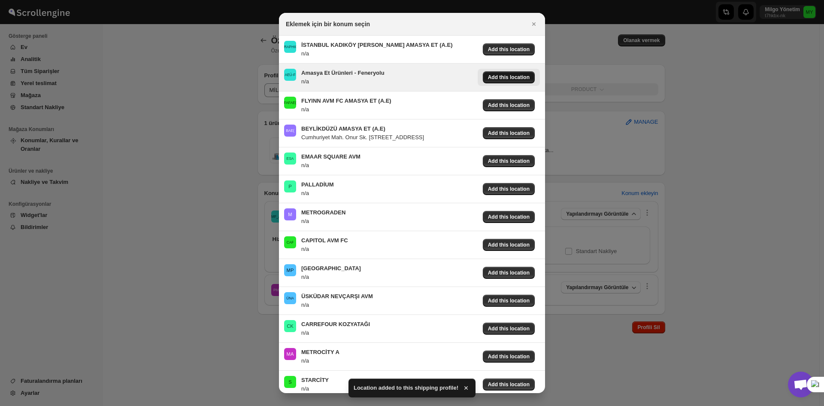
click at [504, 77] on span "Add this location" at bounding box center [509, 77] width 42 height 7
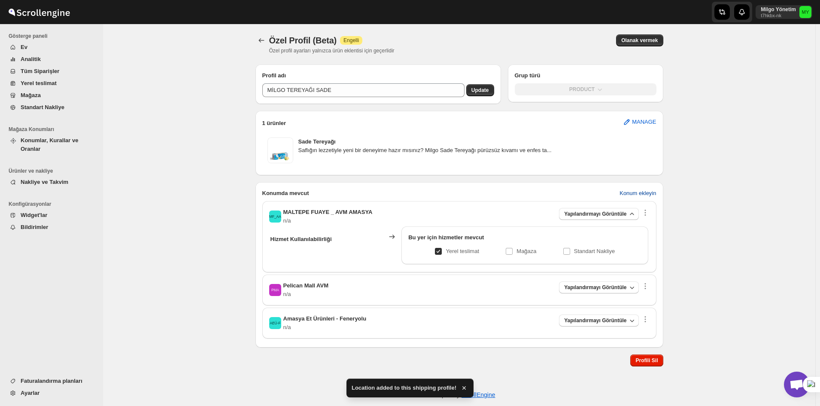
click at [633, 196] on span "Konum ekleyin" at bounding box center [637, 193] width 36 height 9
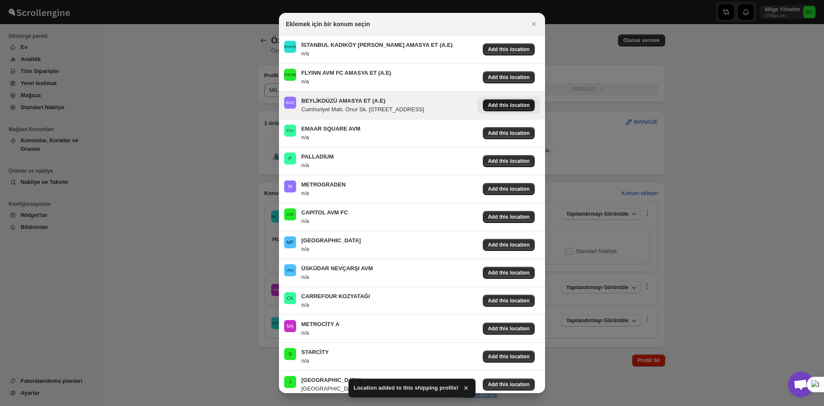
click at [488, 103] on span "Add this location" at bounding box center [509, 105] width 42 height 7
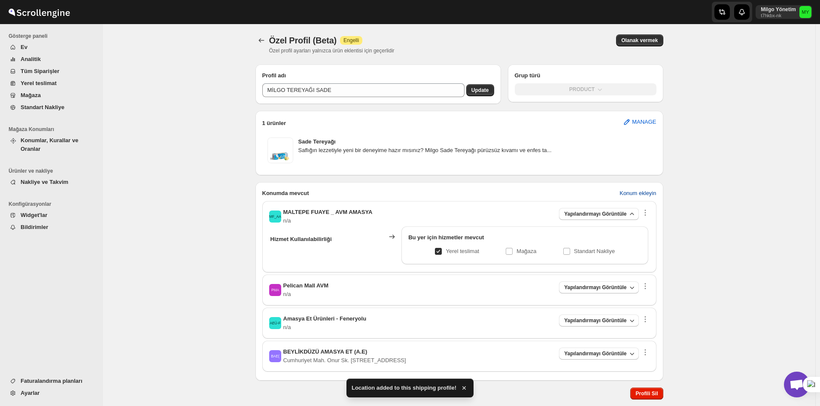
click at [642, 191] on span "Konum ekleyin" at bounding box center [637, 193] width 36 height 9
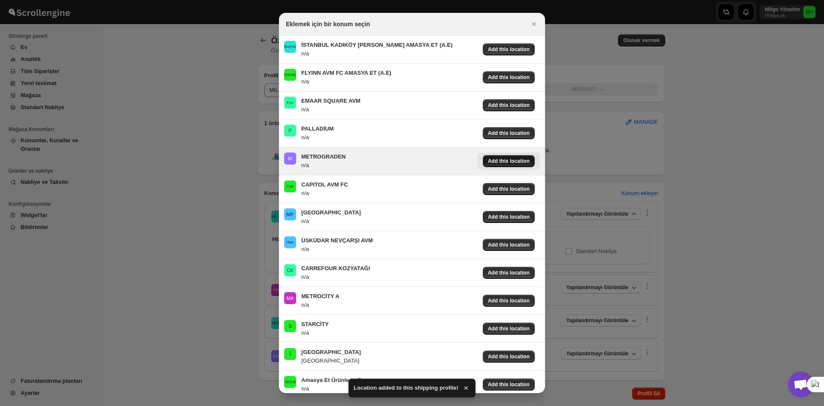
click at [501, 160] on span "Add this location" at bounding box center [509, 161] width 42 height 7
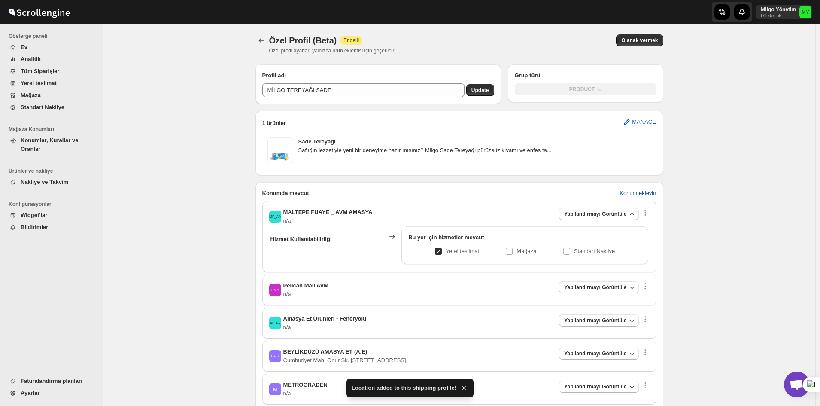
click at [643, 195] on span "Konum ekleyin" at bounding box center [637, 193] width 36 height 9
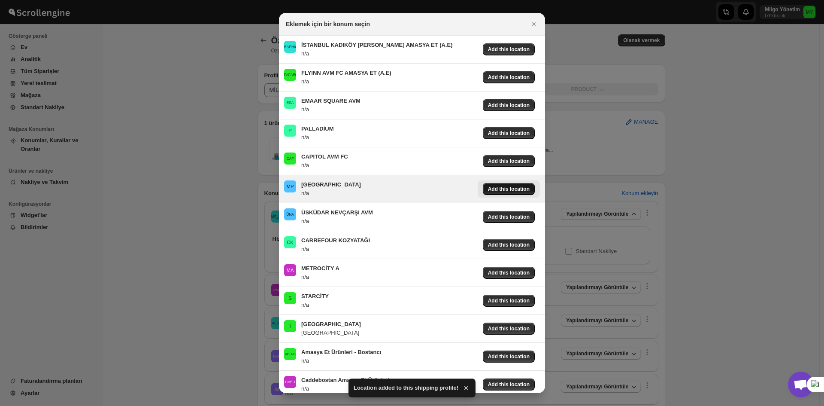
click at [517, 187] on span "Add this location" at bounding box center [509, 188] width 42 height 7
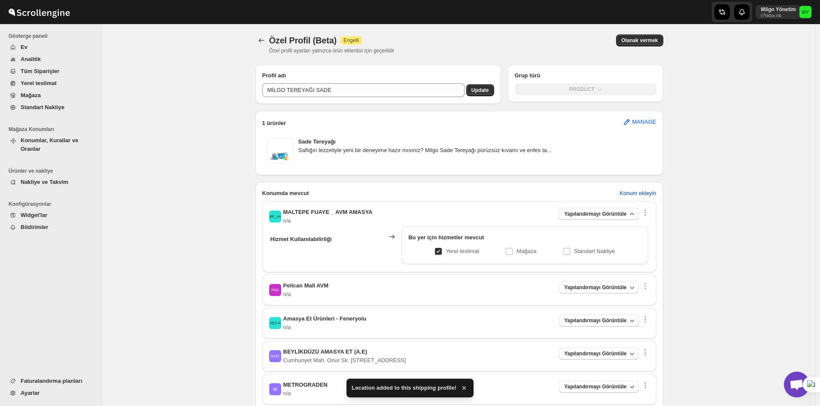
click at [632, 195] on span "Konum ekleyin" at bounding box center [637, 193] width 36 height 9
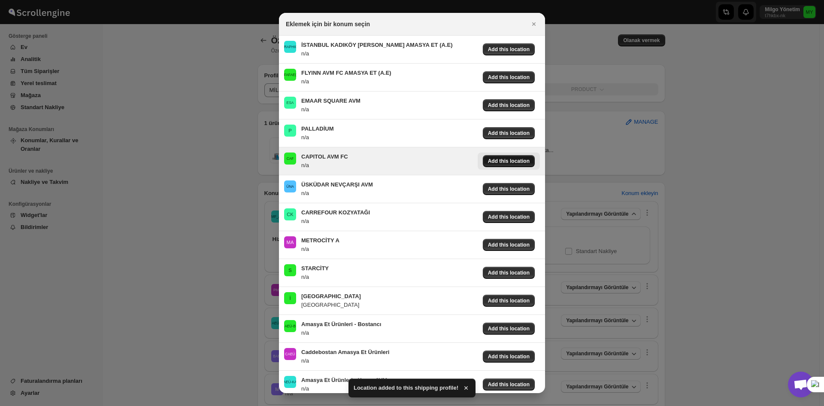
click at [490, 161] on span "Add this location" at bounding box center [509, 161] width 42 height 7
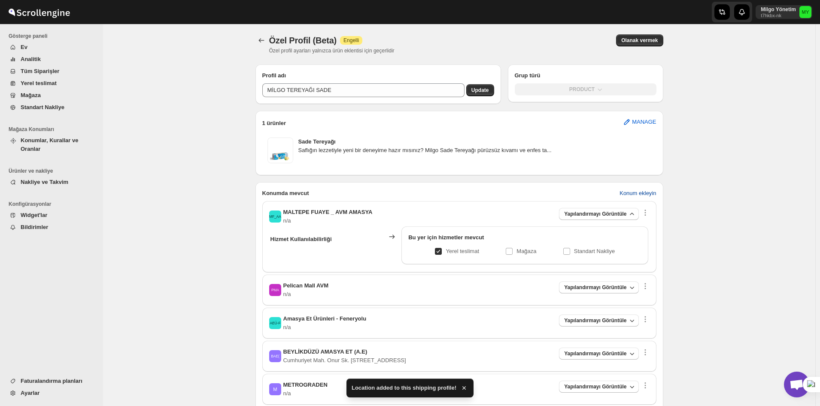
click at [637, 193] on span "Konum ekleyin" at bounding box center [637, 193] width 36 height 9
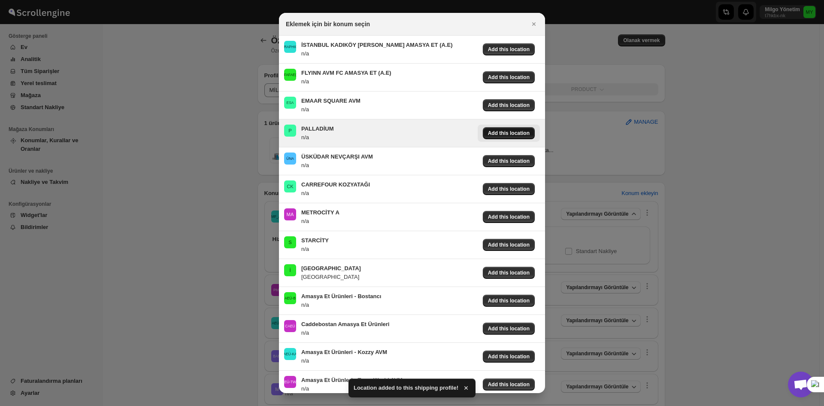
click at [497, 130] on div "Add this location" at bounding box center [509, 133] width 52 height 12
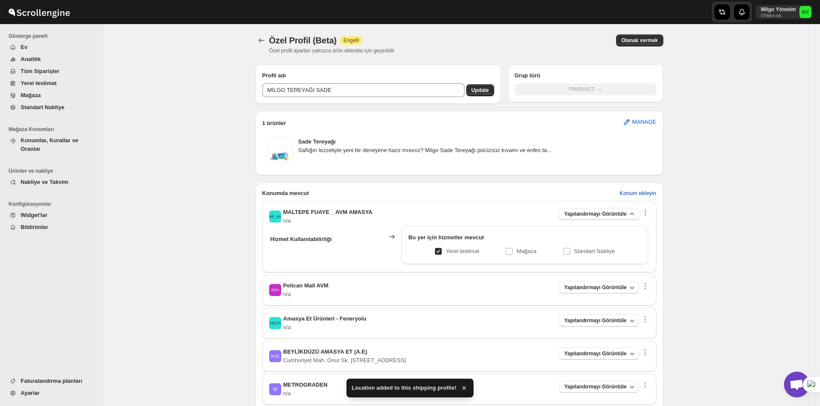
click at [659, 193] on button "Konum ekleyin" at bounding box center [637, 193] width 47 height 14
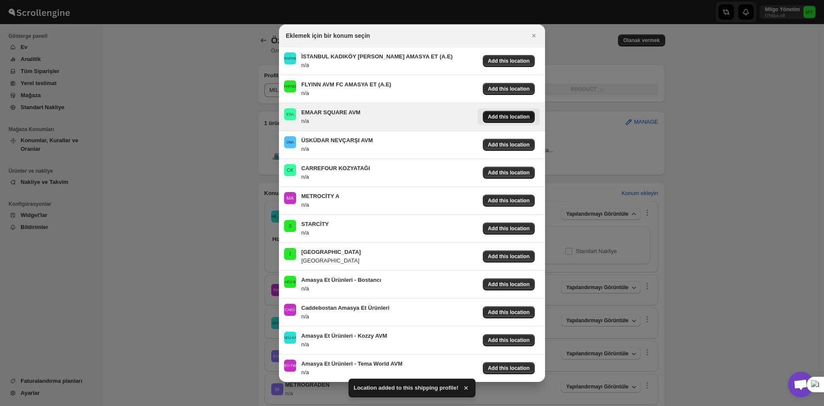
click at [504, 116] on span "Add this location" at bounding box center [509, 116] width 42 height 7
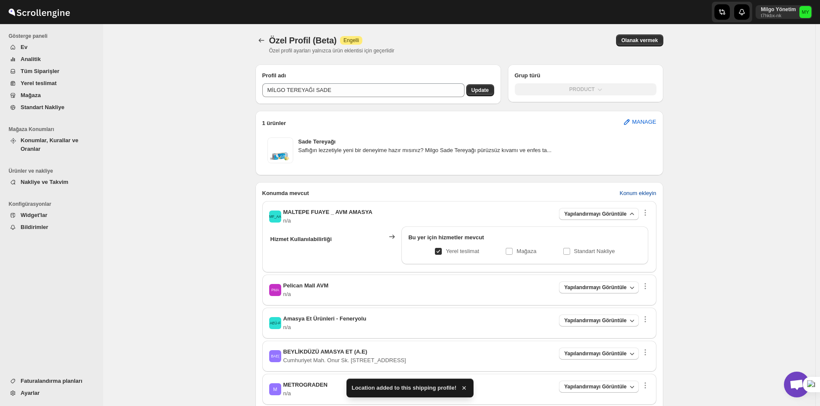
click at [639, 192] on span "Konum ekleyin" at bounding box center [637, 193] width 36 height 9
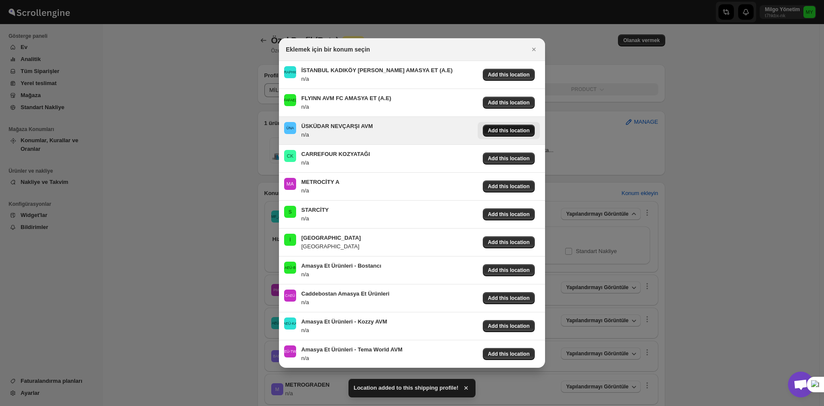
click at [503, 133] on span "Add this location" at bounding box center [509, 130] width 42 height 7
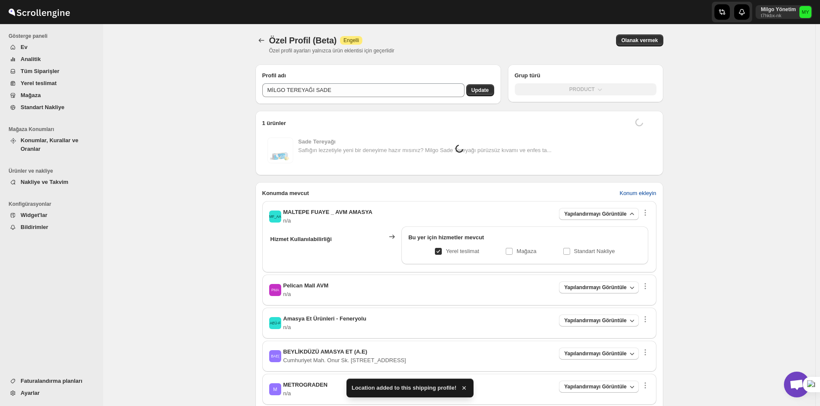
click at [637, 194] on span "Konum ekleyin" at bounding box center [637, 193] width 36 height 9
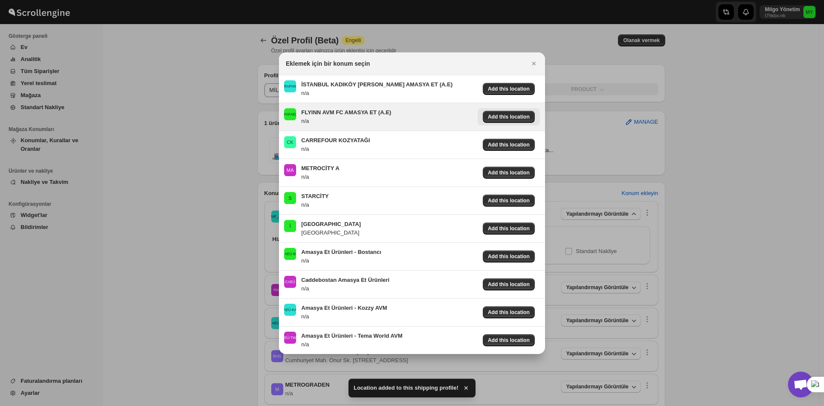
click at [506, 123] on button "Add this location" at bounding box center [509, 116] width 62 height 17
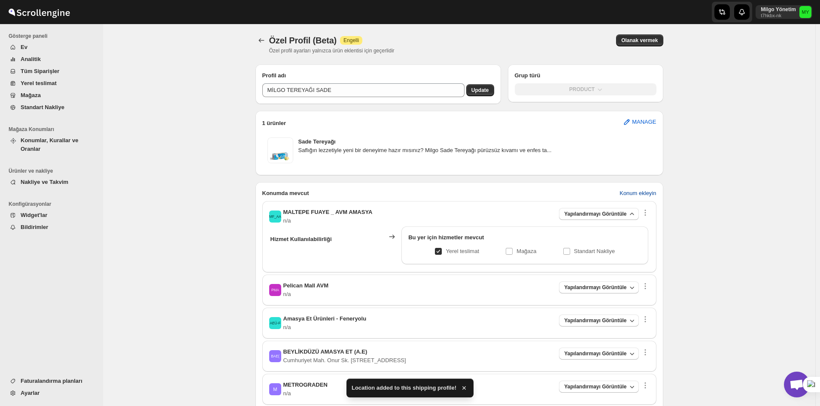
click at [634, 189] on span "Konum ekleyin" at bounding box center [637, 193] width 36 height 9
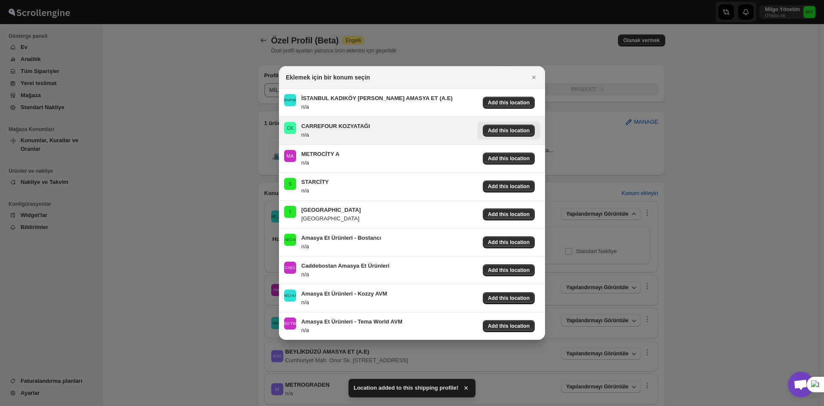
click at [503, 123] on button "Add this location" at bounding box center [509, 130] width 62 height 17
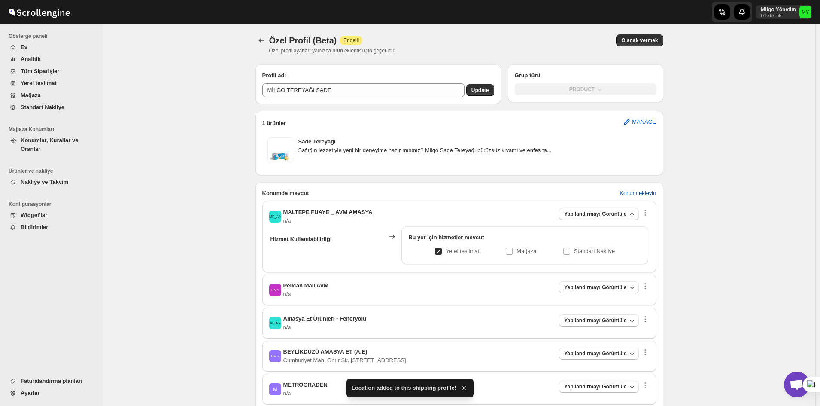
click at [644, 195] on span "Konum ekleyin" at bounding box center [637, 193] width 36 height 9
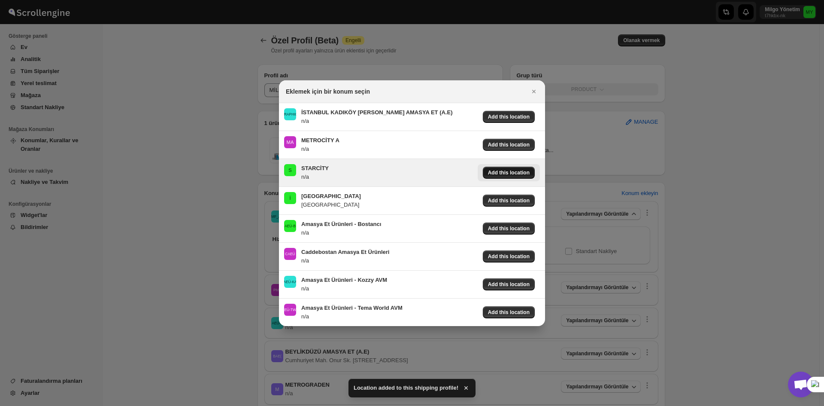
click at [507, 172] on span "Add this location" at bounding box center [509, 172] width 42 height 7
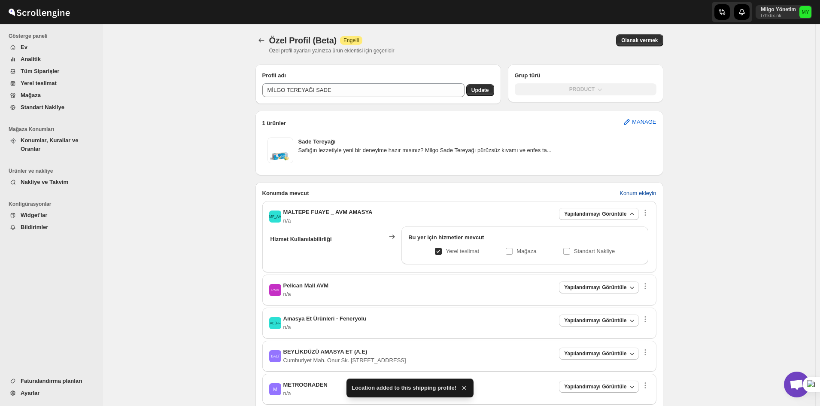
click at [643, 195] on span "Konum ekleyin" at bounding box center [637, 193] width 36 height 9
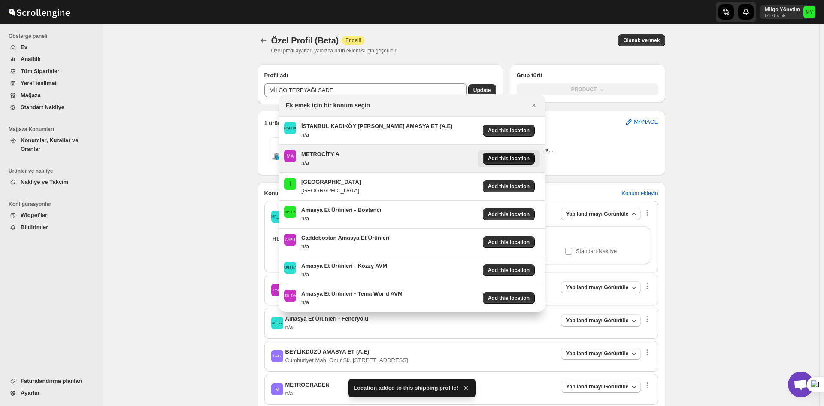
click at [520, 159] on span "Add this location" at bounding box center [509, 158] width 42 height 7
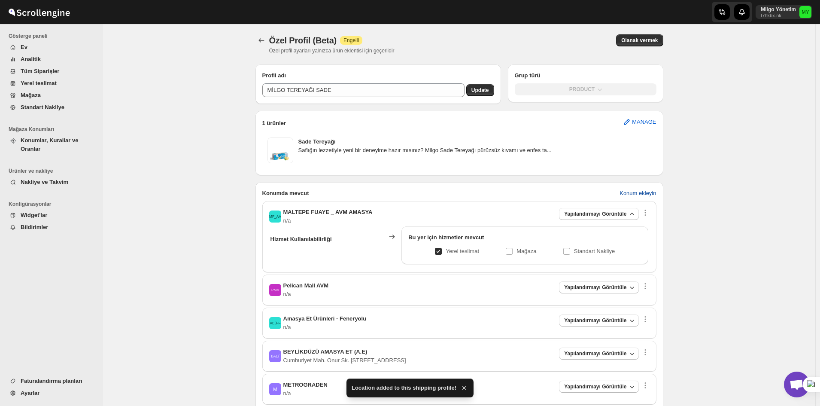
click at [638, 195] on span "Konum ekleyin" at bounding box center [637, 193] width 36 height 9
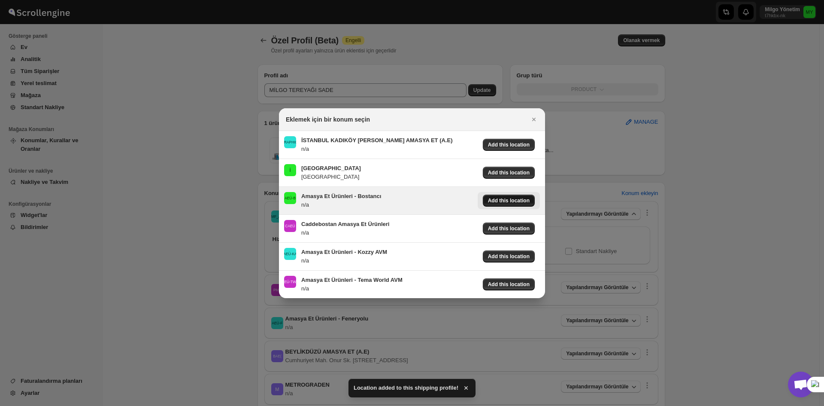
click at [514, 198] on span "Add this location" at bounding box center [509, 200] width 42 height 7
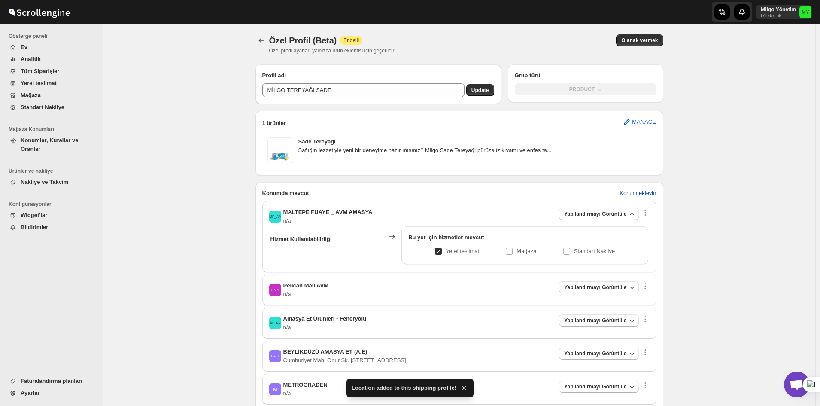
click at [628, 196] on span "Konum ekleyin" at bounding box center [637, 193] width 36 height 9
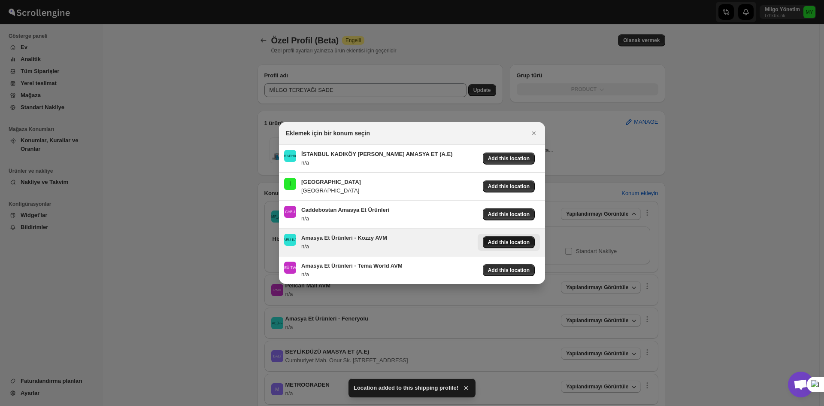
click at [506, 236] on div "Add this location" at bounding box center [509, 242] width 52 height 12
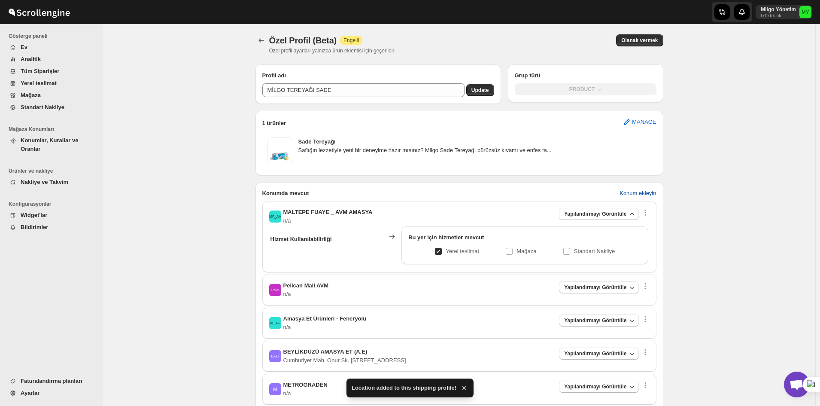
click at [636, 195] on span "Konum ekleyin" at bounding box center [637, 193] width 36 height 9
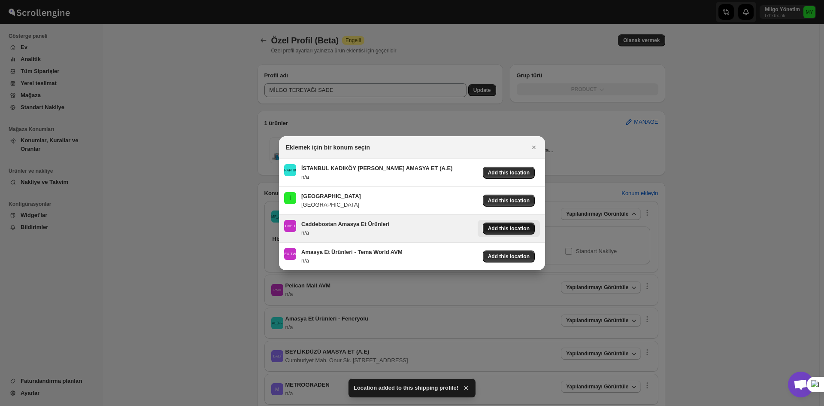
click at [494, 227] on span "Add this location" at bounding box center [509, 228] width 42 height 7
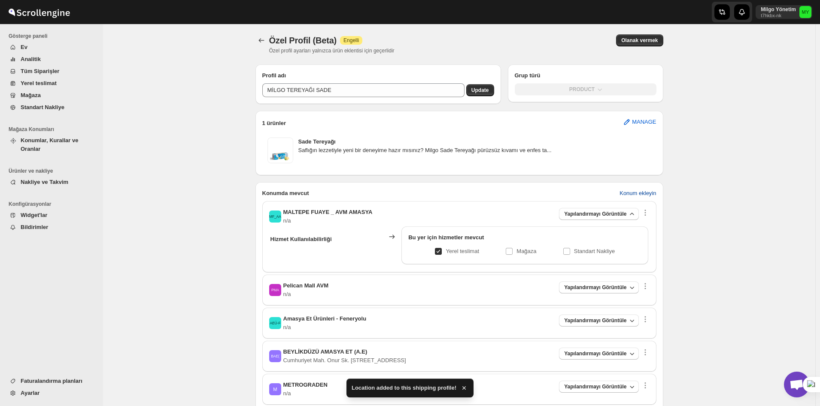
click at [627, 194] on span "Konum ekleyin" at bounding box center [637, 193] width 36 height 9
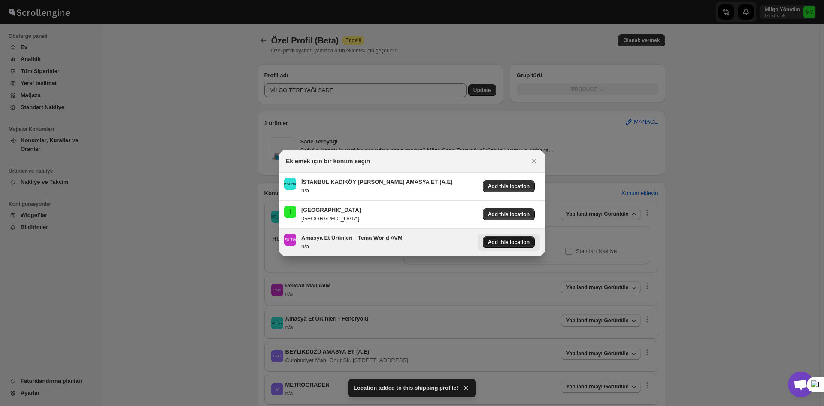
click at [521, 241] on span "Add this location" at bounding box center [509, 242] width 42 height 7
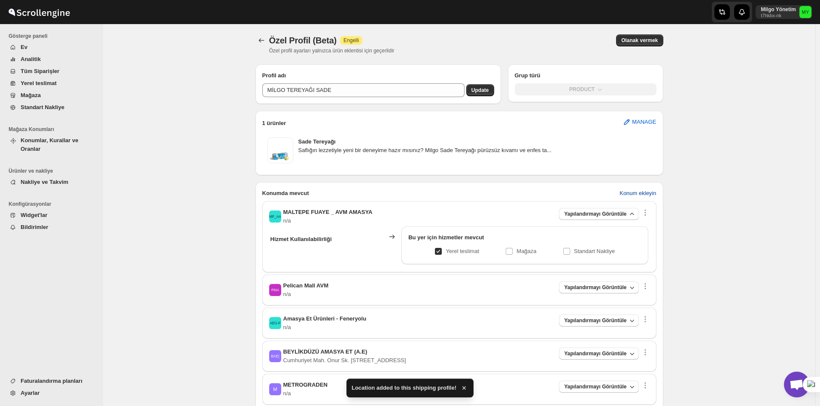
click at [630, 197] on button "Konum ekleyin" at bounding box center [637, 193] width 47 height 14
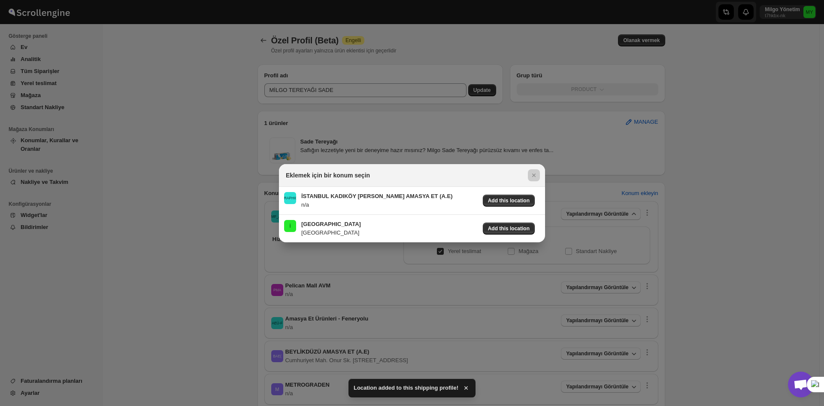
drag, startPoint x: 700, startPoint y: 200, endPoint x: 674, endPoint y: 208, distance: 27.4
click at [700, 200] on div at bounding box center [412, 203] width 824 height 406
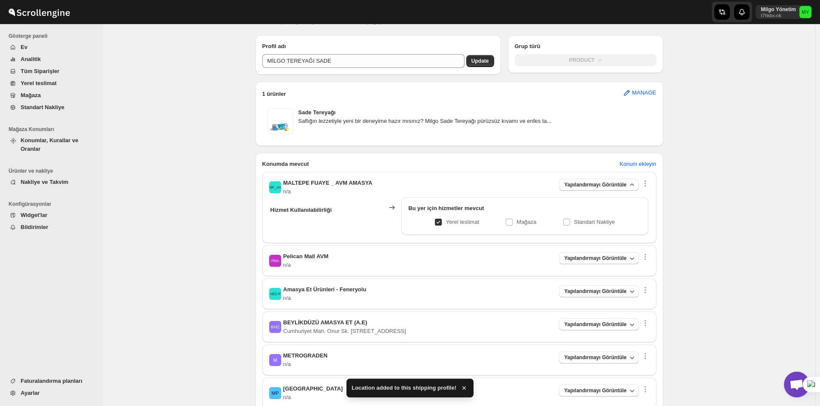
scroll to position [129, 0]
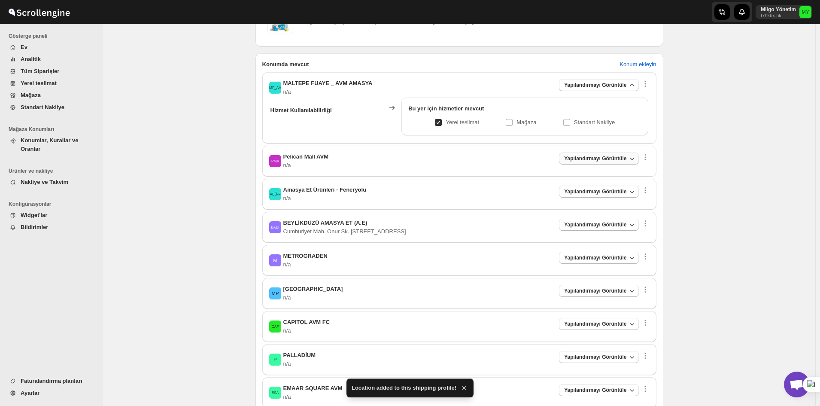
click at [615, 163] on button "Yapılandırmayı Görüntüle" at bounding box center [598, 158] width 79 height 12
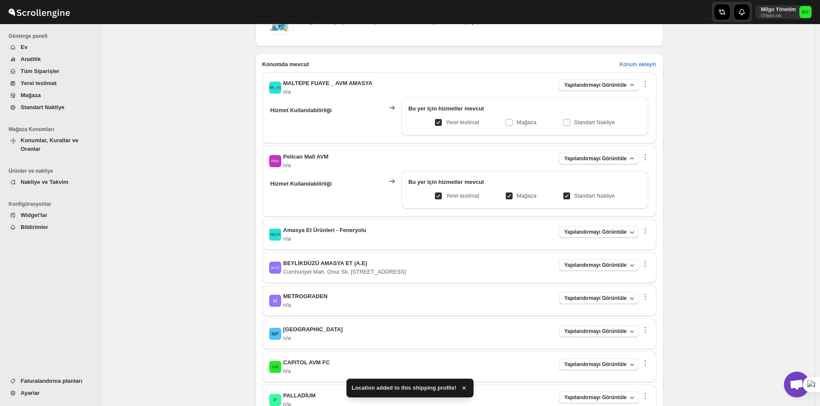
click at [516, 198] on input "Mağaza" at bounding box center [512, 195] width 7 height 7
checkbox input "false"
click at [587, 194] on p "Standart Nakliye" at bounding box center [594, 195] width 41 height 9
click at [573, 194] on input "Standart Nakliye" at bounding box center [570, 195] width 7 height 7
checkbox input "false"
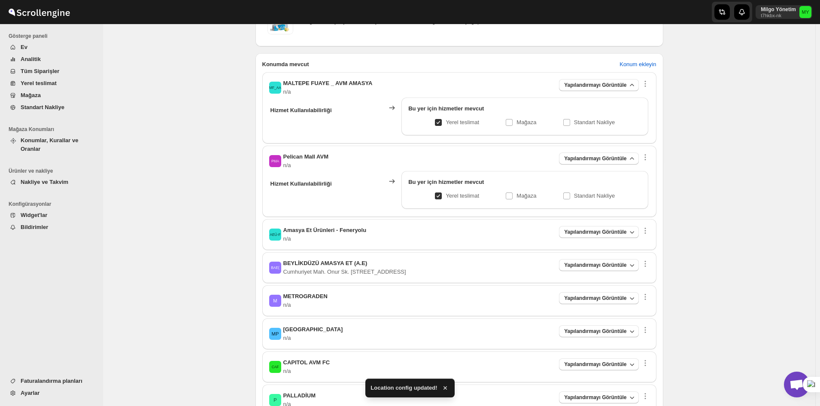
click at [587, 240] on div "AEÜ-F Amasya Et Ürünleri - Feneryolu n/a Yapılandırmayı Görüntüle" at bounding box center [459, 234] width 380 height 17
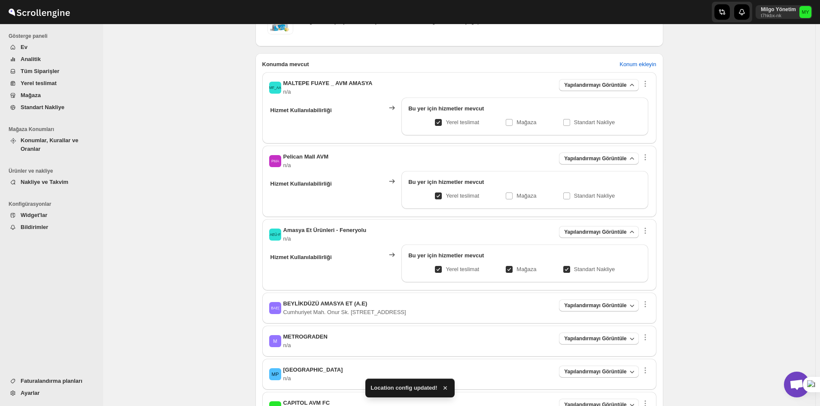
click at [545, 269] on div "Yerel teslimat Mağaza Standart Nakliye" at bounding box center [524, 269] width 233 height 12
click at [522, 271] on p "Mağaza" at bounding box center [526, 269] width 20 height 9
click at [516, 271] on input "Mağaza" at bounding box center [512, 269] width 7 height 7
checkbox input "false"
click at [573, 270] on input "Standart Nakliye" at bounding box center [570, 269] width 7 height 7
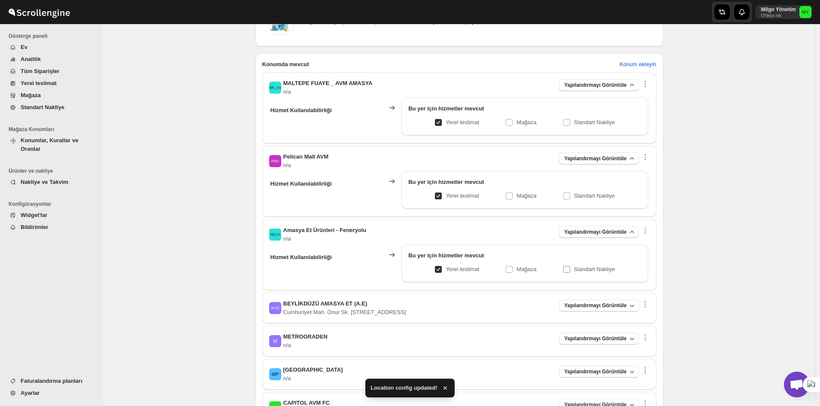
checkbox input "false"
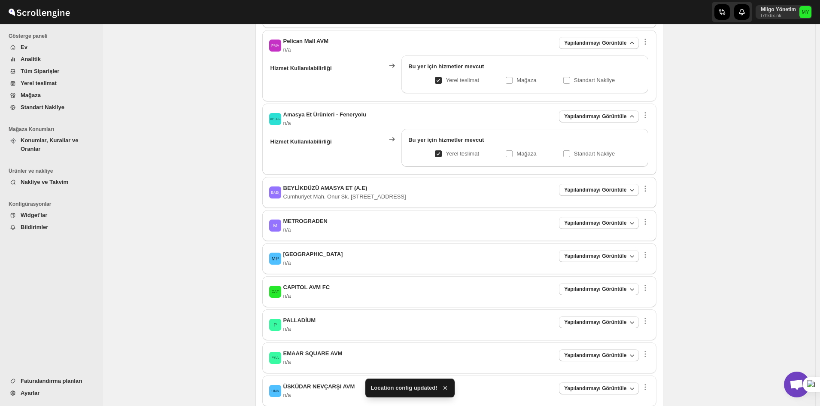
scroll to position [258, 0]
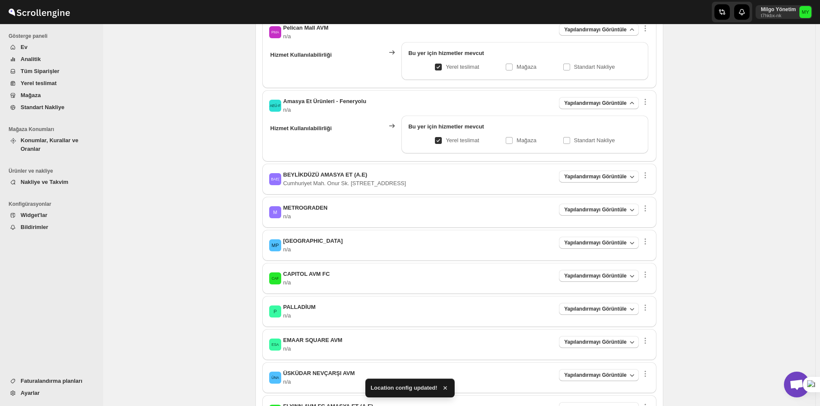
click at [585, 184] on div "BAE( BEYLİKDÜZÜ AMASYA ET (A.E) Cumhuriyet Mah. Onur Sk. Blok No: 3S, Zemin Kat…" at bounding box center [459, 178] width 380 height 17
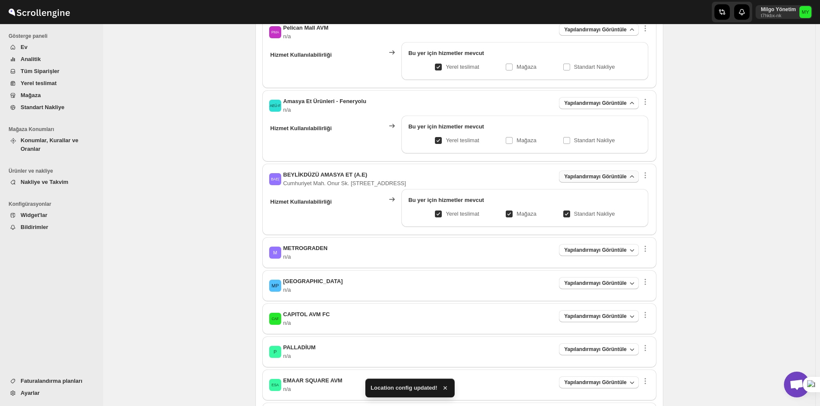
click at [577, 176] on span "Yapılandırmayı Görüntüle" at bounding box center [595, 176] width 62 height 7
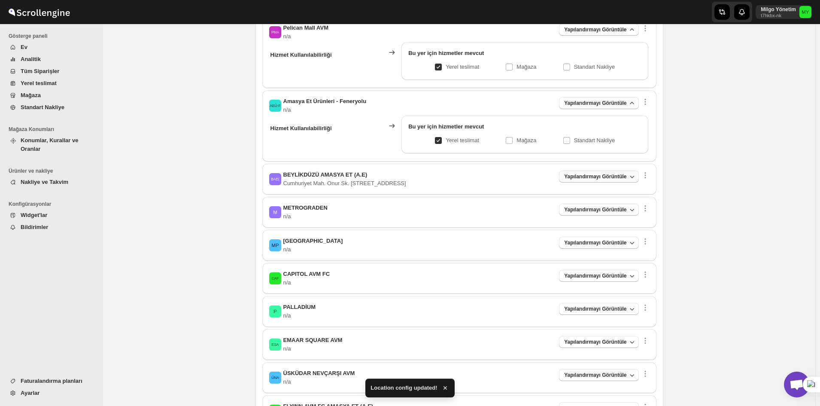
click at [564, 178] on button "Yapılandırmayı Görüntüle" at bounding box center [598, 176] width 79 height 12
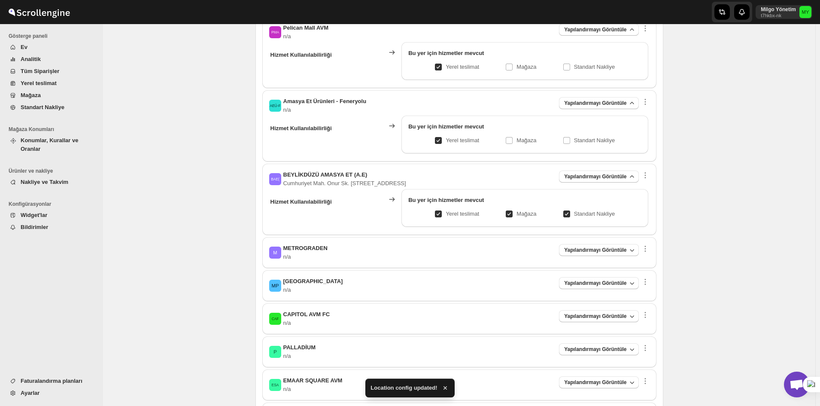
click at [509, 216] on span at bounding box center [509, 213] width 7 height 7
click at [509, 216] on input "Mağaza" at bounding box center [512, 213] width 7 height 7
checkbox input "false"
click at [573, 213] on input "Standart Nakliye" at bounding box center [570, 213] width 7 height 7
checkbox input "false"
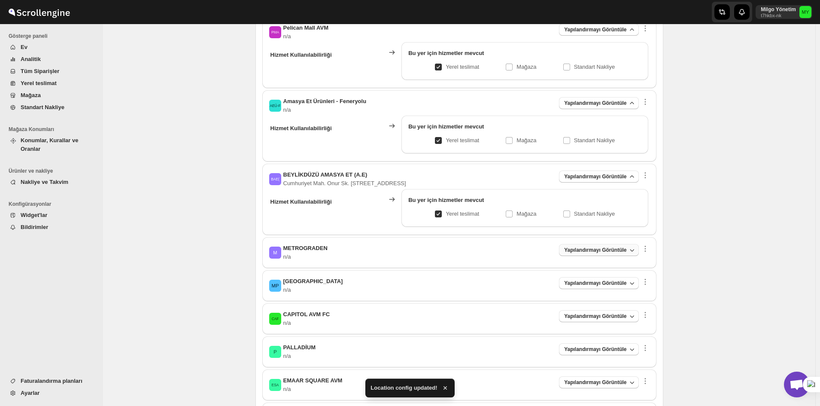
click at [604, 246] on button "Yapılandırmayı Görüntüle" at bounding box center [598, 250] width 79 height 12
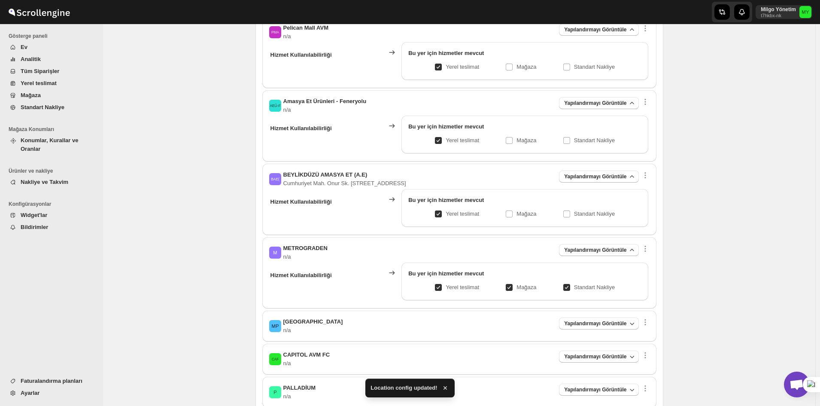
click at [514, 288] on input "Mağaza" at bounding box center [512, 287] width 7 height 7
checkbox input "false"
click at [580, 298] on div "Bu yer için hizmetler mevcut Yerel teslimat Mağaza Standart Nakliye" at bounding box center [524, 281] width 246 height 38
click at [586, 292] on label "Standart Nakliye" at bounding box center [589, 287] width 52 height 12
click at [573, 291] on input "Standart Nakliye" at bounding box center [570, 287] width 7 height 7
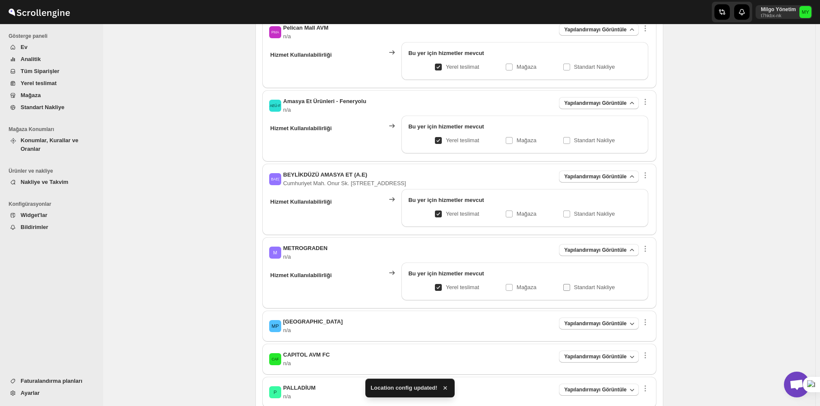
checkbox input "false"
click at [594, 322] on span "Yapılandırmayı Görüntüle" at bounding box center [595, 323] width 62 height 7
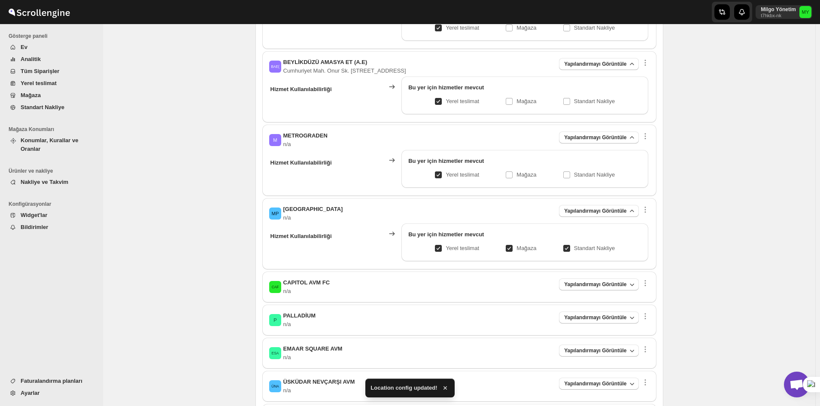
scroll to position [386, 0]
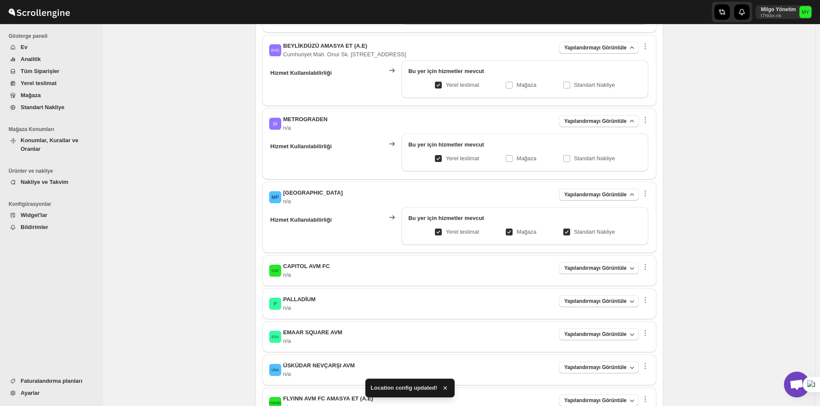
click at [524, 233] on p "Mağaza" at bounding box center [526, 231] width 20 height 9
click at [516, 233] on input "Mağaza" at bounding box center [512, 231] width 7 height 7
checkbox input "false"
click at [591, 231] on p "Standart Nakliye" at bounding box center [594, 231] width 41 height 9
click at [573, 231] on input "Standart Nakliye" at bounding box center [570, 231] width 7 height 7
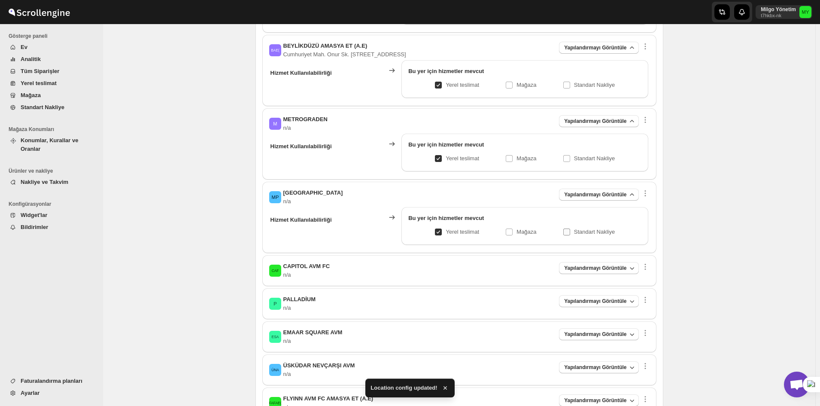
checkbox input "false"
click at [591, 260] on div "CAF CAPITOL AVM FC n/a Yapılandırmayı Görüntüle Hizmet Kullanılabilirliği Bu ye…" at bounding box center [459, 270] width 394 height 31
click at [591, 267] on span "Yapılandırmayı Görüntüle" at bounding box center [595, 267] width 62 height 7
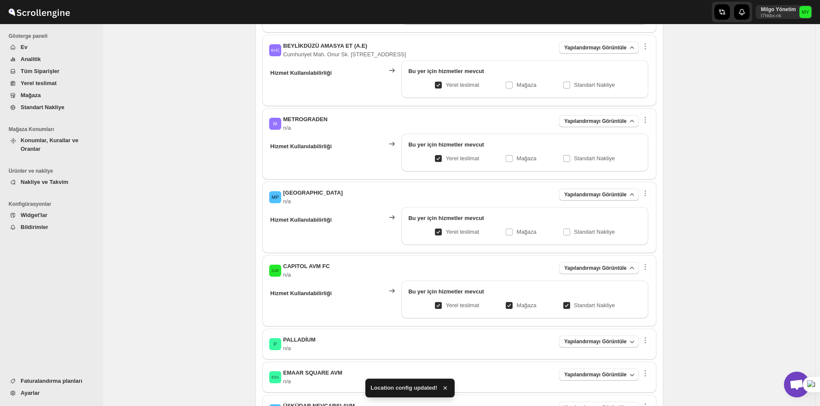
click at [518, 305] on p "Mağaza" at bounding box center [526, 305] width 20 height 9
click at [516, 305] on input "Mağaza" at bounding box center [512, 305] width 7 height 7
checkbox input "false"
click at [596, 305] on p "Standart Nakliye" at bounding box center [594, 305] width 41 height 9
click at [573, 305] on input "Standart Nakliye" at bounding box center [570, 305] width 7 height 7
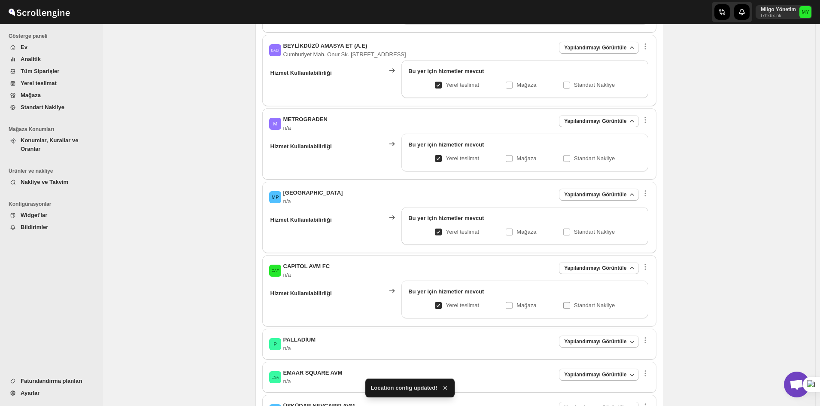
checkbox input "false"
click at [589, 336] on button "Yapılandırmayı Görüntüle" at bounding box center [598, 341] width 79 height 12
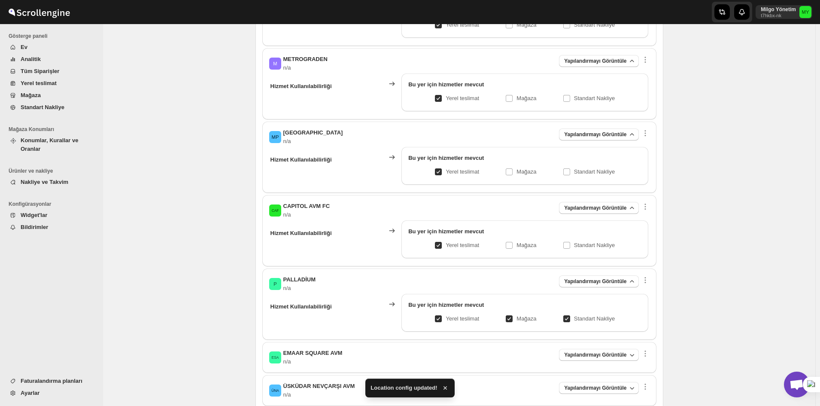
scroll to position [472, 0]
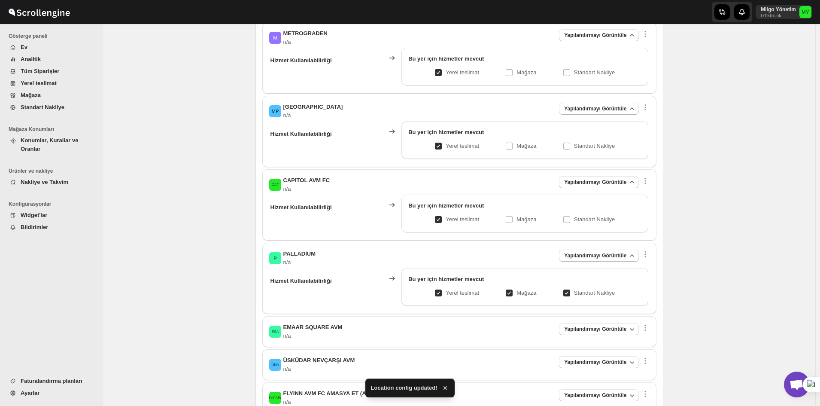
click at [528, 292] on p "Mağaza" at bounding box center [526, 292] width 20 height 9
click at [516, 292] on input "Mağaza" at bounding box center [512, 292] width 7 height 7
checkbox input "false"
click at [576, 294] on p "Standart Nakliye" at bounding box center [594, 292] width 41 height 9
click at [573, 294] on input "Standart Nakliye" at bounding box center [570, 292] width 7 height 7
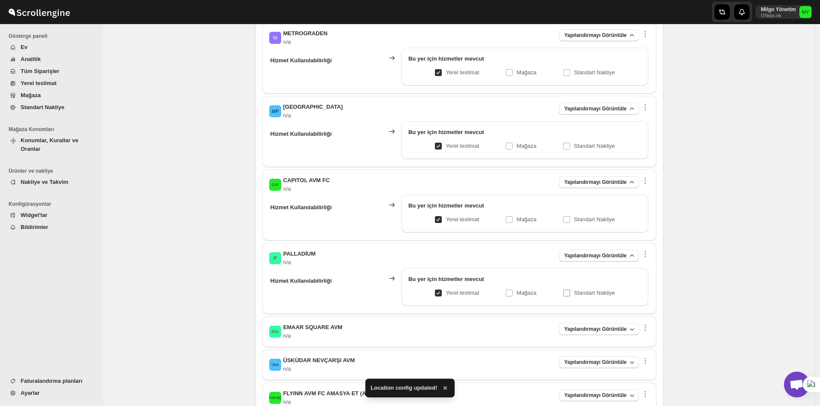
checkbox input "false"
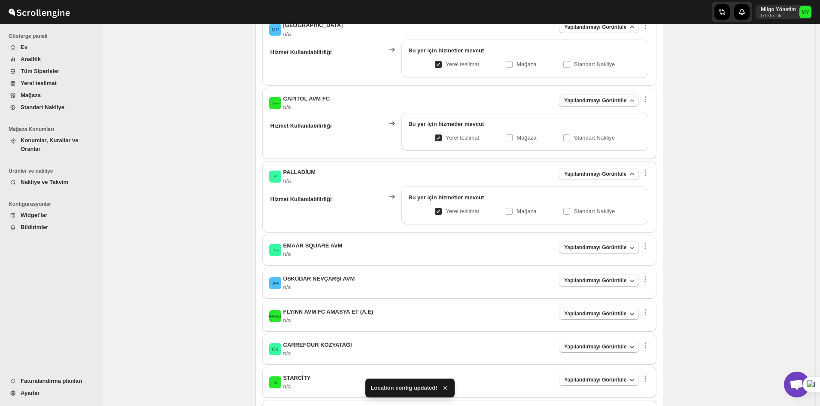
scroll to position [558, 0]
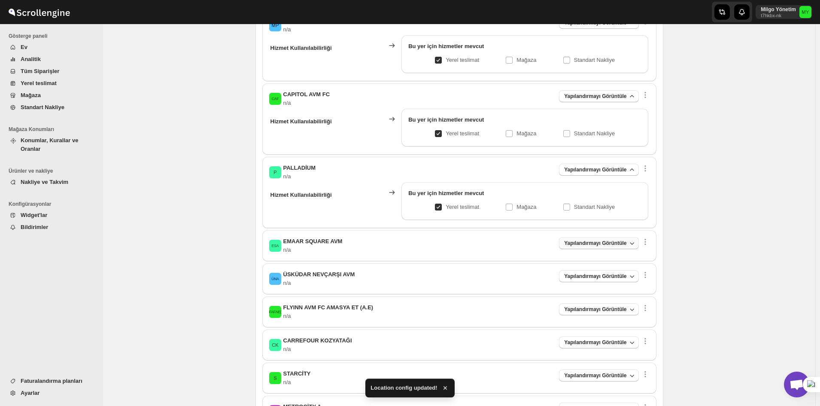
click at [577, 241] on span "Yapılandırmayı Görüntüle" at bounding box center [595, 242] width 62 height 7
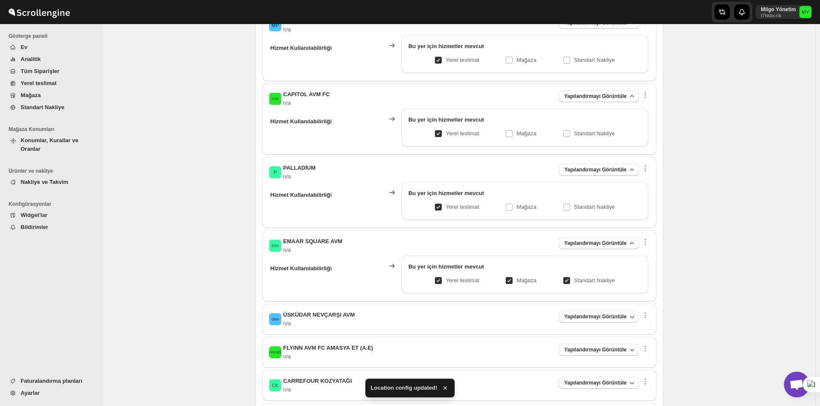
click at [521, 282] on p "Mağaza" at bounding box center [526, 280] width 20 height 9
click at [516, 282] on input "Mağaza" at bounding box center [512, 280] width 7 height 7
checkbox input "false"
click at [581, 281] on p "Standart Nakliye" at bounding box center [594, 280] width 41 height 9
click at [573, 281] on input "Standart Nakliye" at bounding box center [570, 280] width 7 height 7
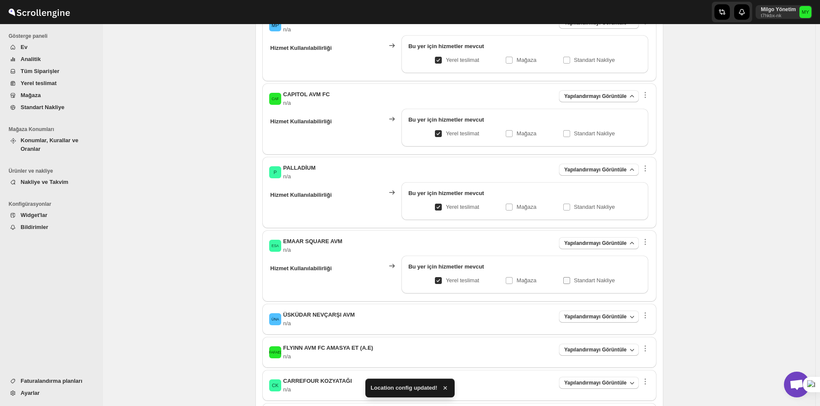
checkbox input "false"
click at [577, 312] on button "Yapılandırmayı Görüntüle" at bounding box center [598, 316] width 79 height 12
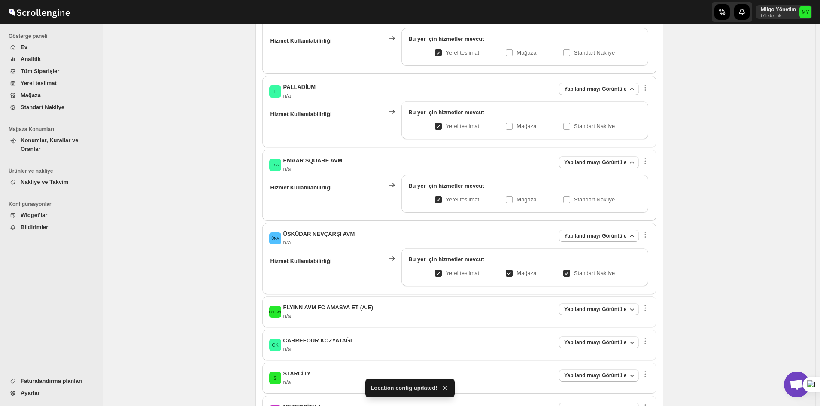
scroll to position [644, 0]
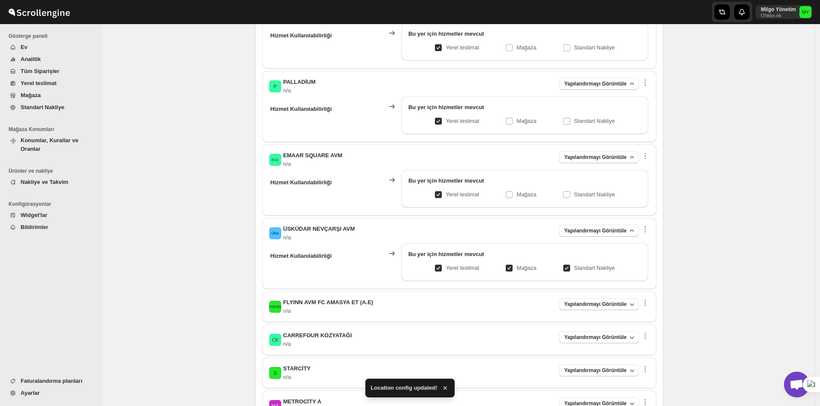
click at [527, 267] on p "Mağaza" at bounding box center [526, 268] width 20 height 9
click at [516, 267] on input "Mağaza" at bounding box center [512, 267] width 7 height 7
checkbox input "false"
click at [573, 268] on input "Standart Nakliye" at bounding box center [570, 267] width 7 height 7
checkbox input "false"
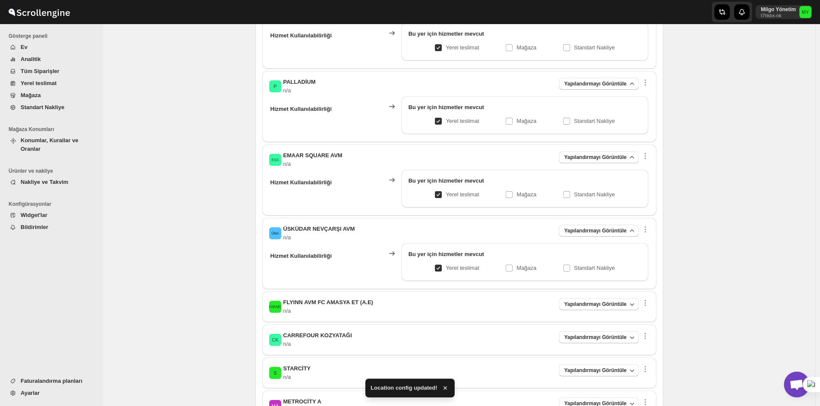
click at [581, 296] on div "FAFAE( FLYINN AVM FC AMASYA ET (A.E) n/a Yapılandırmayı Görüntüle Hizmet Kullan…" at bounding box center [459, 306] width 394 height 31
click at [578, 306] on span "Yapılandırmayı Görüntüle" at bounding box center [595, 303] width 62 height 7
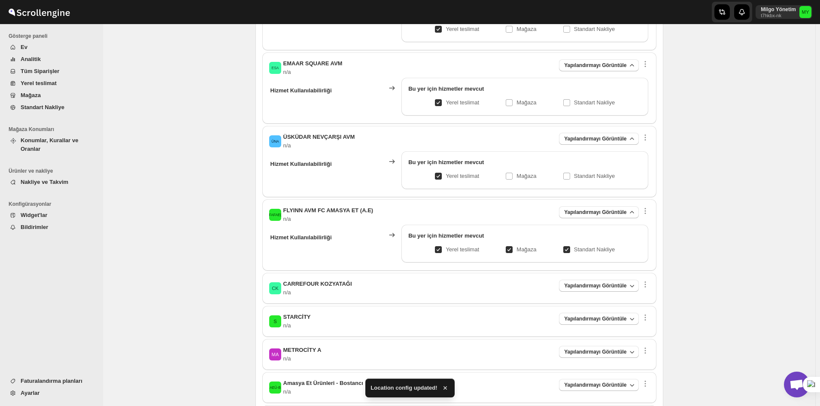
scroll to position [773, 0]
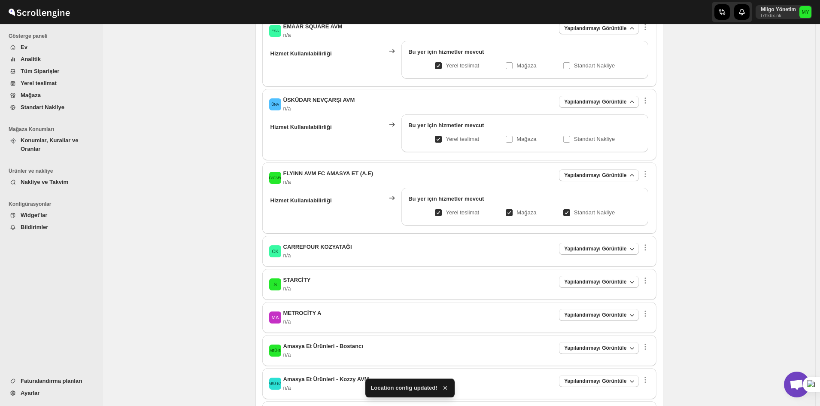
click at [521, 208] on p "Mağaza" at bounding box center [526, 212] width 20 height 9
click at [516, 209] on input "Mağaza" at bounding box center [512, 212] width 7 height 7
checkbox input "false"
click at [596, 220] on div "Bu yer için hizmetler mevcut Yerel teslimat Mağaza Standart Nakliye" at bounding box center [524, 207] width 246 height 38
click at [593, 217] on label "Standart Nakliye" at bounding box center [589, 212] width 52 height 12
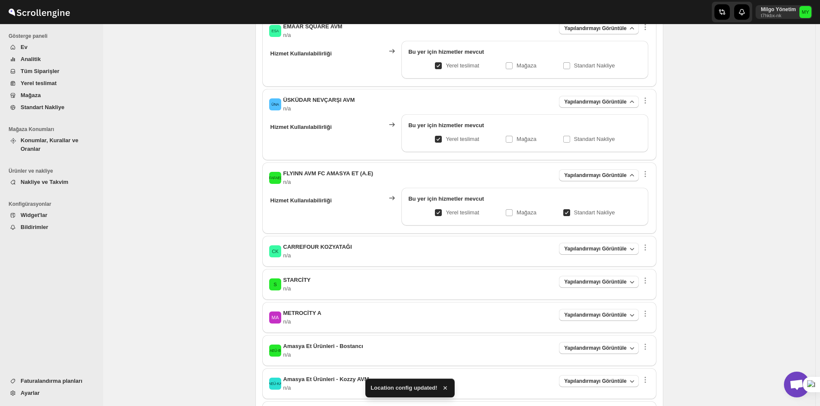
click at [573, 216] on input "Standart Nakliye" at bounding box center [570, 212] width 7 height 7
click at [593, 214] on p "Standart Nakliye" at bounding box center [594, 212] width 41 height 9
click at [573, 214] on input "Standart Nakliye" at bounding box center [570, 212] width 7 height 7
click at [590, 211] on p "Standart Nakliye" at bounding box center [594, 212] width 41 height 9
click at [573, 211] on input "Standart Nakliye" at bounding box center [570, 212] width 7 height 7
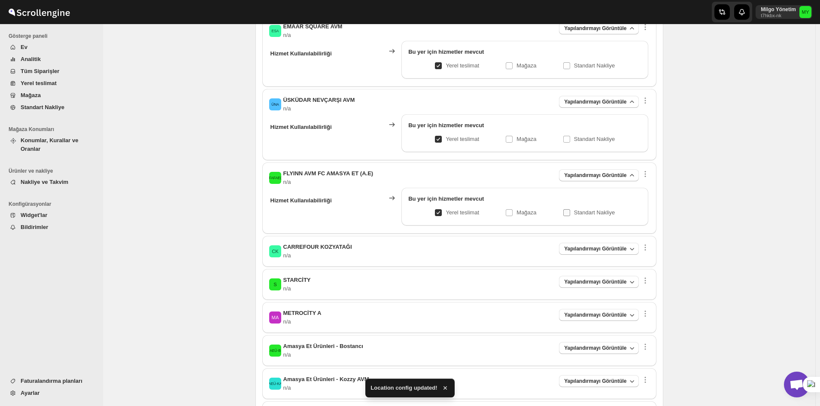
checkbox input "false"
click at [600, 252] on button "Yapılandırmayı Görüntüle" at bounding box center [598, 248] width 79 height 12
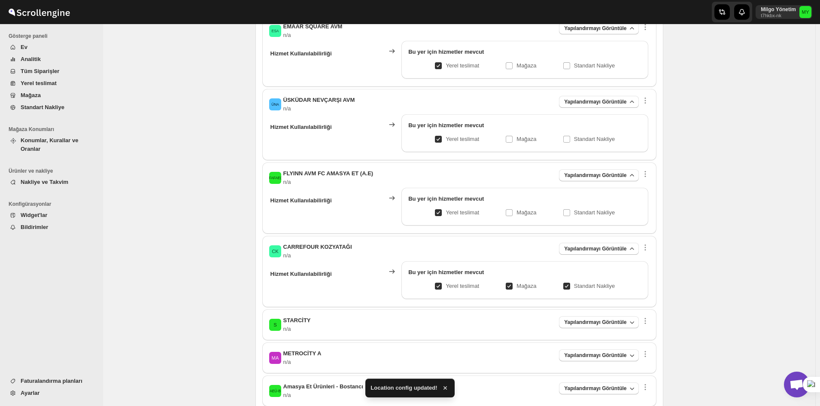
click at [526, 283] on p "Mağaza" at bounding box center [526, 286] width 20 height 9
click at [516, 283] on input "Mağaza" at bounding box center [512, 285] width 7 height 7
checkbox input "false"
click at [577, 285] on p "Standart Nakliye" at bounding box center [594, 286] width 41 height 9
click at [573, 285] on input "Standart Nakliye" at bounding box center [570, 285] width 7 height 7
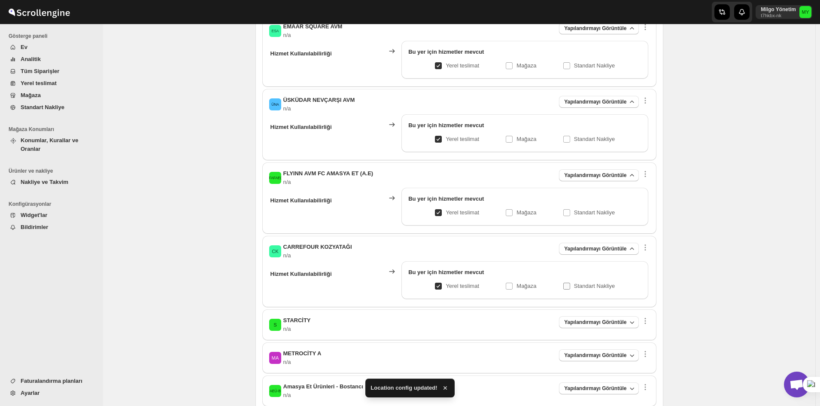
checkbox input "false"
click at [583, 316] on button "Yapılandırmayı Görüntüle" at bounding box center [598, 322] width 79 height 12
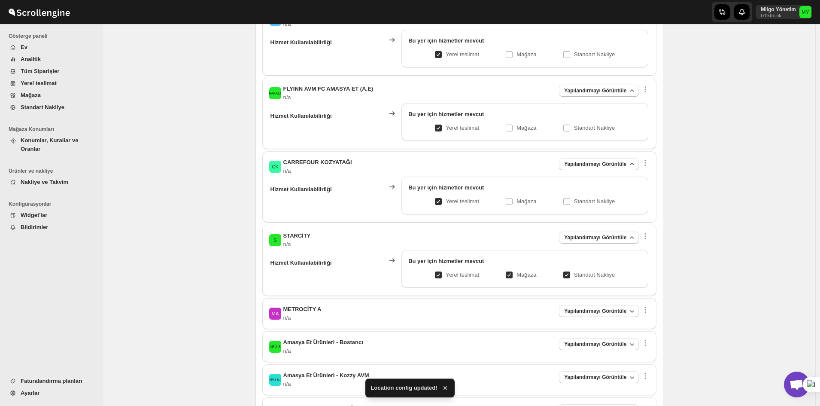
scroll to position [901, 0]
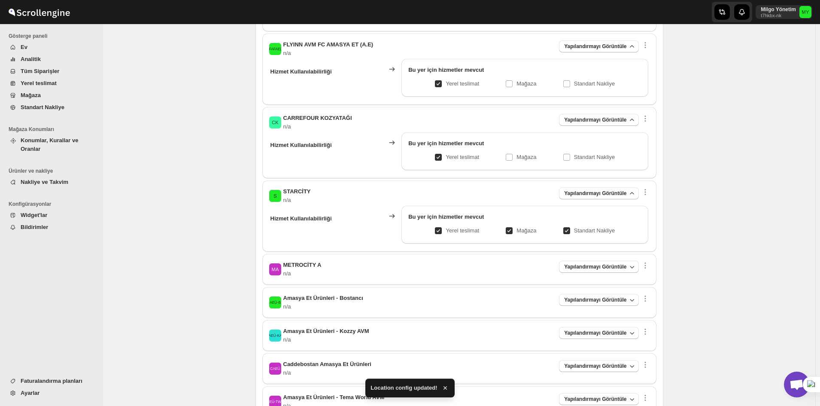
drag, startPoint x: 519, startPoint y: 229, endPoint x: 582, endPoint y: 234, distance: 63.7
click at [519, 229] on p "Mağaza" at bounding box center [526, 230] width 20 height 9
click at [516, 229] on input "Mağaza" at bounding box center [512, 230] width 7 height 7
checkbox input "false"
click at [588, 234] on label "Standart Nakliye" at bounding box center [589, 230] width 52 height 12
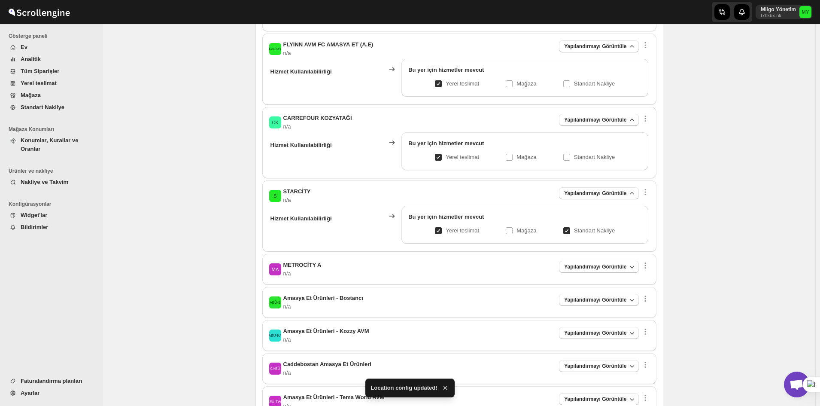
click at [573, 234] on input "Standart Nakliye" at bounding box center [570, 230] width 7 height 7
checkbox input "false"
click at [590, 268] on span "Yapılandırmayı Görüntüle" at bounding box center [595, 266] width 62 height 7
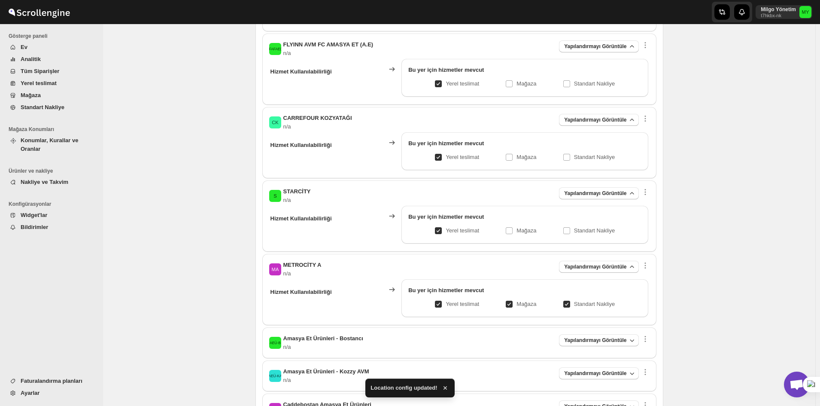
click at [524, 304] on p "Mağaza" at bounding box center [526, 304] width 20 height 9
click at [516, 304] on input "Mağaza" at bounding box center [512, 303] width 7 height 7
checkbox input "false"
drag, startPoint x: 574, startPoint y: 303, endPoint x: 579, endPoint y: 303, distance: 4.3
click at [573, 303] on input "Standart Nakliye" at bounding box center [570, 303] width 7 height 7
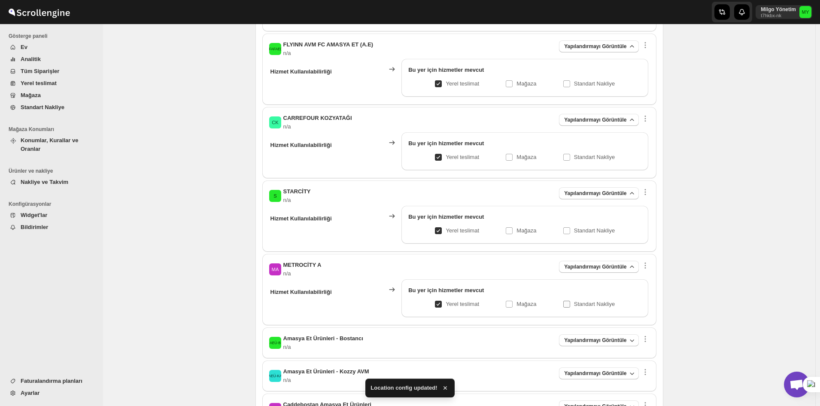
checkbox input "false"
click at [587, 337] on span "Yapılandırmayı Görüntüle" at bounding box center [595, 339] width 62 height 7
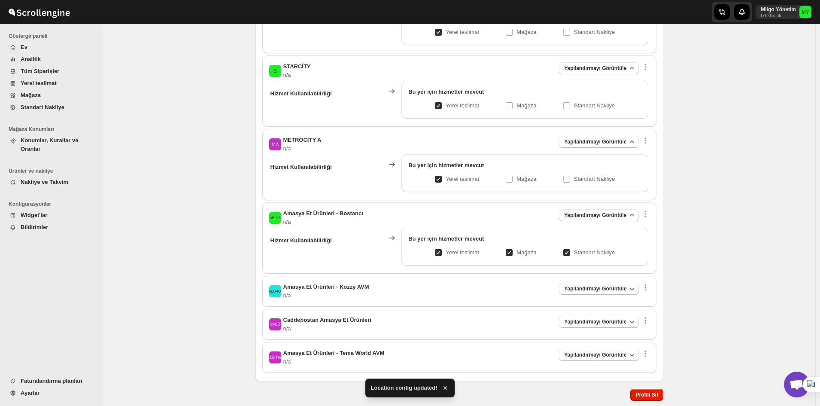
scroll to position [1030, 0]
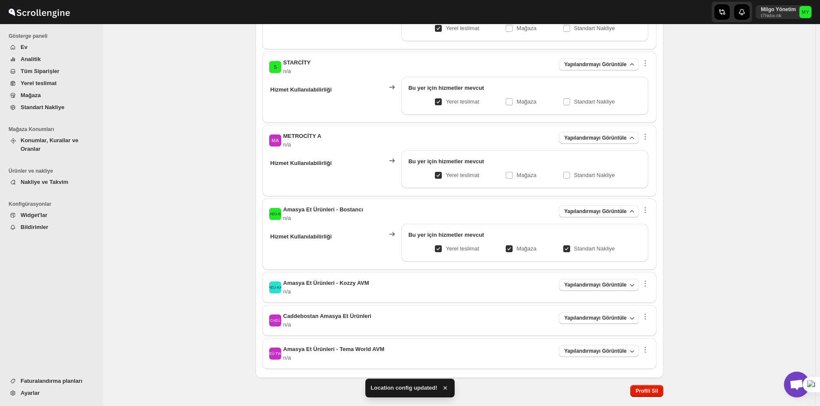
click at [526, 250] on p "Mağaza" at bounding box center [526, 248] width 20 height 9
click at [516, 250] on input "Mağaza" at bounding box center [512, 248] width 7 height 7
checkbox input "false"
click at [577, 252] on label "Standart Nakliye" at bounding box center [589, 248] width 52 height 12
click at [573, 252] on input "Standart Nakliye" at bounding box center [570, 248] width 7 height 7
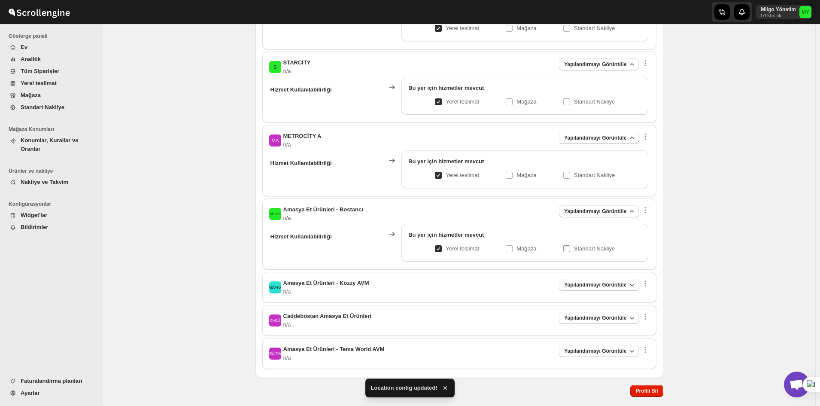
checkbox input "false"
click at [597, 288] on button "Yapılandırmayı Görüntüle" at bounding box center [598, 285] width 79 height 12
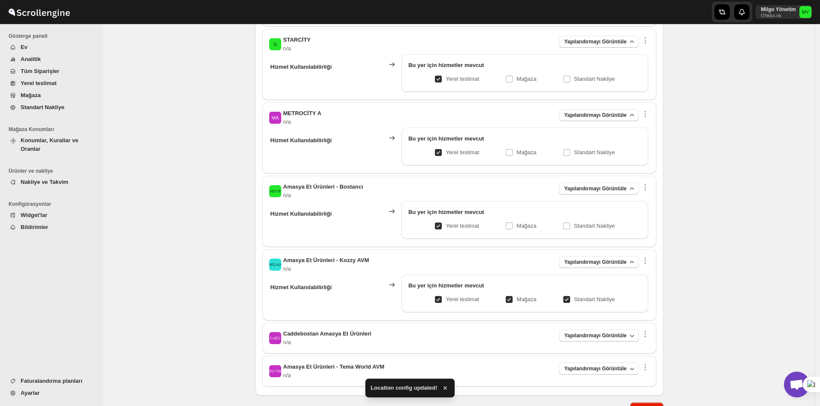
scroll to position [1095, 0]
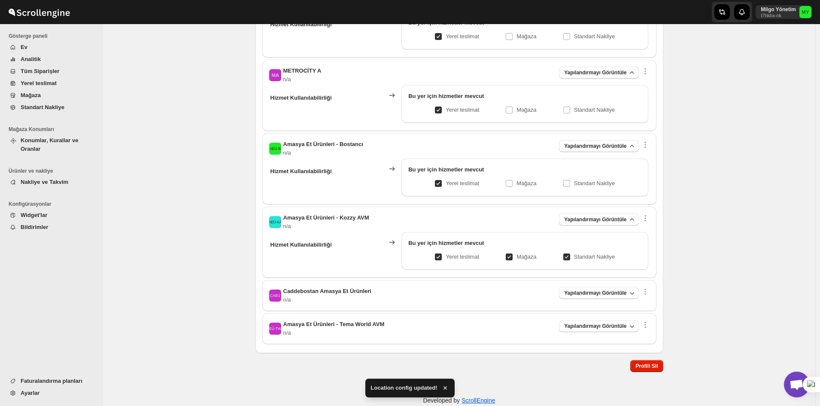
click at [520, 241] on div "Bu yer için hizmetler mevcut" at bounding box center [524, 243] width 233 height 9
click at [532, 249] on div "Bu yer için hizmetler mevcut" at bounding box center [524, 245] width 233 height 12
click at [567, 254] on span at bounding box center [566, 256] width 7 height 7
click at [567, 254] on input "Standart Nakliye" at bounding box center [570, 256] width 7 height 7
checkbox input "false"
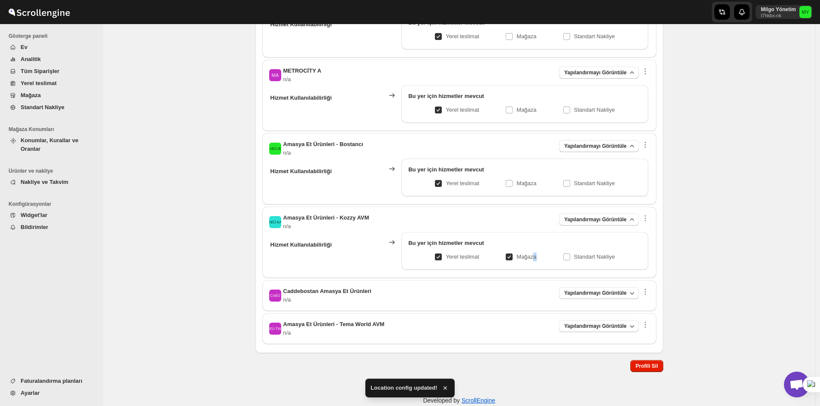
click at [536, 258] on p "Mağaza" at bounding box center [526, 256] width 20 height 9
click at [525, 261] on label "Mağaza" at bounding box center [520, 257] width 31 height 12
click at [516, 260] on input "Mağaza" at bounding box center [512, 256] width 7 height 7
checkbox input "false"
click at [576, 288] on button "Yapılandırmayı Görüntüle" at bounding box center [598, 293] width 79 height 12
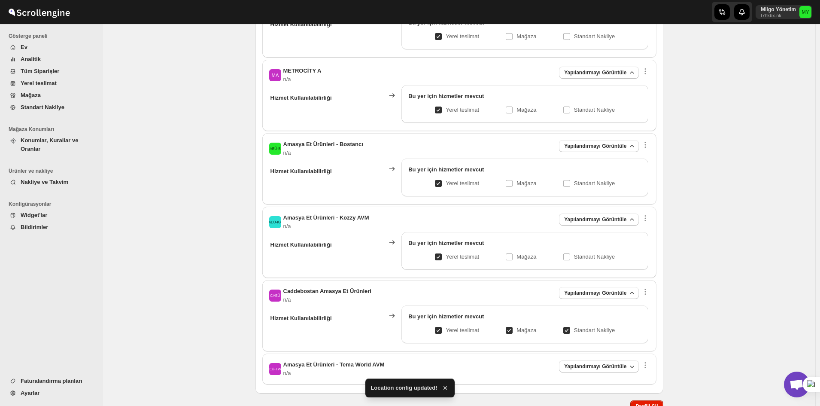
click at [536, 329] on p "Mağaza" at bounding box center [526, 330] width 20 height 9
click at [516, 329] on input "Mağaza" at bounding box center [512, 330] width 7 height 7
checkbox input "false"
click at [560, 330] on div "Yerel teslimat Mağaza Standart Nakliye" at bounding box center [524, 330] width 233 height 12
click at [575, 334] on label "Standart Nakliye" at bounding box center [589, 330] width 52 height 12
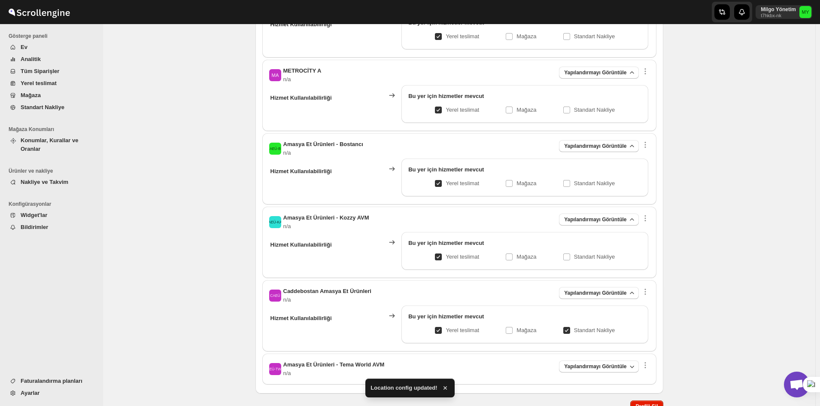
click at [573, 333] on input "Standart Nakliye" at bounding box center [570, 330] width 7 height 7
checkbox input "false"
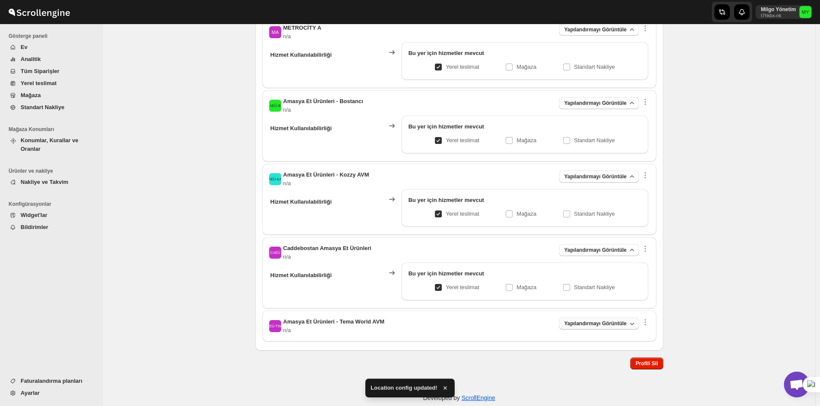
scroll to position [1151, 0]
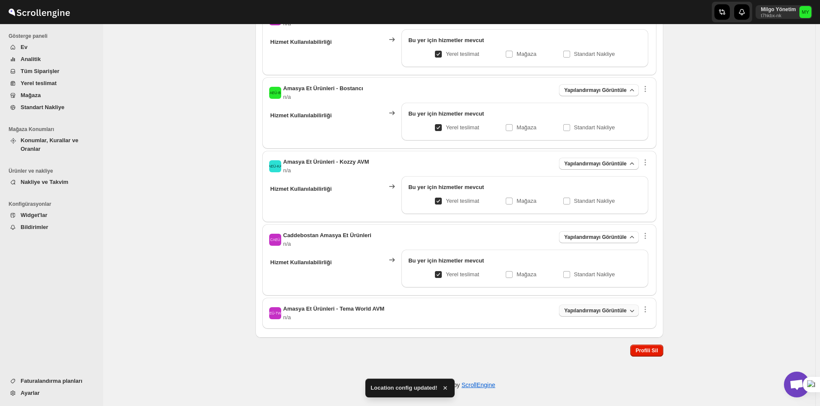
click at [583, 304] on button "Yapılandırmayı Görüntüle" at bounding box center [598, 310] width 79 height 12
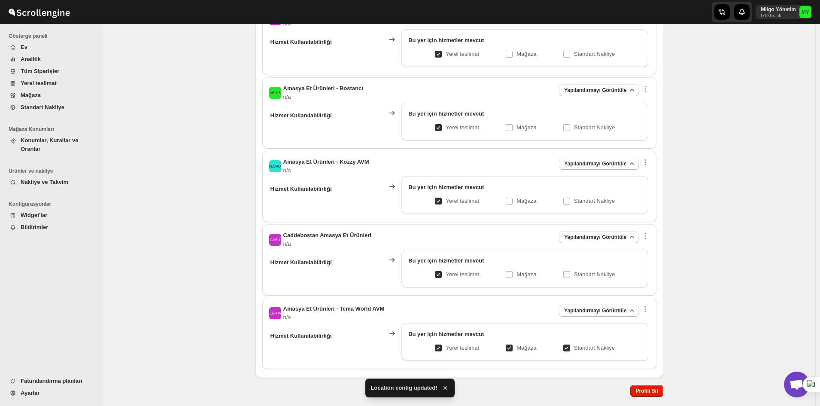
click at [516, 347] on input "Mağaza" at bounding box center [512, 347] width 7 height 7
checkbox input "false"
click at [565, 351] on span at bounding box center [567, 348] width 8 height 8
click at [567, 351] on input "Standart Nakliye" at bounding box center [570, 347] width 7 height 7
checkbox input "false"
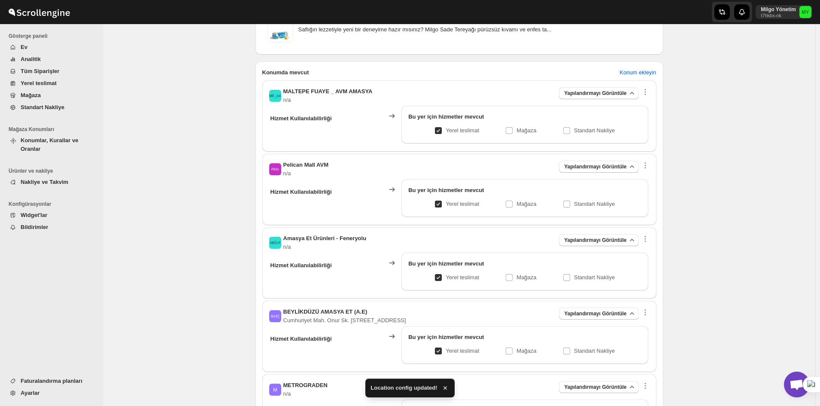
scroll to position [0, 0]
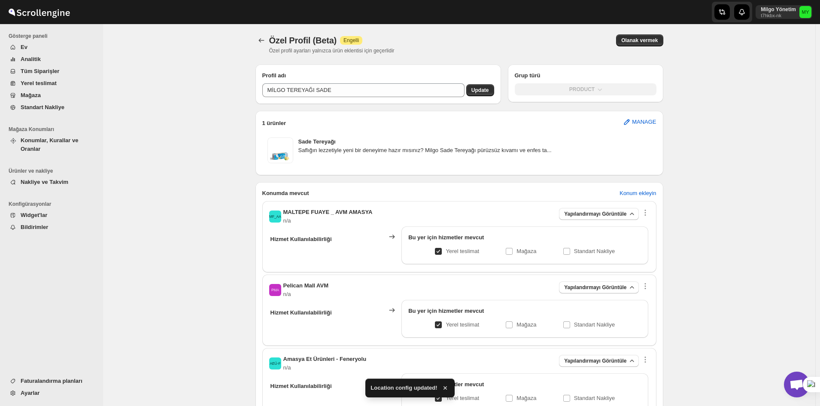
click at [483, 83] on div "MİLGO TEREYAĞI SADE Update" at bounding box center [377, 92] width 245 height 24
click at [486, 93] on span "Update" at bounding box center [480, 90] width 18 height 7
click at [624, 39] on button "Olanak vermek" at bounding box center [639, 40] width 47 height 12
